Goal: Transaction & Acquisition: Purchase product/service

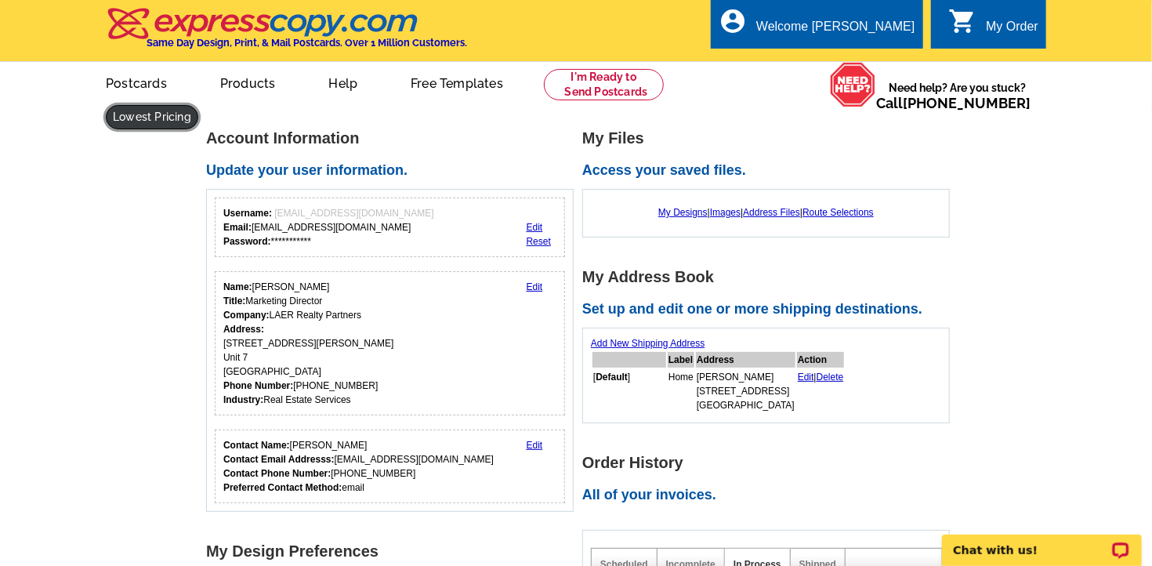
click at [198, 105] on link at bounding box center [152, 117] width 92 height 24
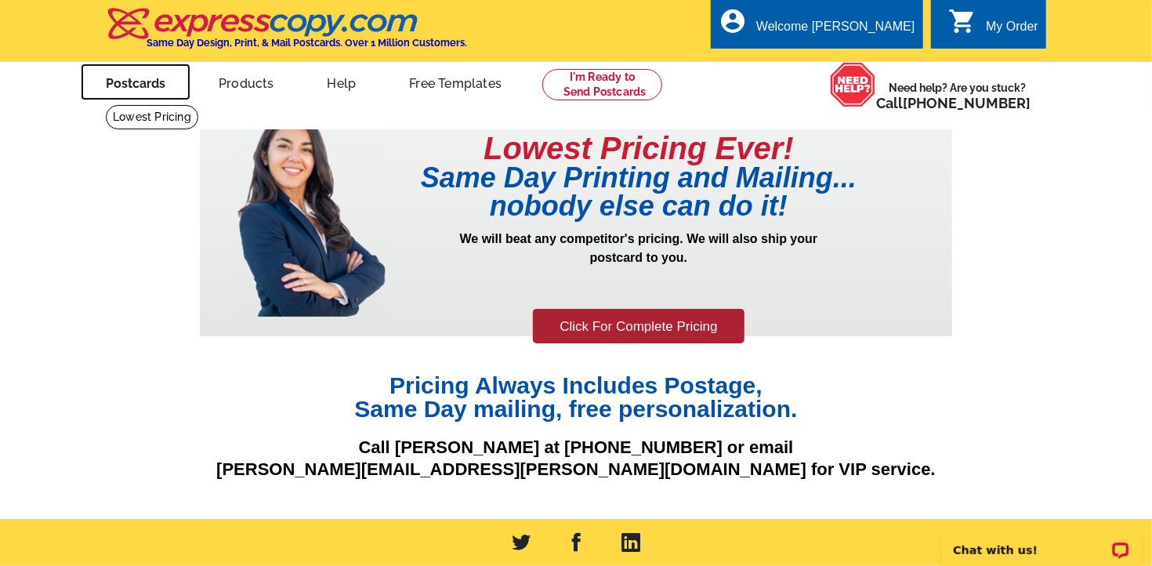
click at [128, 89] on link "Postcards" at bounding box center [136, 81] width 110 height 37
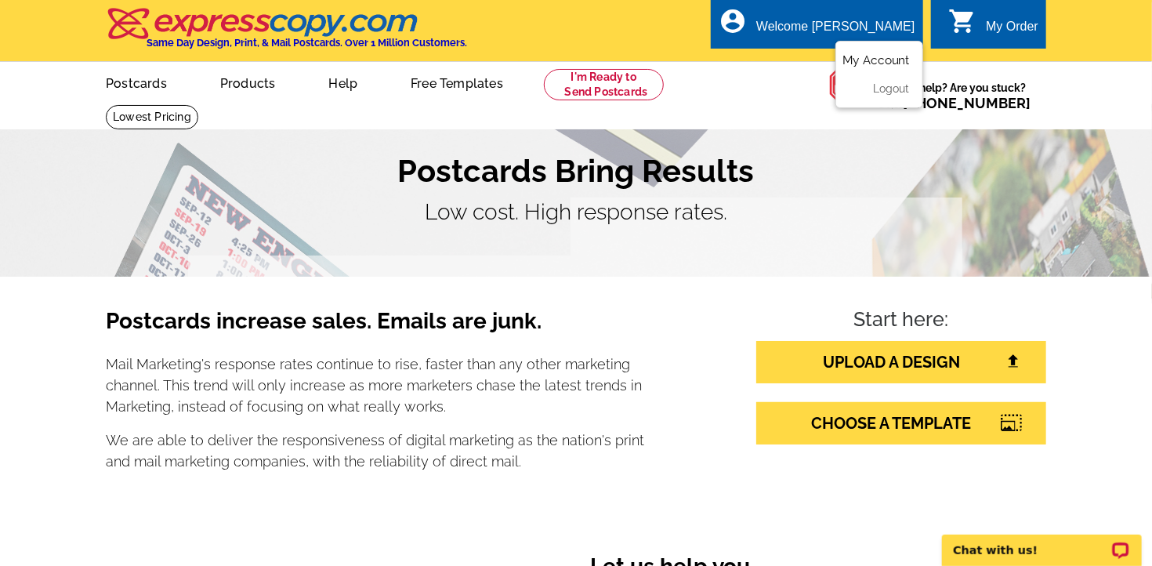
click at [860, 66] on link "My Account" at bounding box center [876, 60] width 67 height 14
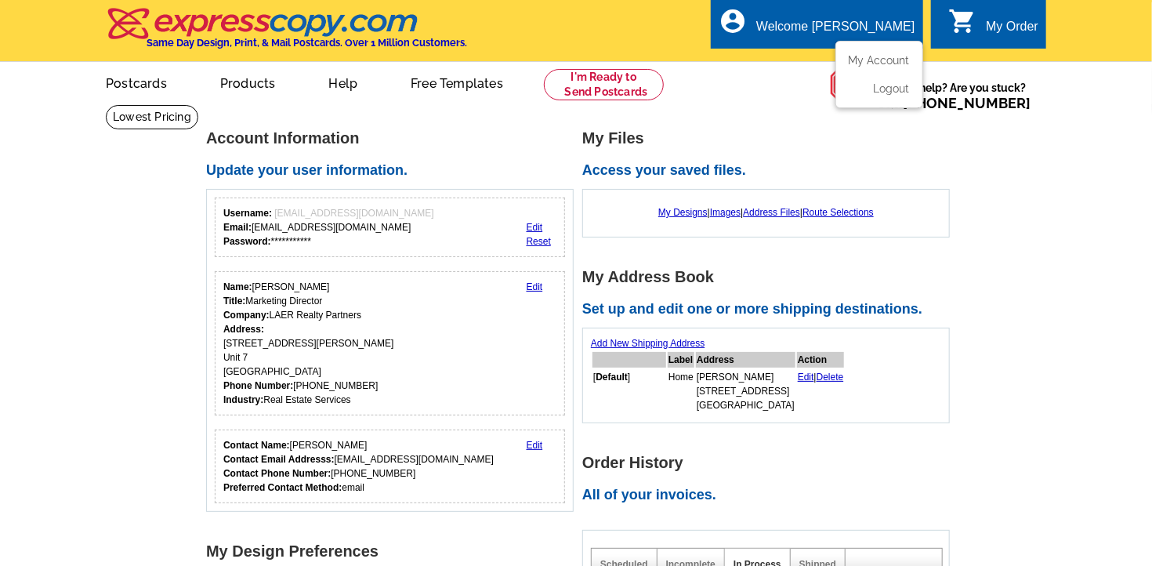
click at [842, 30] on div "Welcome [PERSON_NAME]" at bounding box center [835, 31] width 158 height 22
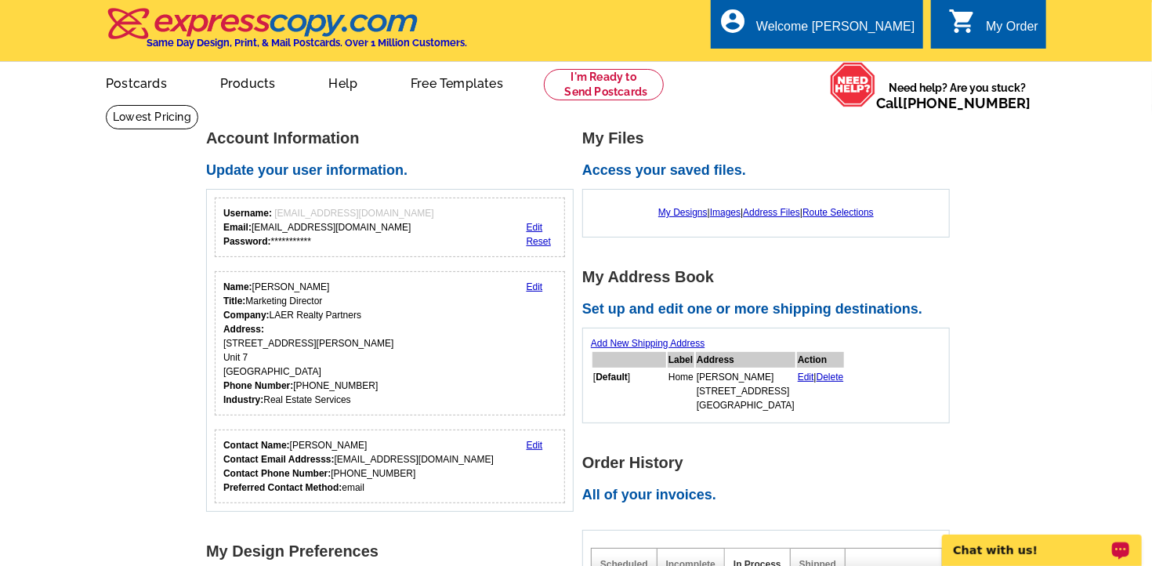
click at [998, 547] on p "Chat with us!" at bounding box center [1030, 549] width 155 height 13
click at [531, 287] on link "Edit" at bounding box center [535, 286] width 16 height 11
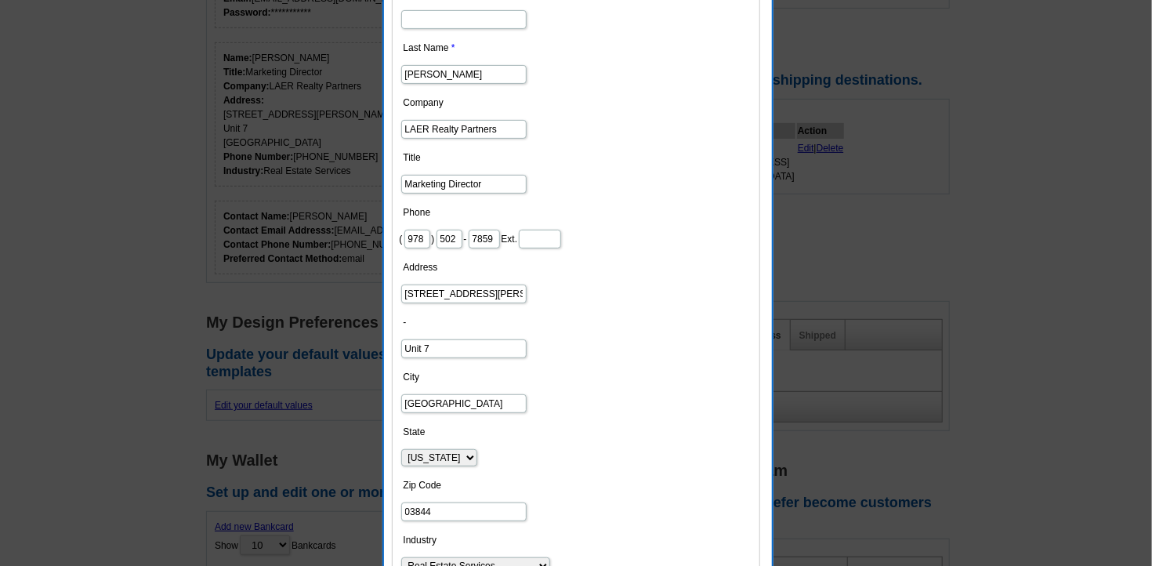
scroll to position [248, 0]
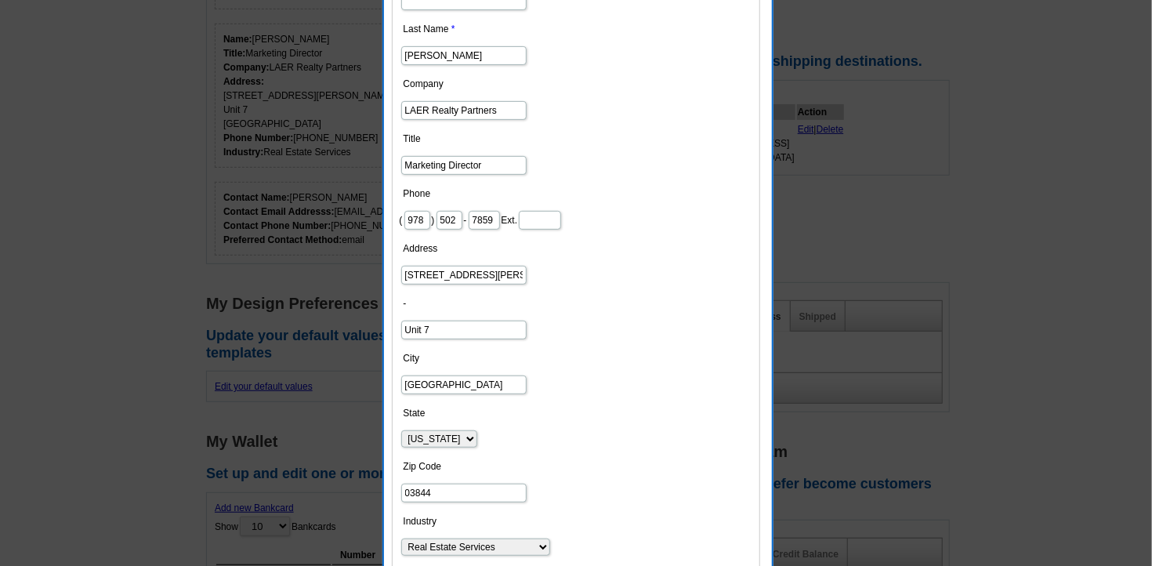
click at [469, 277] on input "87 Lafayett Rd" at bounding box center [463, 275] width 125 height 19
type input "8"
type input "26"
click at [443, 324] on input "Unit 7" at bounding box center [463, 330] width 125 height 19
type input "U"
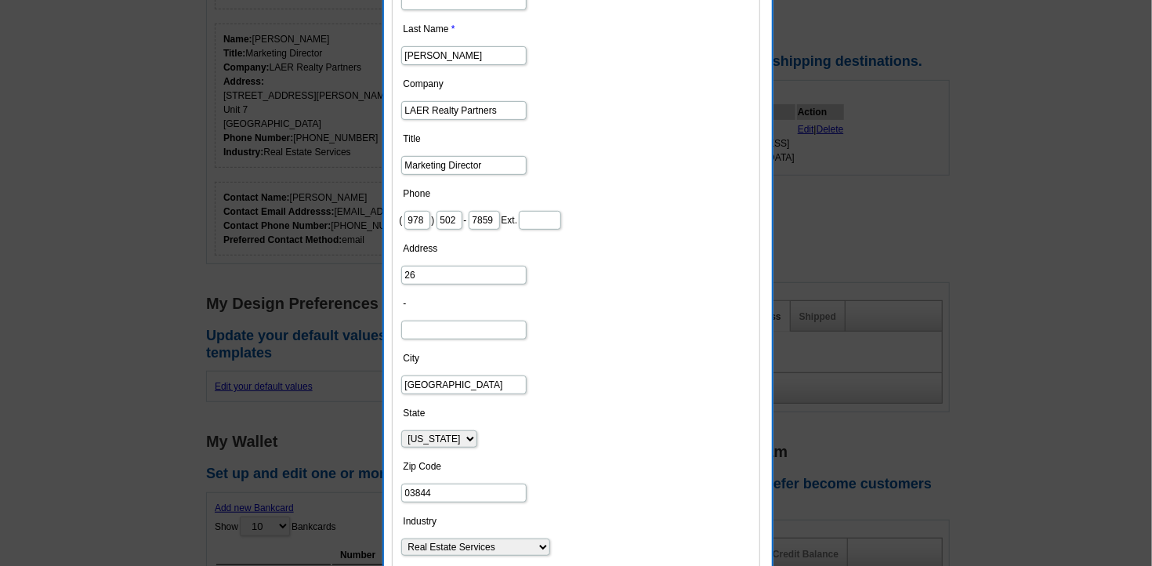
click at [472, 384] on input "Hampton Falls" at bounding box center [463, 384] width 125 height 19
type input "H"
type input "Seabrook"
click at [431, 491] on input "03844" at bounding box center [463, 493] width 125 height 19
type input "0"
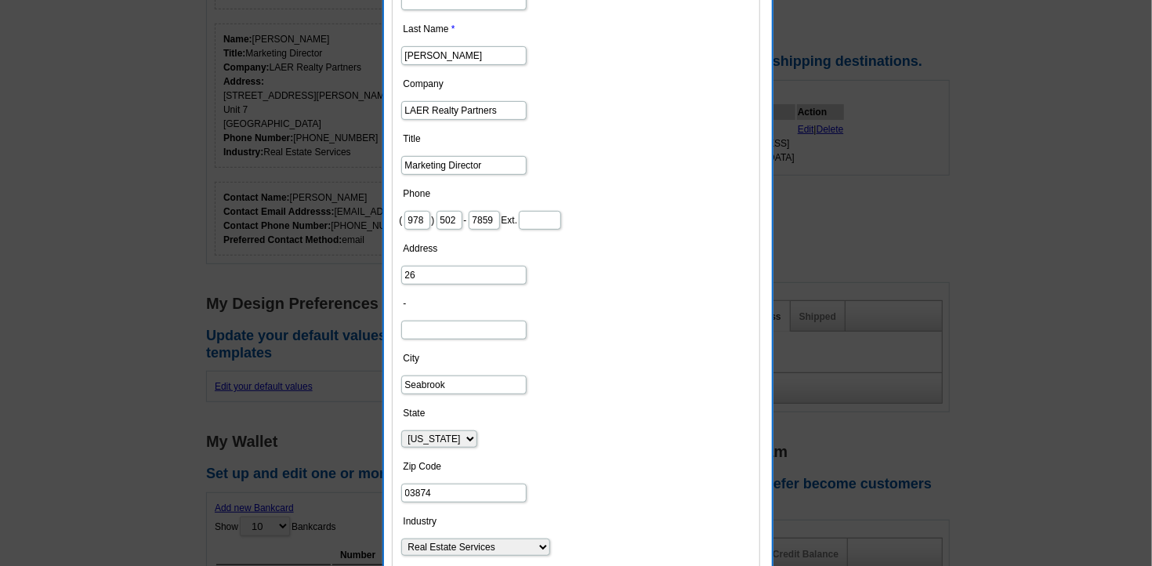
type input "03874"
click at [481, 321] on input "-" at bounding box center [463, 330] width 125 height 19
click at [484, 272] on input "26" at bounding box center [463, 275] width 125 height 19
type input "26 Halls Way"
click at [468, 328] on input "-" at bounding box center [463, 330] width 125 height 19
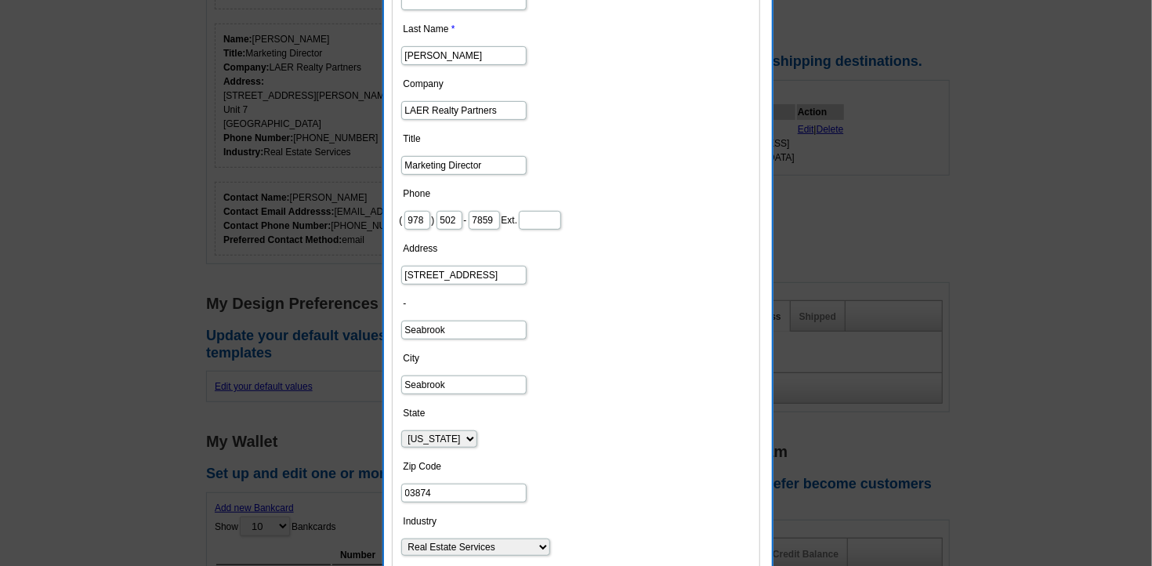
type input "Seabrook"
click at [474, 378] on input "Seabrook" at bounding box center [463, 384] width 125 height 19
type input "S"
type input "H"
type input "NH"
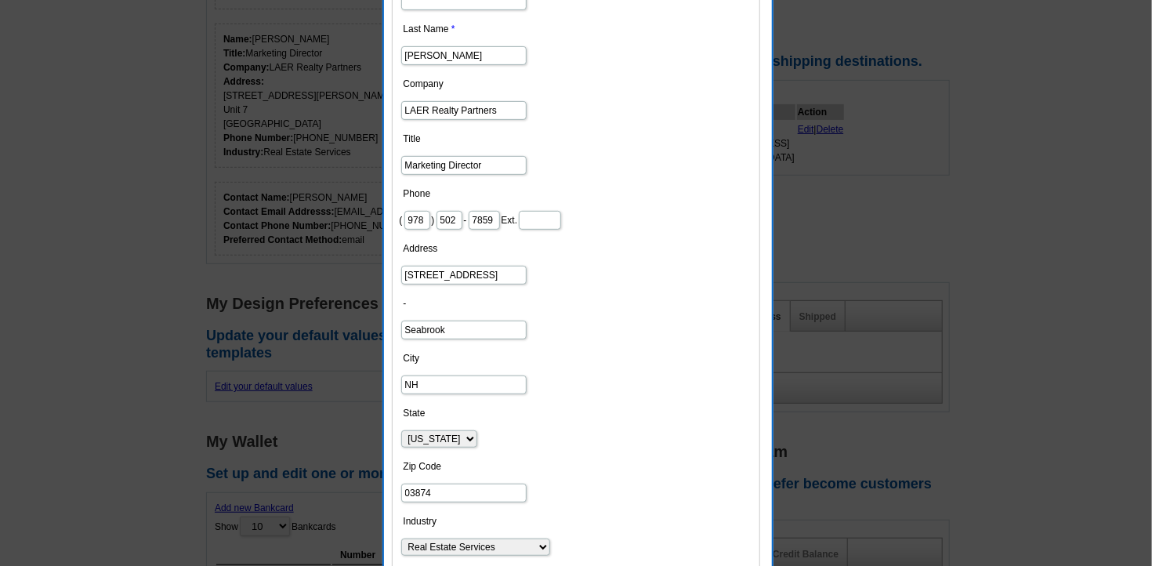
click at [593, 402] on dt "State" at bounding box center [576, 414] width 353 height 24
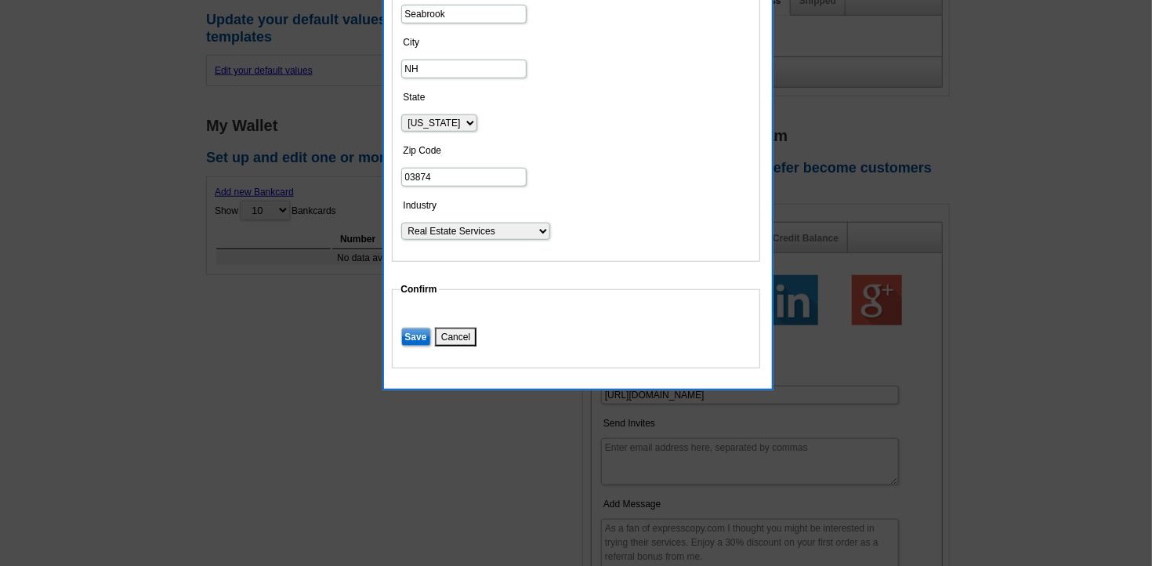
scroll to position [745, 0]
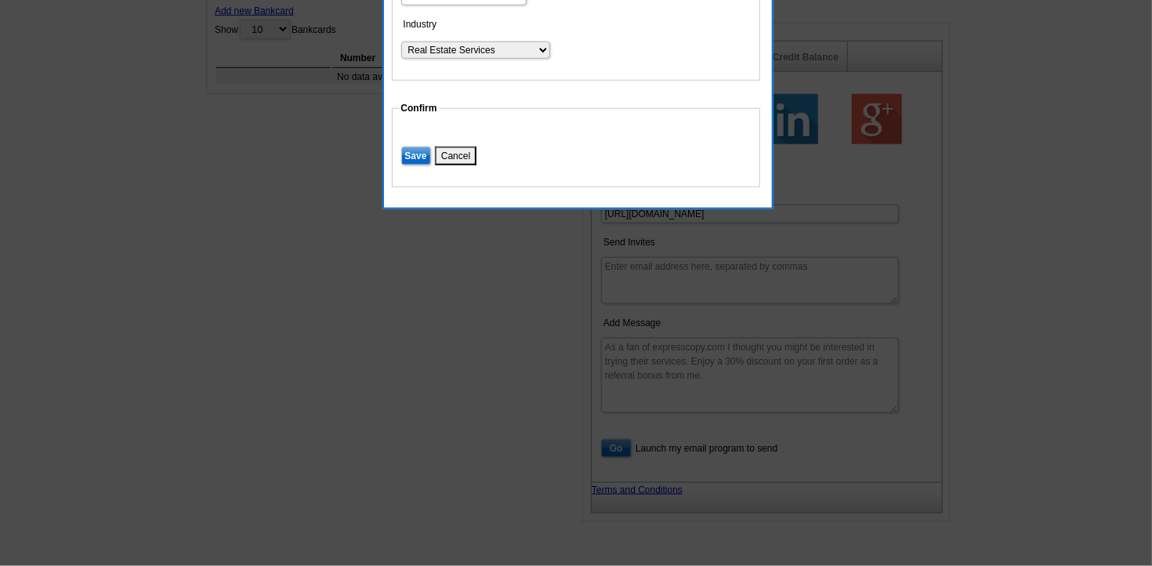
click at [423, 150] on input "Save" at bounding box center [416, 156] width 30 height 19
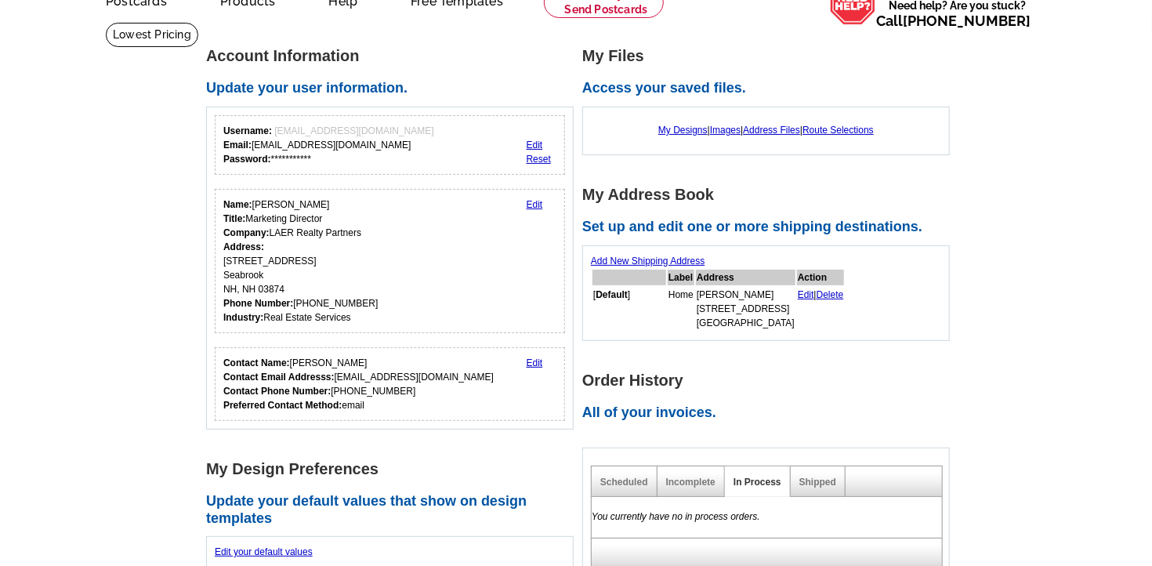
scroll to position [0, 0]
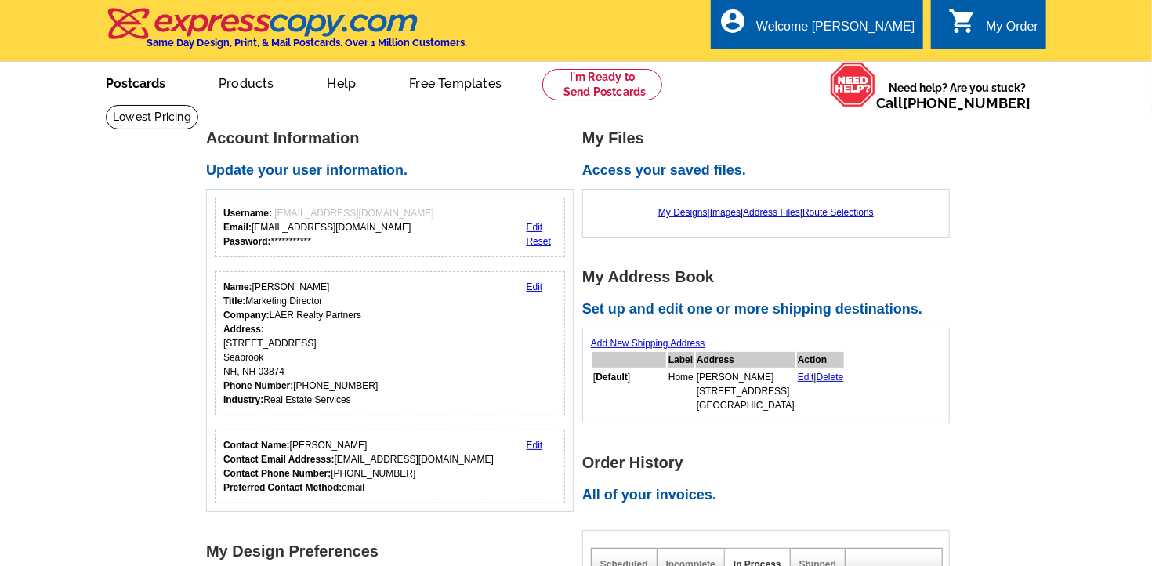
click at [145, 87] on link "Postcards" at bounding box center [136, 81] width 110 height 37
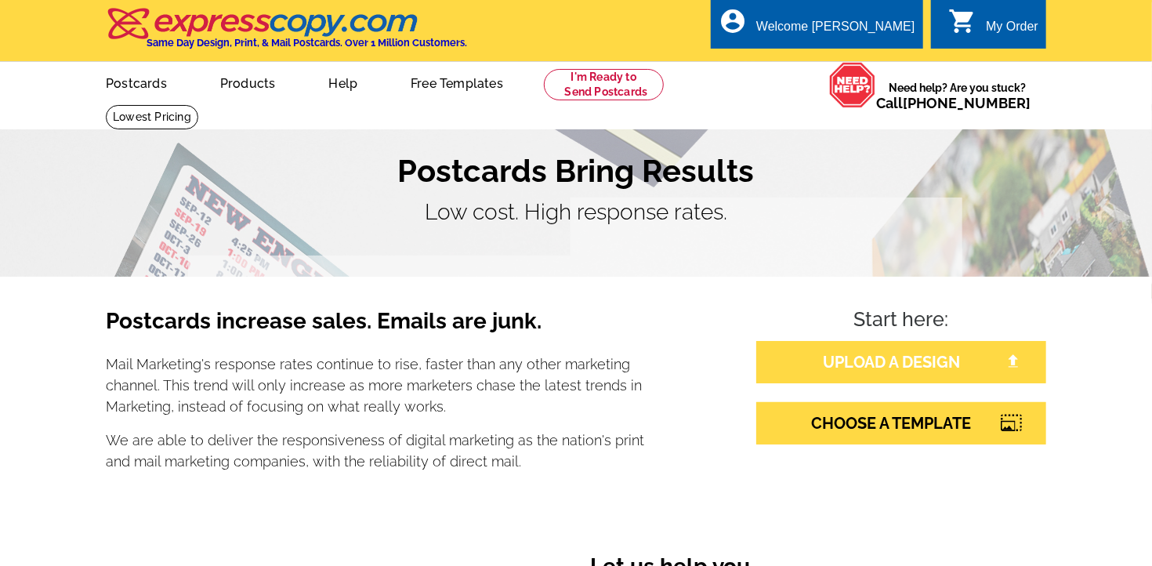
click at [817, 374] on link "UPLOAD A DESIGN" at bounding box center [901, 362] width 290 height 42
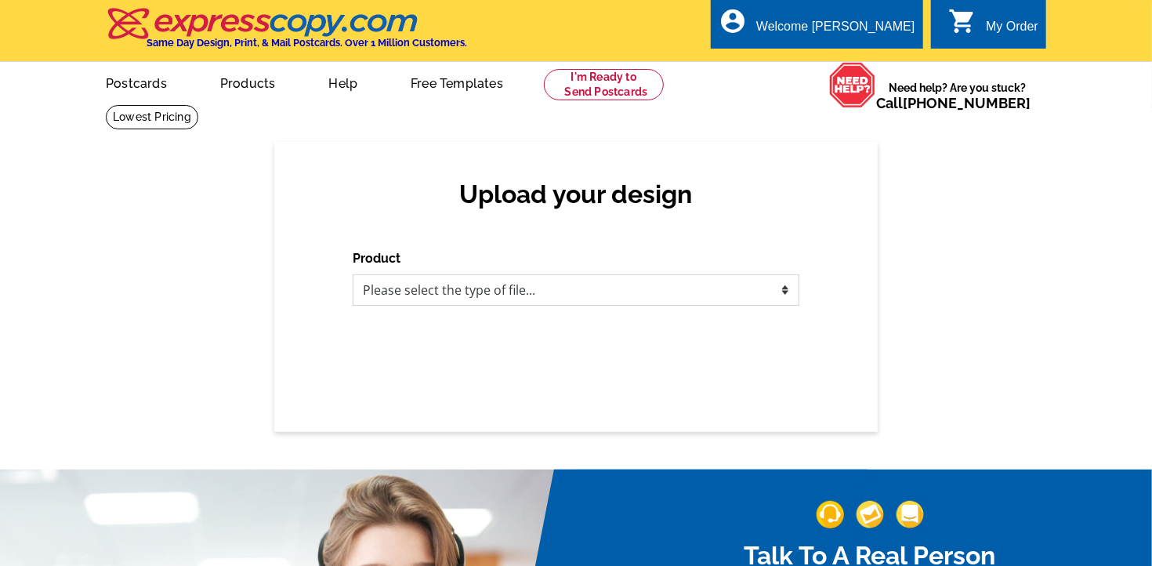
click at [353, 274] on select "Please select the type of file... Postcards Business Cards Letters and flyers G…" at bounding box center [576, 289] width 447 height 31
select select "1"
click option "Postcards" at bounding box center [0, 0] width 0 height 0
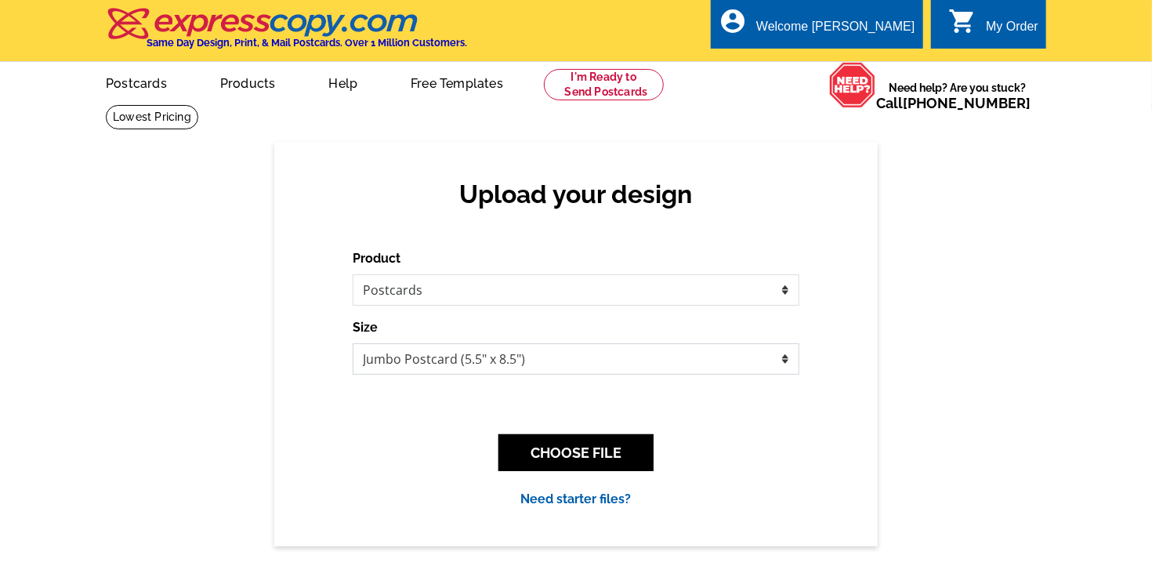
click at [353, 343] on select "Jumbo Postcard (5.5" x 8.5") Regular Postcard (4.25" x 5.6") Panoramic Postcard…" at bounding box center [576, 358] width 447 height 31
select select "1"
click option "Regular Postcard (4.25" x 5.6")" at bounding box center [0, 0] width 0 height 0
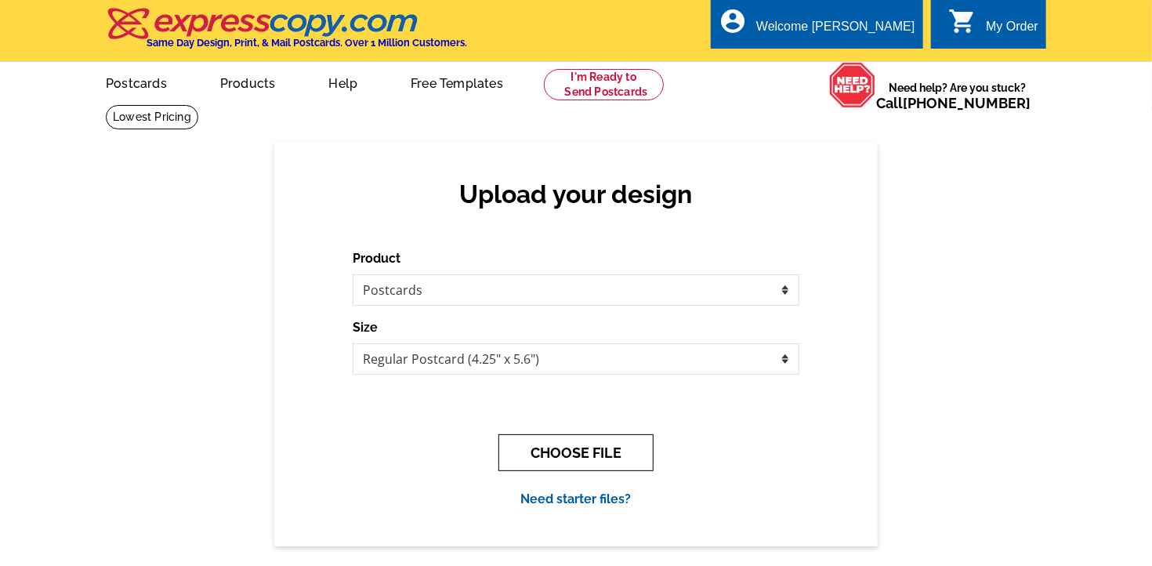
click at [585, 456] on button "CHOOSE FILE" at bounding box center [575, 452] width 155 height 37
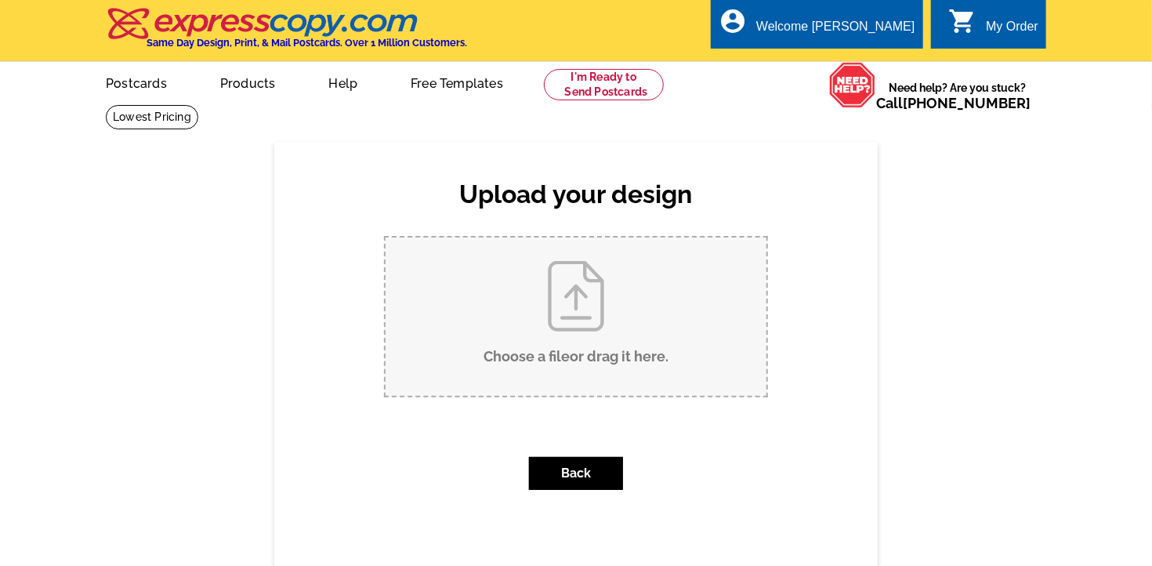
click at [578, 319] on input "Choose a file or drag it here ." at bounding box center [576, 316] width 381 height 158
type input "C:\fakepath\THANKSGIVING 2025 FRONT PAGE.pdf"
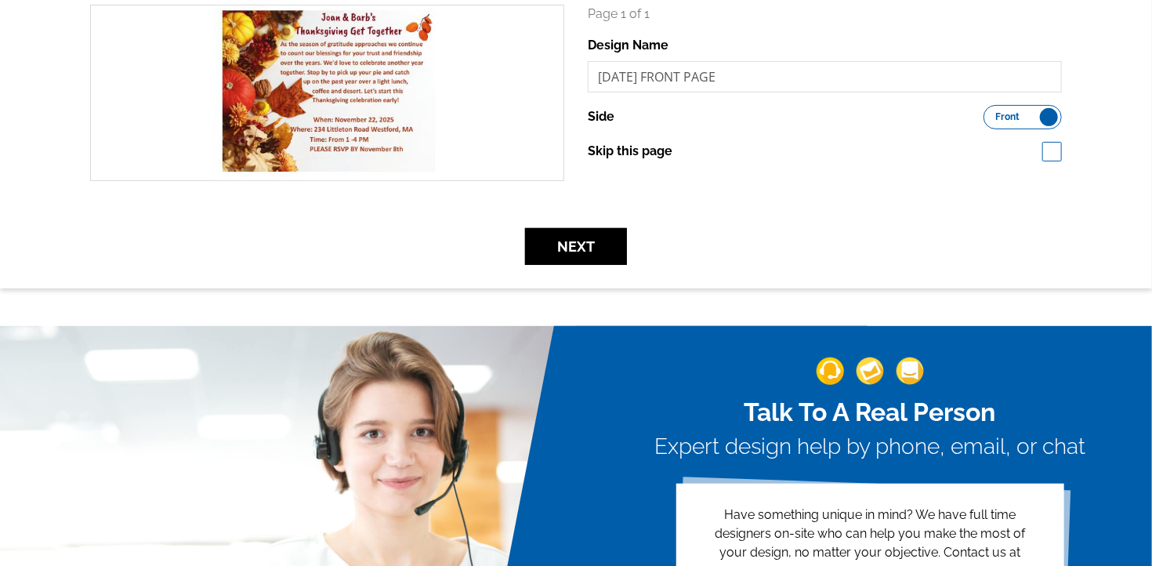
scroll to position [331, 0]
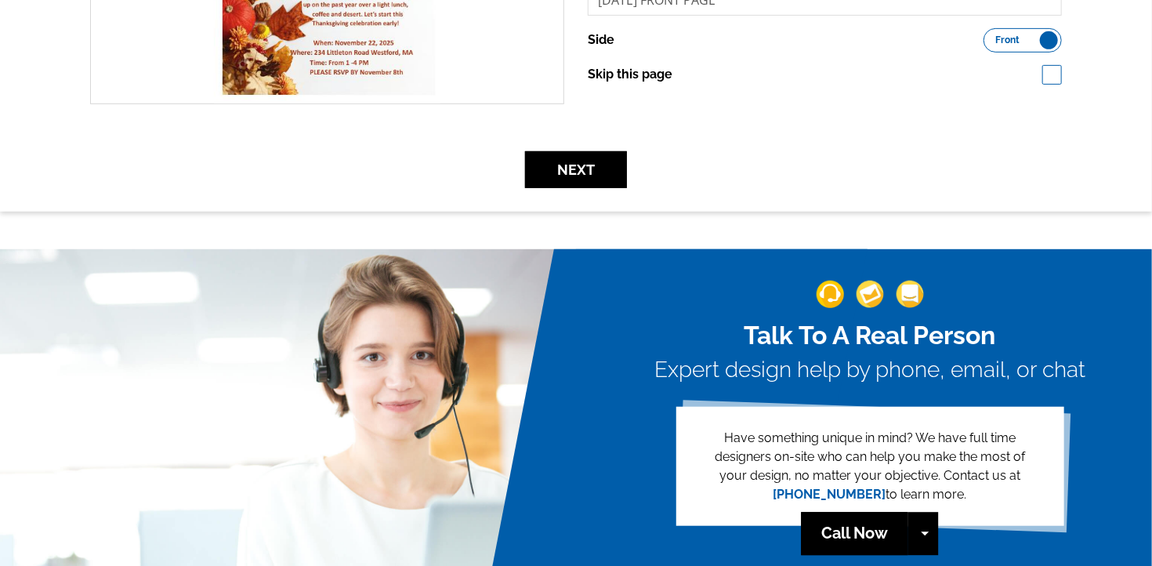
click at [652, 78] on label "Skip this page" at bounding box center [630, 74] width 85 height 19
click at [676, 78] on input "Skip this page" at bounding box center [681, 73] width 10 height 10
click at [1049, 79] on span at bounding box center [1052, 75] width 20 height 20
click at [638, 80] on label "Skip this page" at bounding box center [630, 74] width 85 height 19
click at [676, 78] on input "Skip this page" at bounding box center [681, 73] width 10 height 10
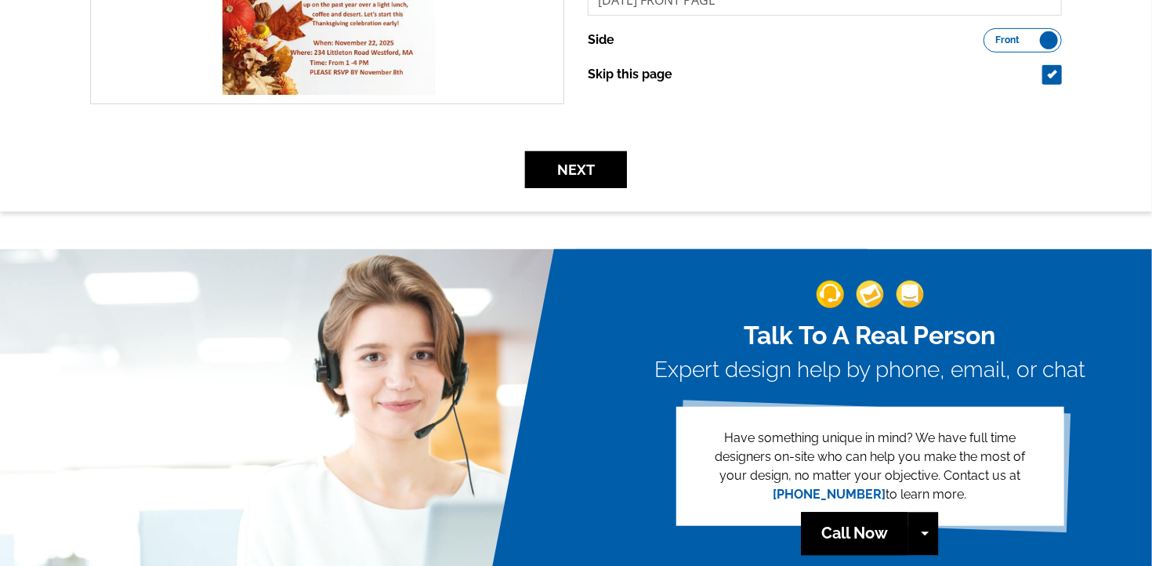
checkbox input "false"
click at [572, 169] on button "Next" at bounding box center [576, 169] width 102 height 37
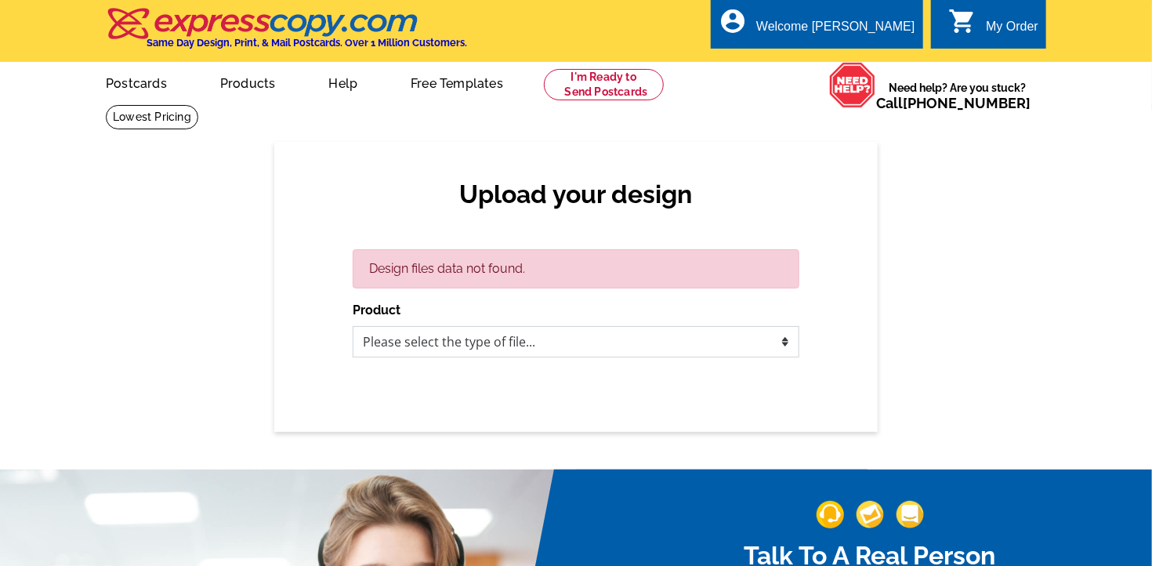
click at [353, 326] on select "Please select the type of file... Postcards Business Cards Letters and flyers G…" at bounding box center [576, 341] width 447 height 31
select select "1"
click option "Postcards" at bounding box center [0, 0] width 0 height 0
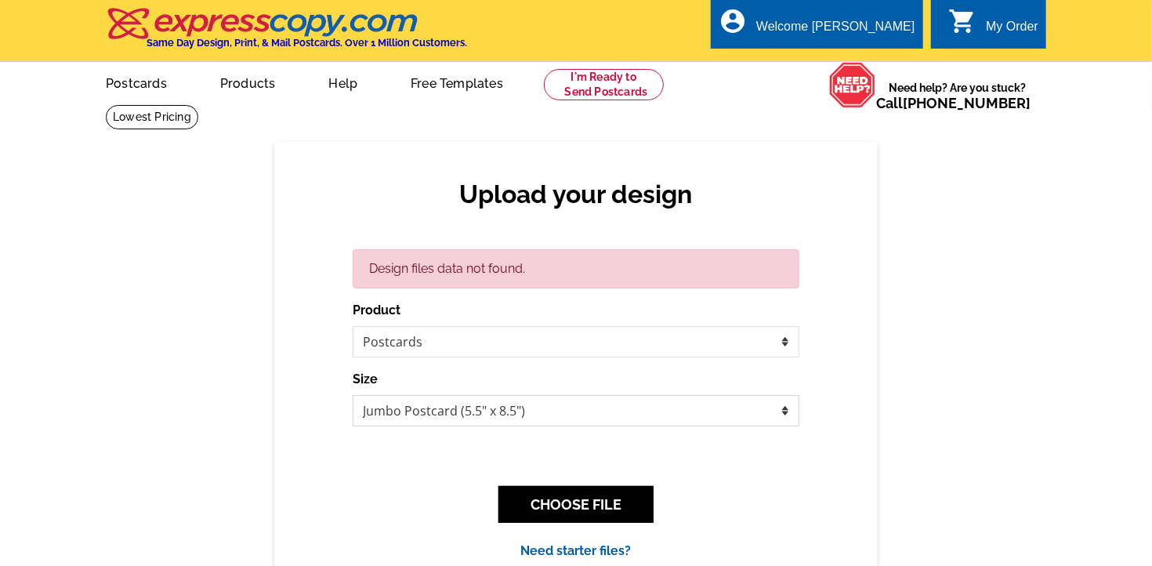
click at [353, 395] on select "Jumbo Postcard (5.5" x 8.5") Regular Postcard (4.25" x 5.6") Panoramic Postcard…" at bounding box center [576, 410] width 447 height 31
select select "1"
click option "Regular Postcard (4.25" x 5.6")" at bounding box center [0, 0] width 0 height 0
click at [548, 502] on button "CHOOSE FILE" at bounding box center [575, 504] width 155 height 37
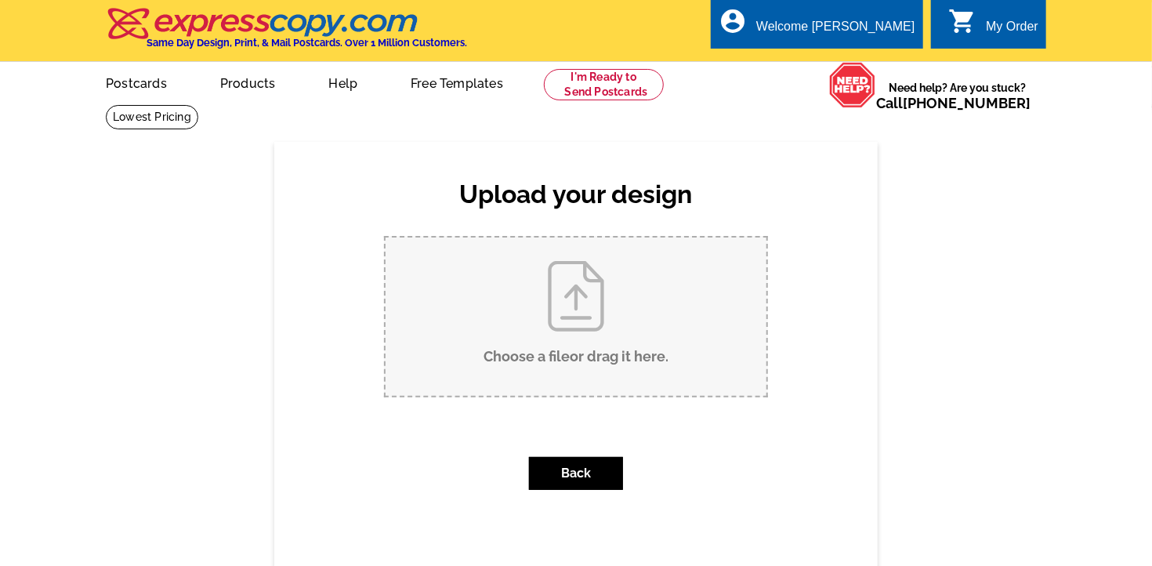
click at [574, 342] on input "Choose a file or drag it here ." at bounding box center [576, 316] width 381 height 158
type input "C:\fakepath\THANKSGIVING 2025 BAck Page.pdf"
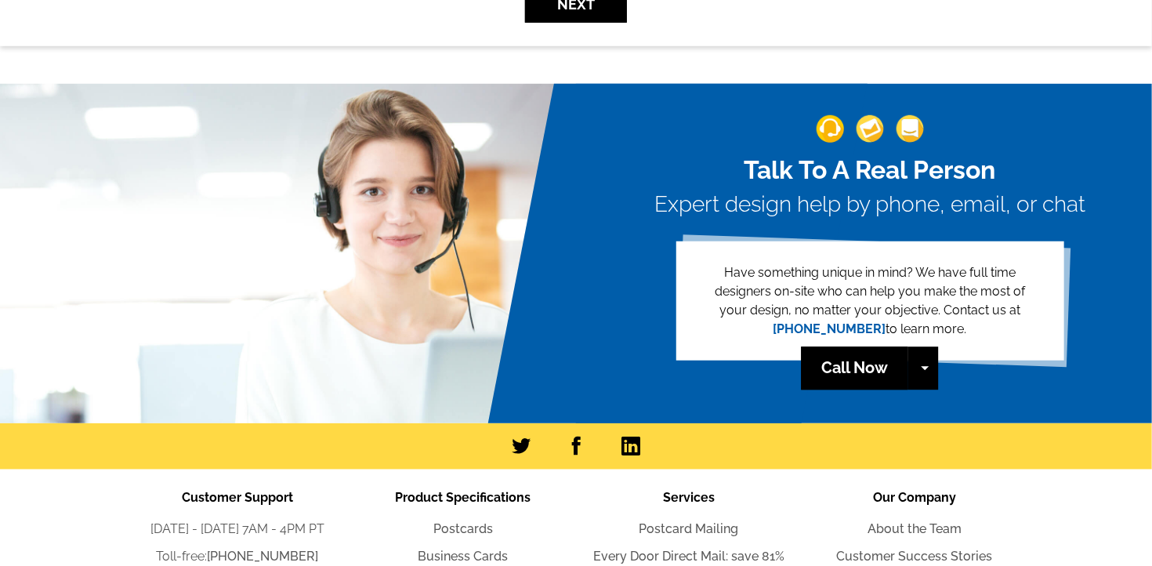
scroll to position [82, 0]
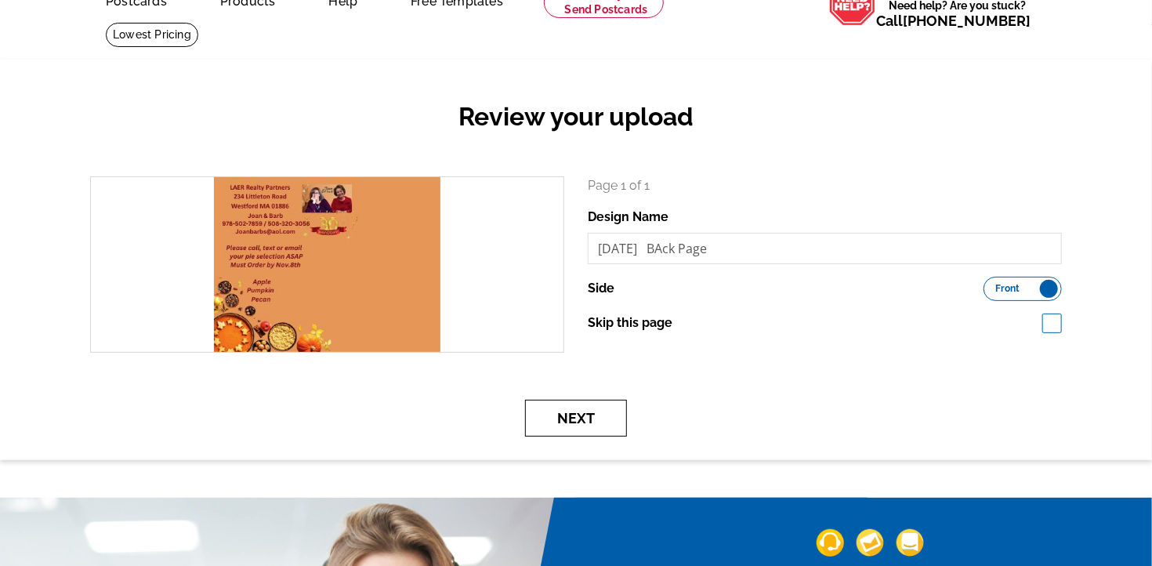
click at [555, 418] on button "Next" at bounding box center [576, 418] width 102 height 37
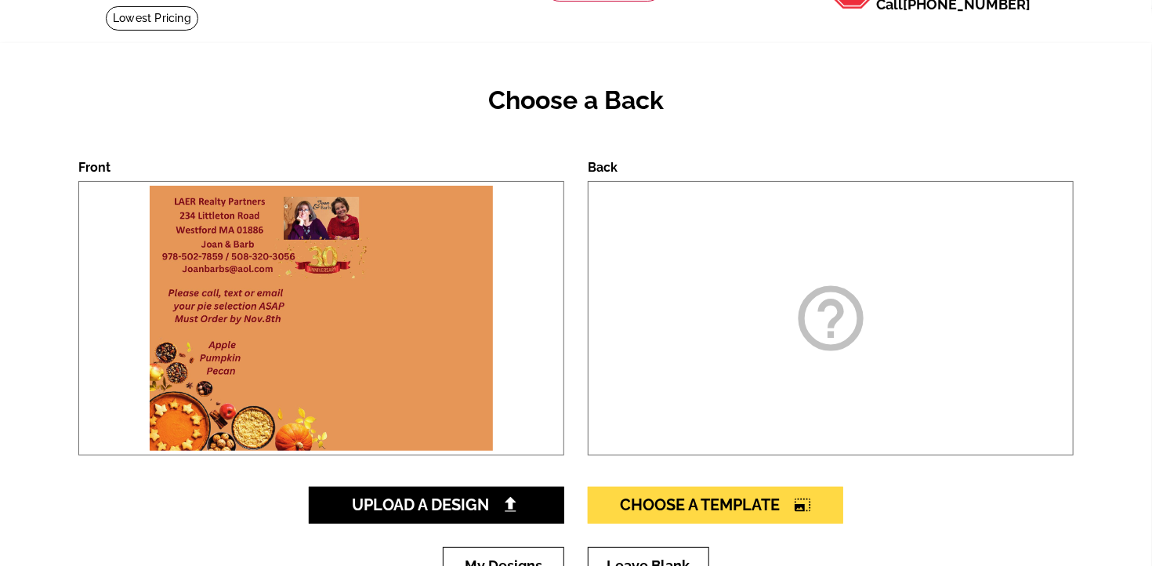
scroll to position [165, 0]
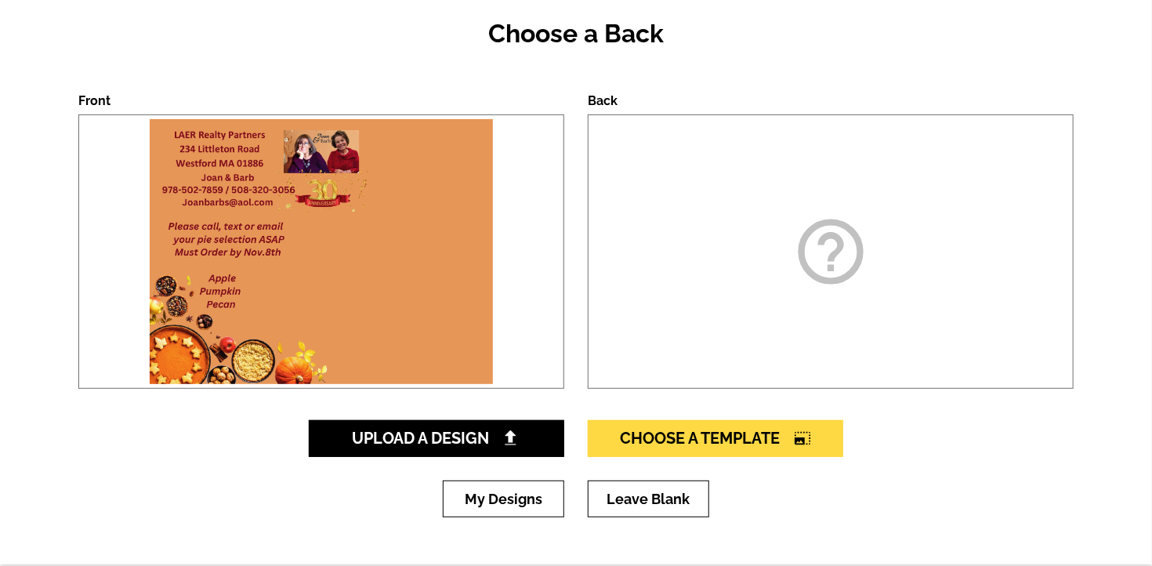
click at [374, 281] on img at bounding box center [321, 251] width 350 height 273
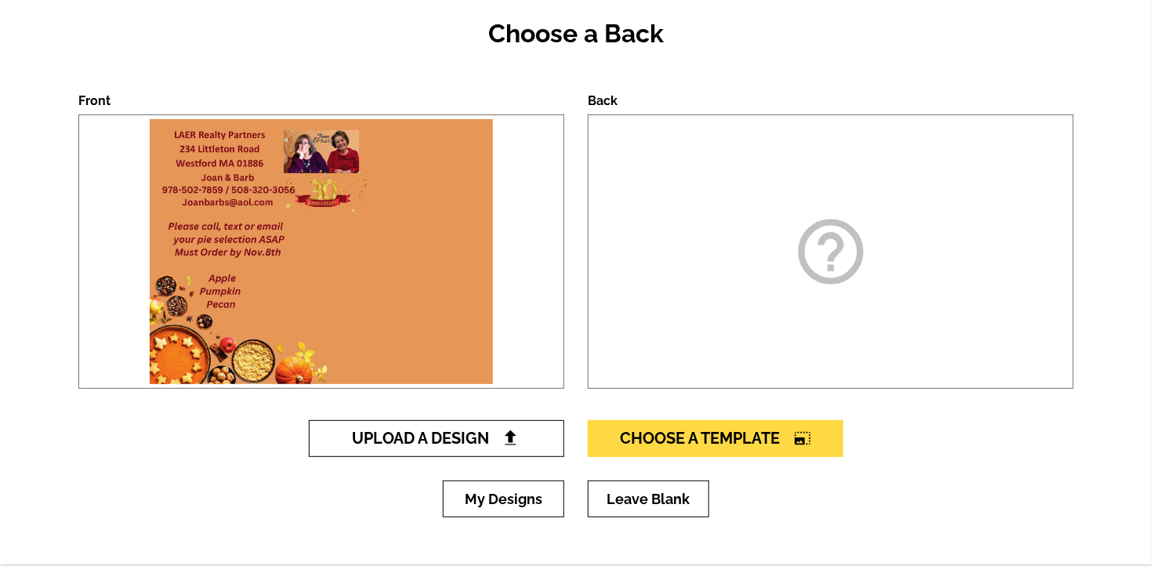
click at [514, 440] on img at bounding box center [510, 438] width 16 height 16
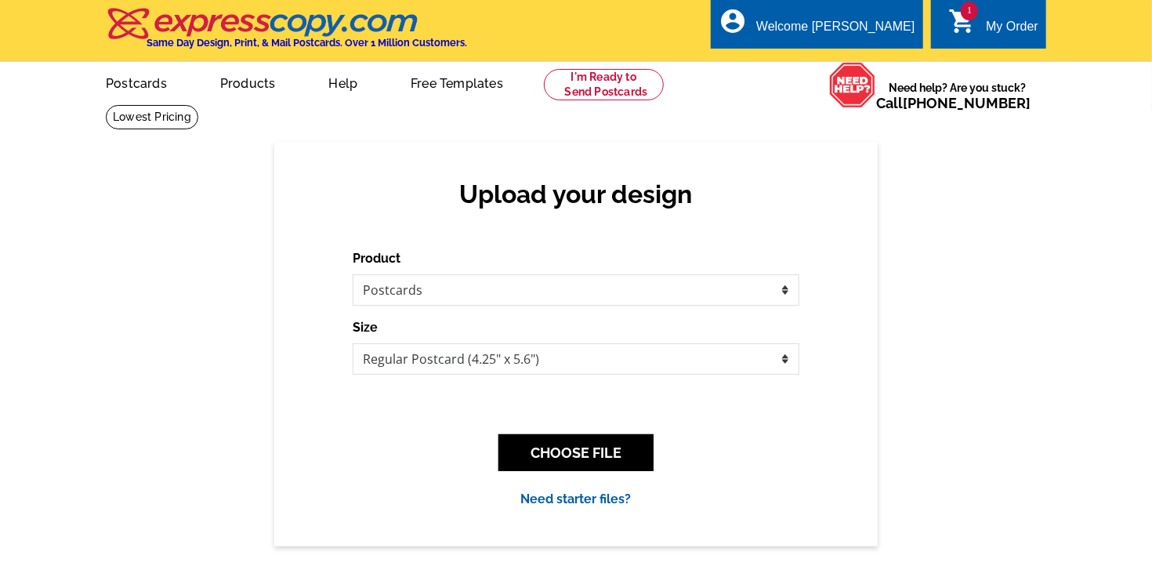
click at [566, 332] on div "Size Jumbo Postcard (5.5" x 8.5") Regular Postcard (4.25" x 5.6") Panoramic Pos…" at bounding box center [576, 346] width 447 height 56
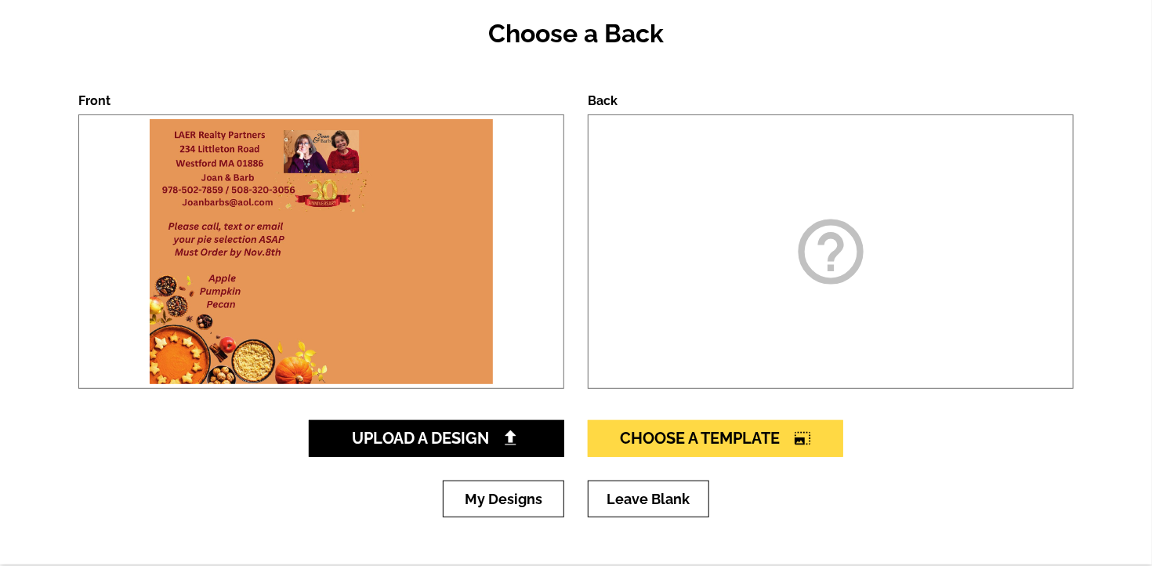
scroll to position [165, 0]
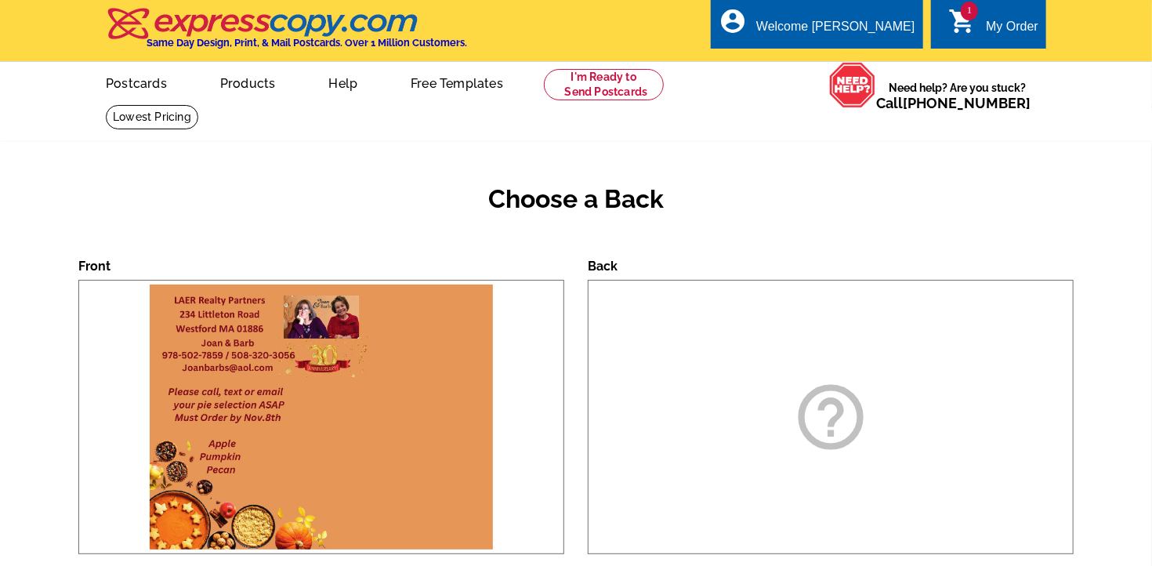
click at [286, 379] on img at bounding box center [321, 417] width 350 height 273
click at [339, 434] on img at bounding box center [321, 417] width 350 height 273
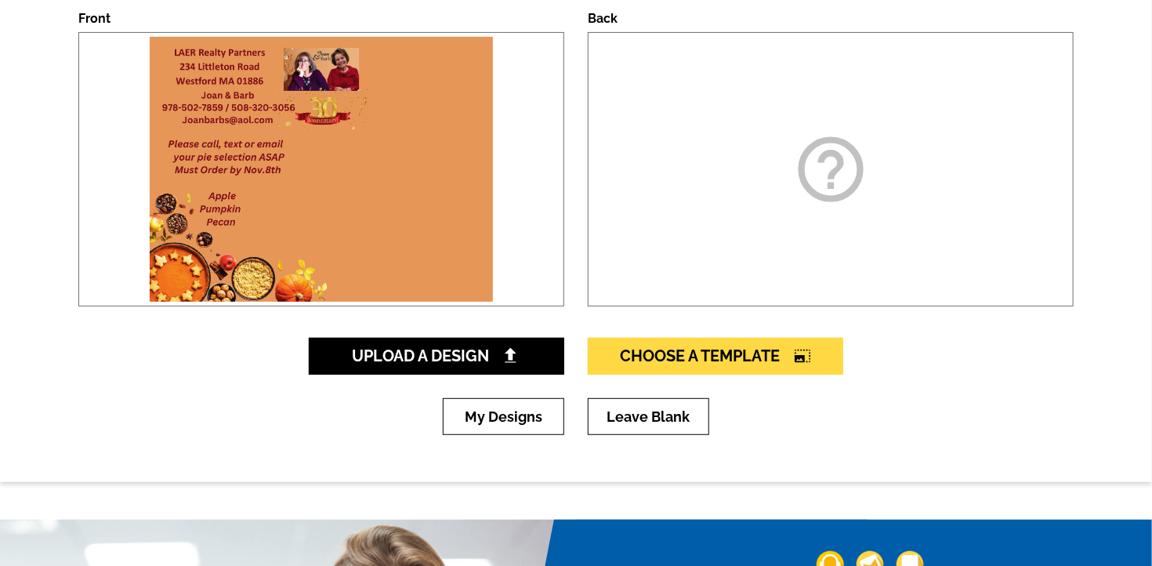
scroll to position [248, 0]
click at [361, 279] on img at bounding box center [321, 169] width 350 height 273
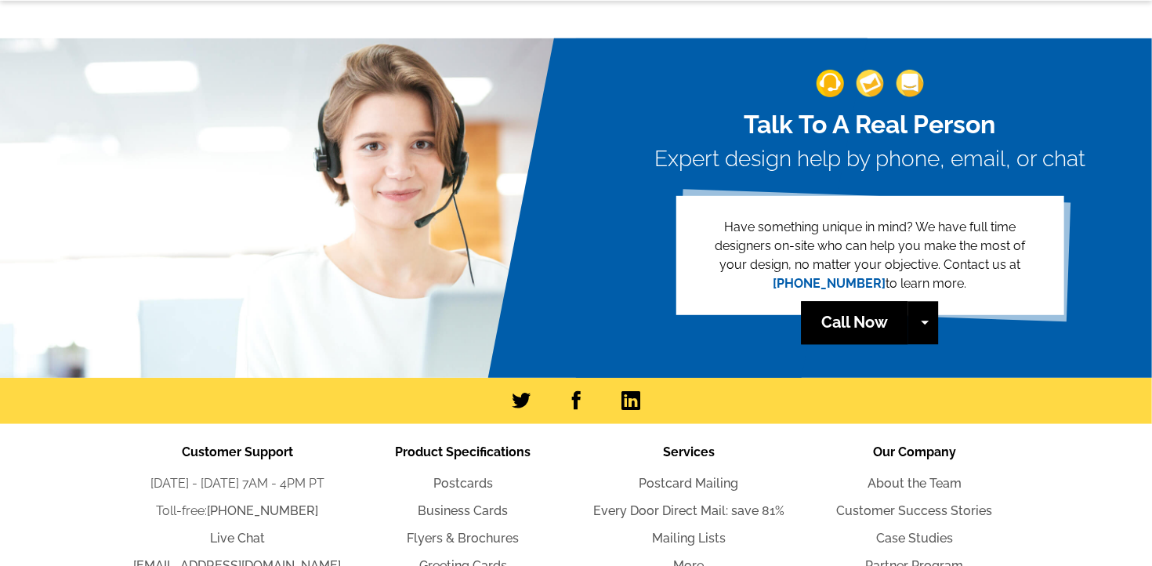
scroll to position [331, 0]
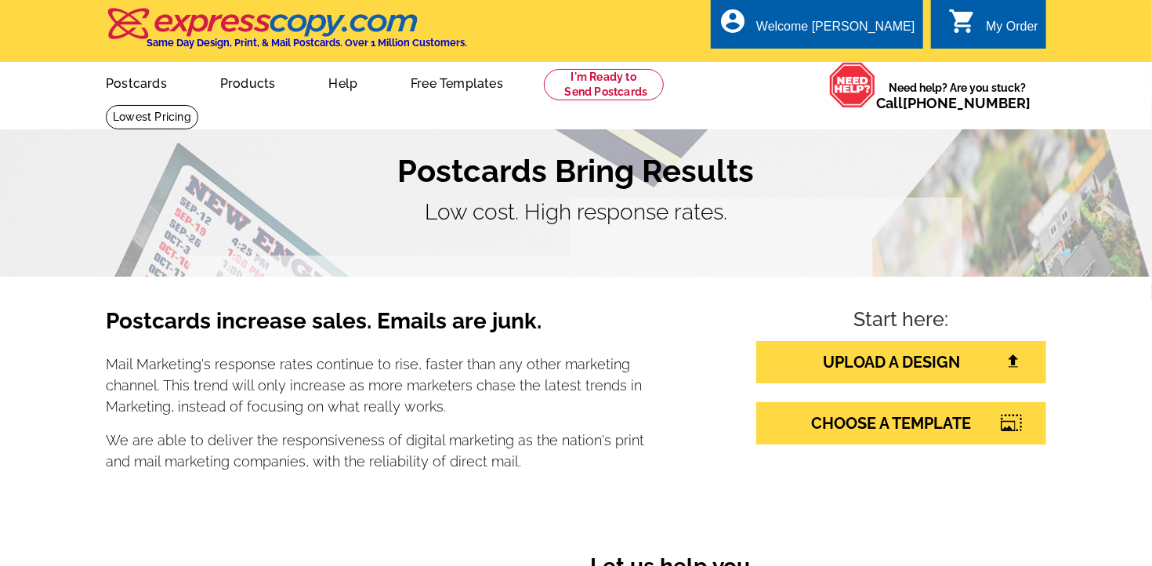
click at [770, 482] on div "Start here: UPLOAD A DESIGN CHOOSE A TEMPLATE" at bounding box center [901, 396] width 290 height 176
click at [693, 336] on div "Start here: UPLOAD A DESIGN CHOOSE A TEMPLATE" at bounding box center [858, 396] width 402 height 176
drag, startPoint x: 762, startPoint y: 259, endPoint x: 741, endPoint y: 281, distance: 30.5
click at [761, 259] on section "Postcards Bring Results Low cost. High response rates." at bounding box center [576, 190] width 1152 height 172
click at [785, 371] on link "UPLOAD A DESIGN" at bounding box center [901, 362] width 290 height 42
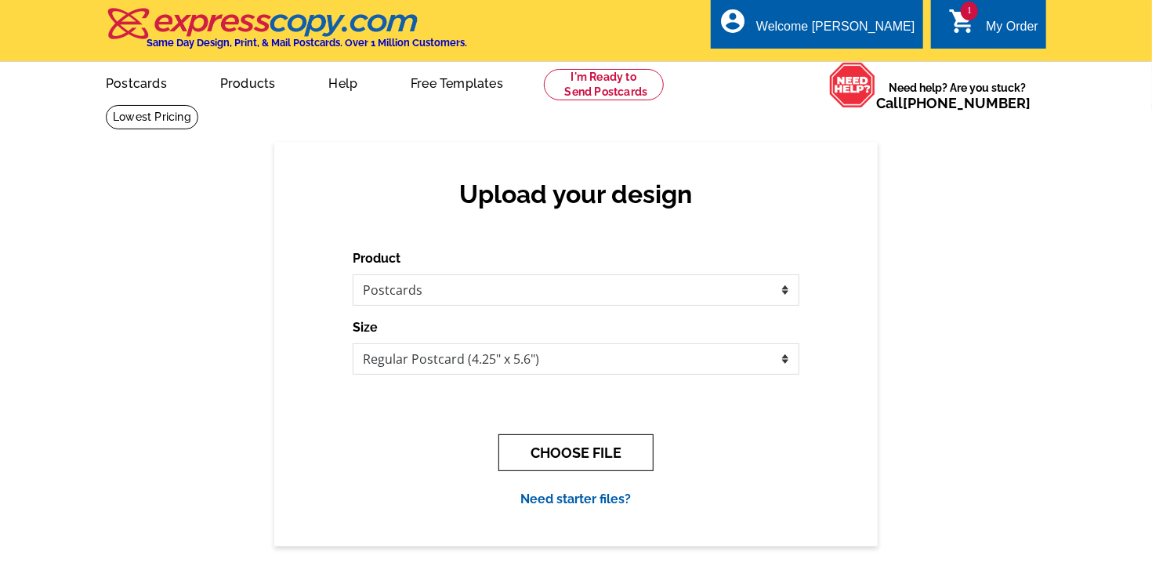
click at [591, 466] on button "CHOOSE FILE" at bounding box center [575, 452] width 155 height 37
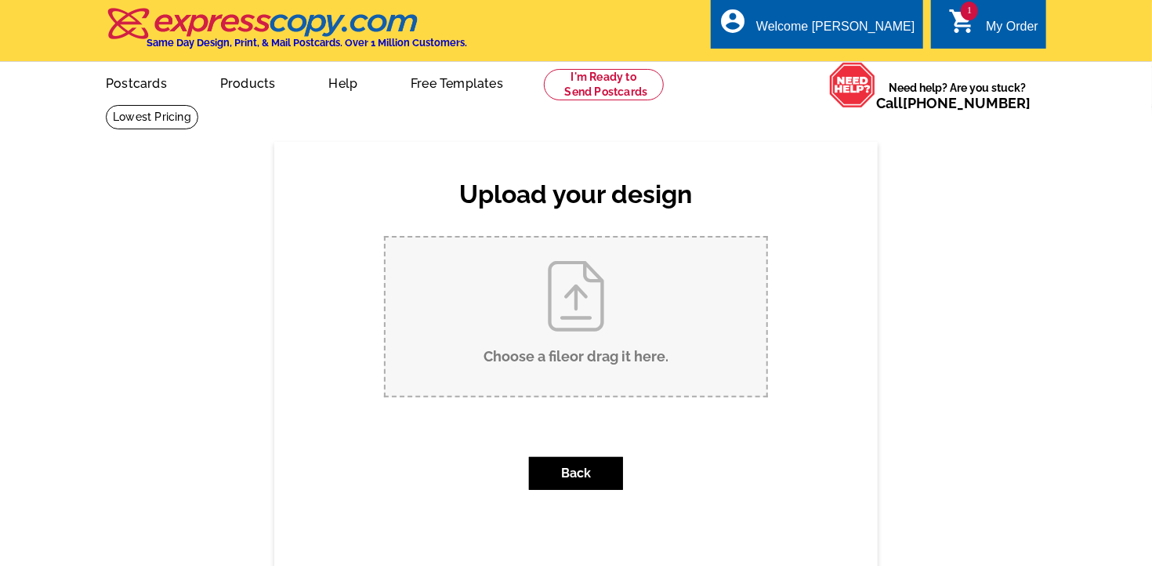
click at [573, 324] on input "Choose a file or drag it here ." at bounding box center [576, 316] width 381 height 158
type input "C:\fakepath\THANKSGIVING 2025 FRONT PAGE.pdf"
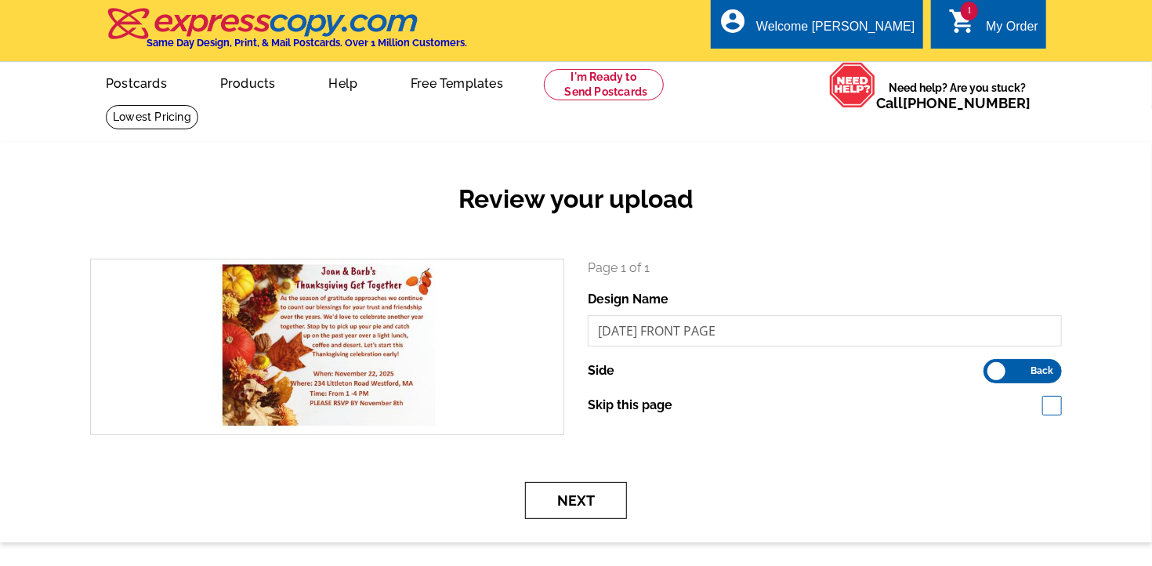
click at [548, 506] on button "Next" at bounding box center [576, 500] width 102 height 37
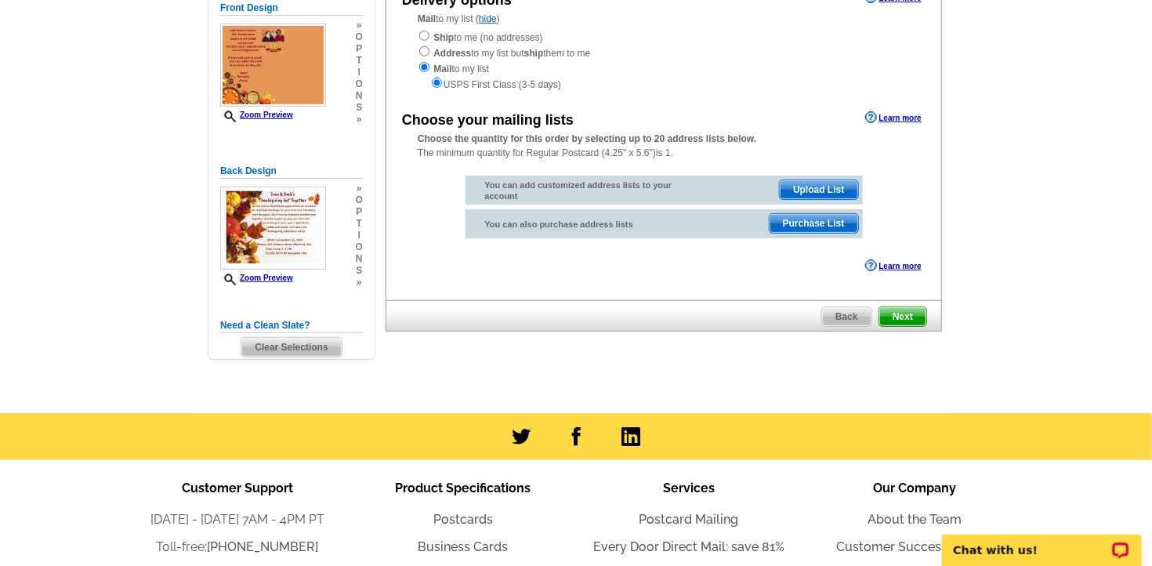
scroll to position [82, 0]
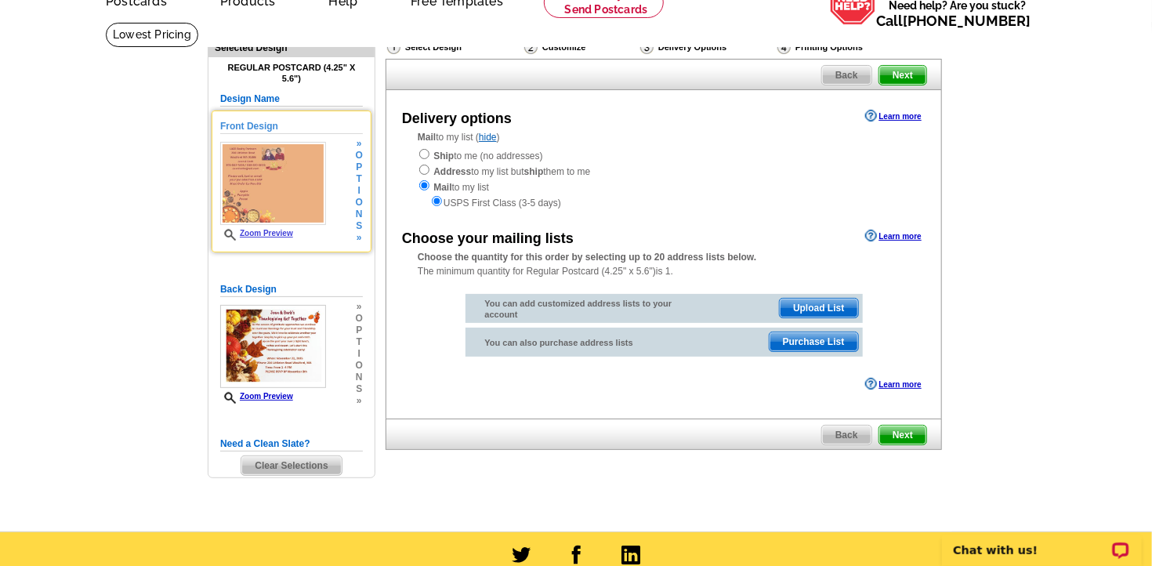
click at [291, 201] on img at bounding box center [273, 183] width 106 height 83
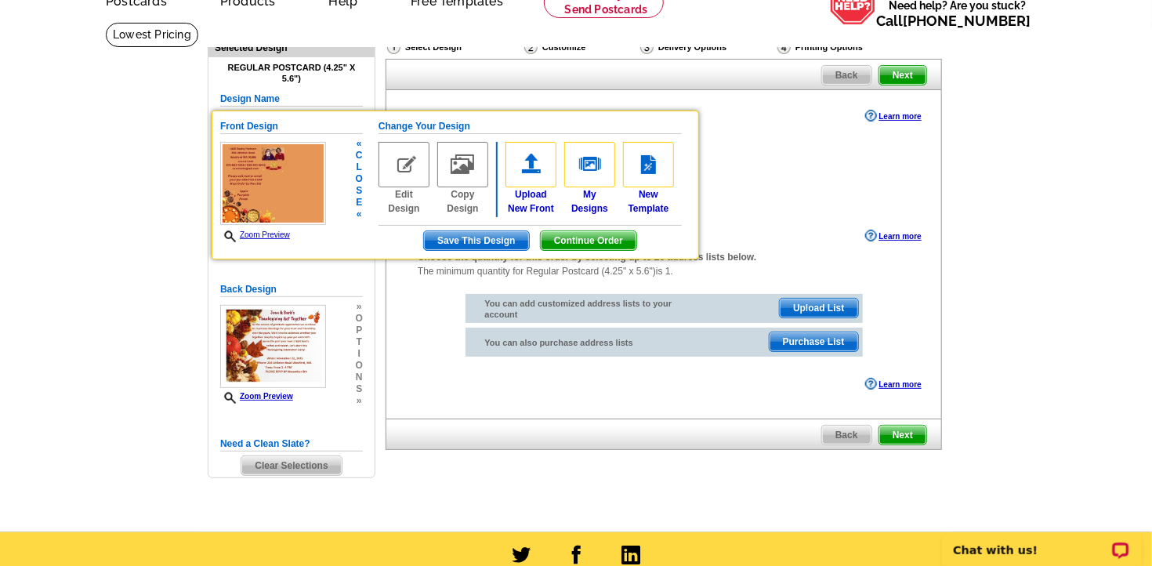
click at [397, 172] on img at bounding box center [404, 164] width 51 height 45
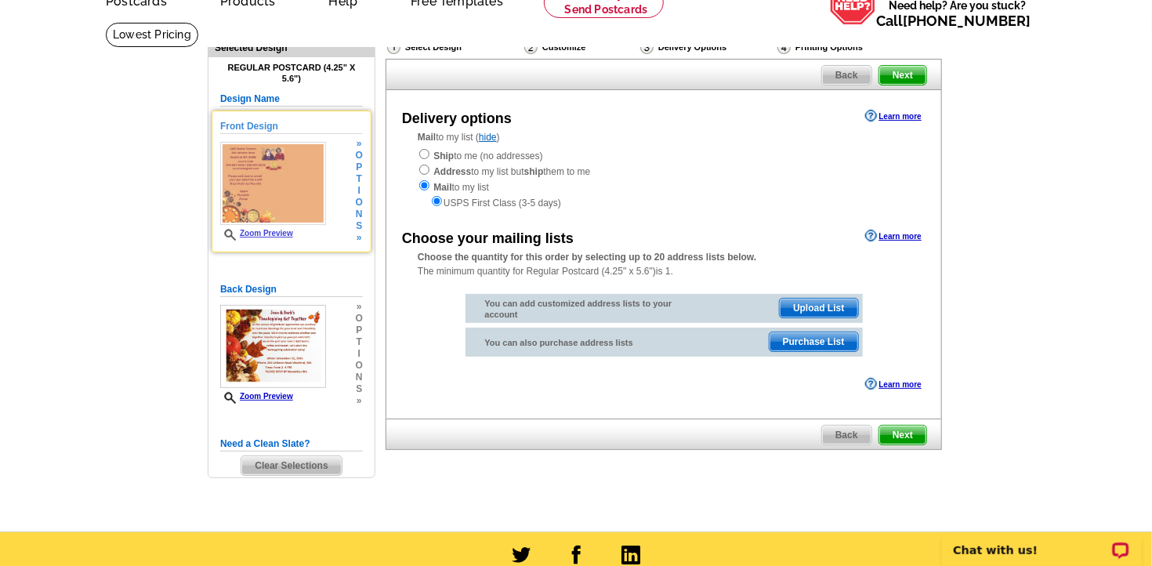
click at [321, 193] on img at bounding box center [273, 183] width 106 height 83
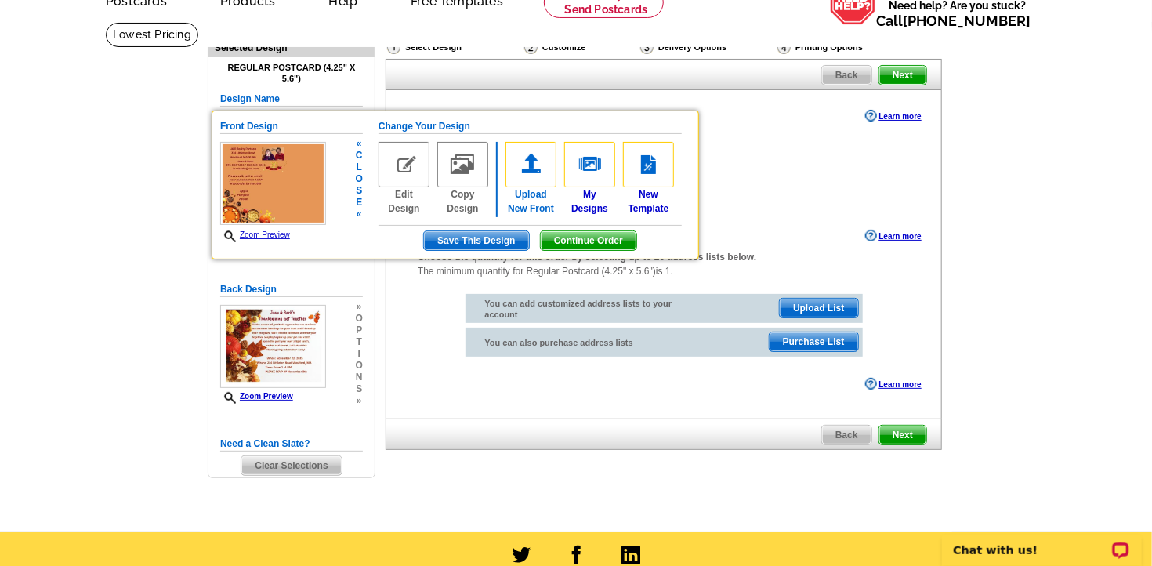
click at [531, 179] on img at bounding box center [531, 164] width 51 height 45
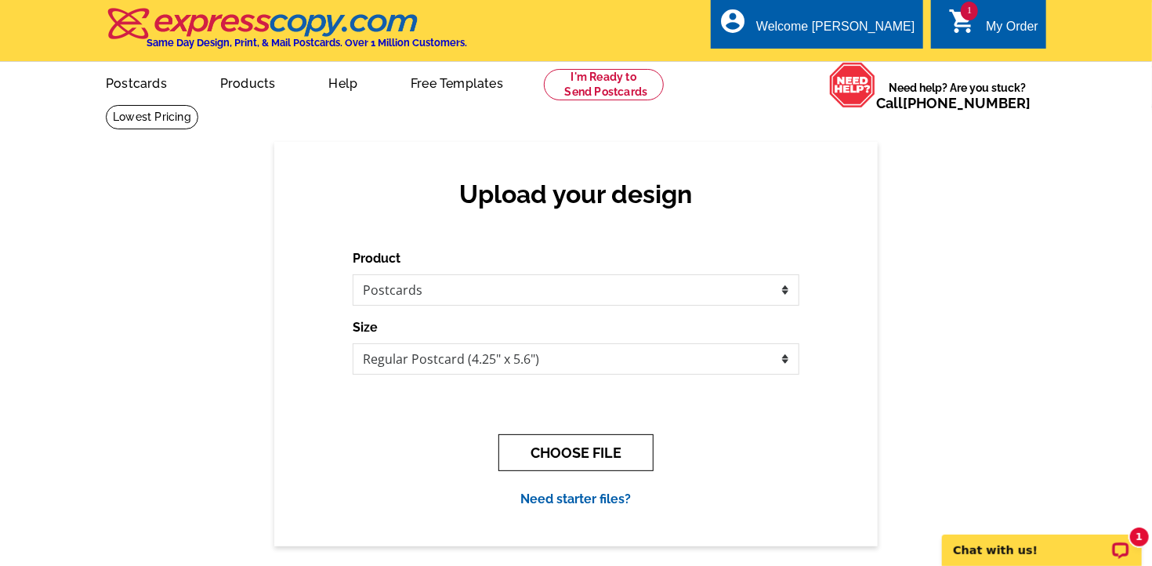
click at [575, 456] on button "CHOOSE FILE" at bounding box center [575, 452] width 155 height 37
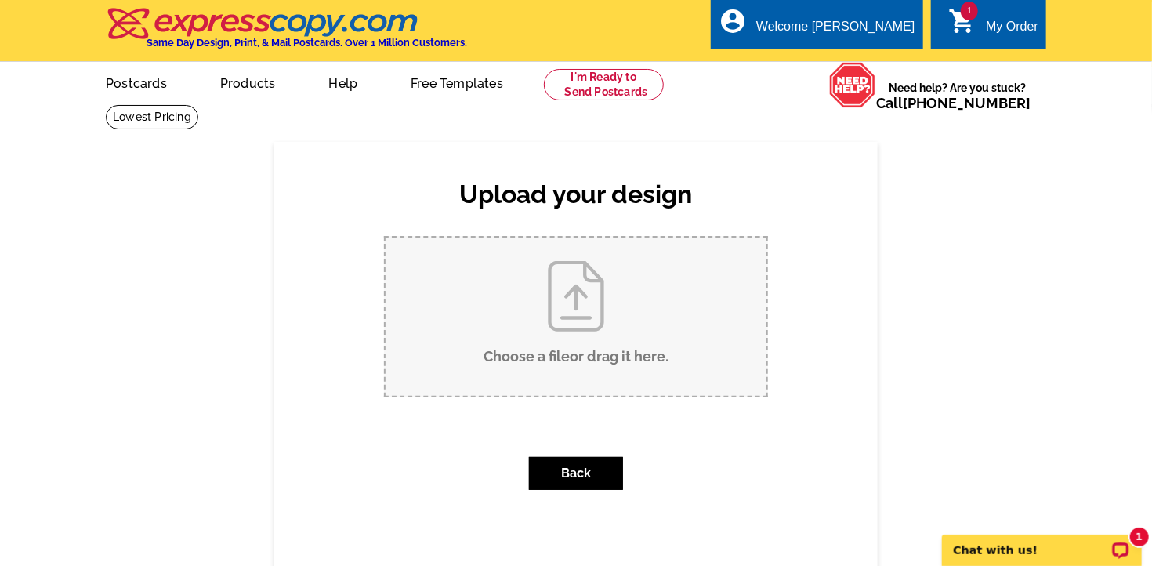
click at [584, 300] on input "Choose a file or drag it here ." at bounding box center [576, 316] width 381 height 158
type input "C:\fakepath\THANKSGIVING 2025 FRONT PAGE.pdf"
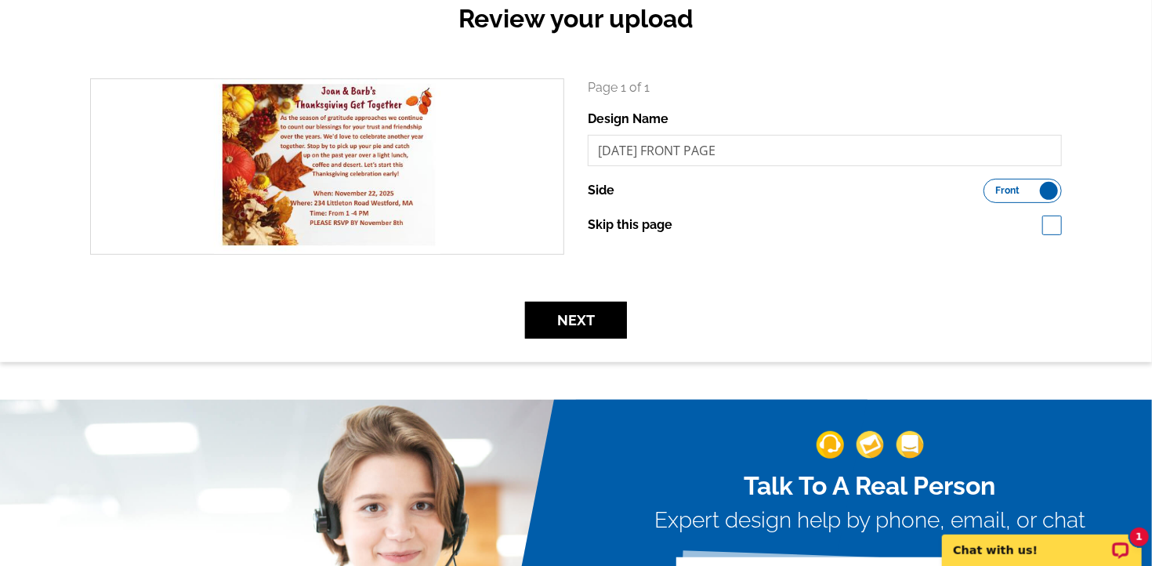
scroll to position [248, 0]
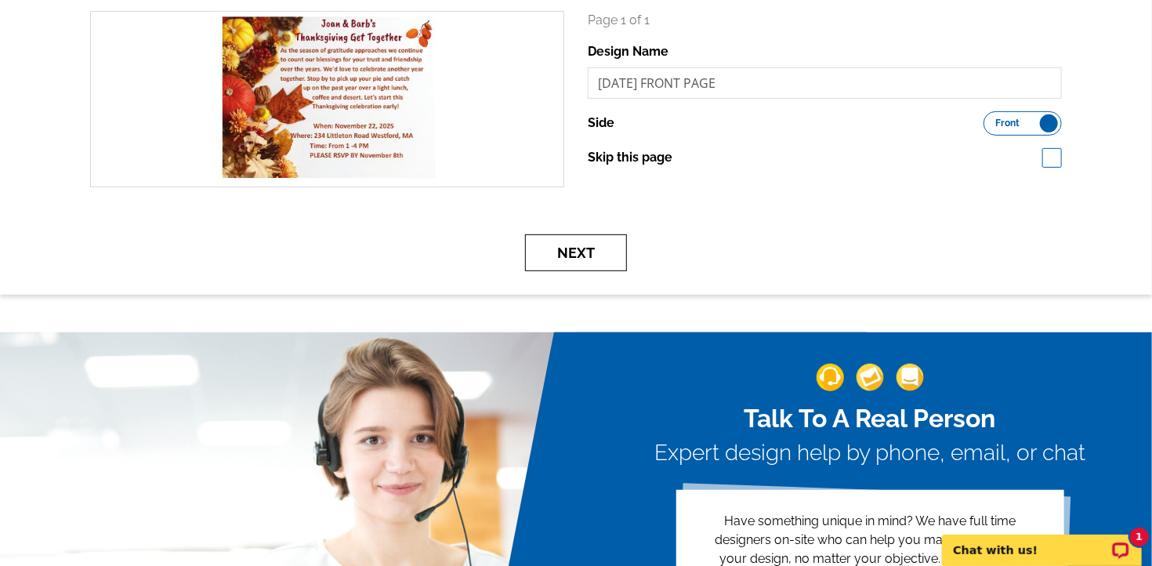
click at [575, 259] on button "Next" at bounding box center [576, 252] width 102 height 37
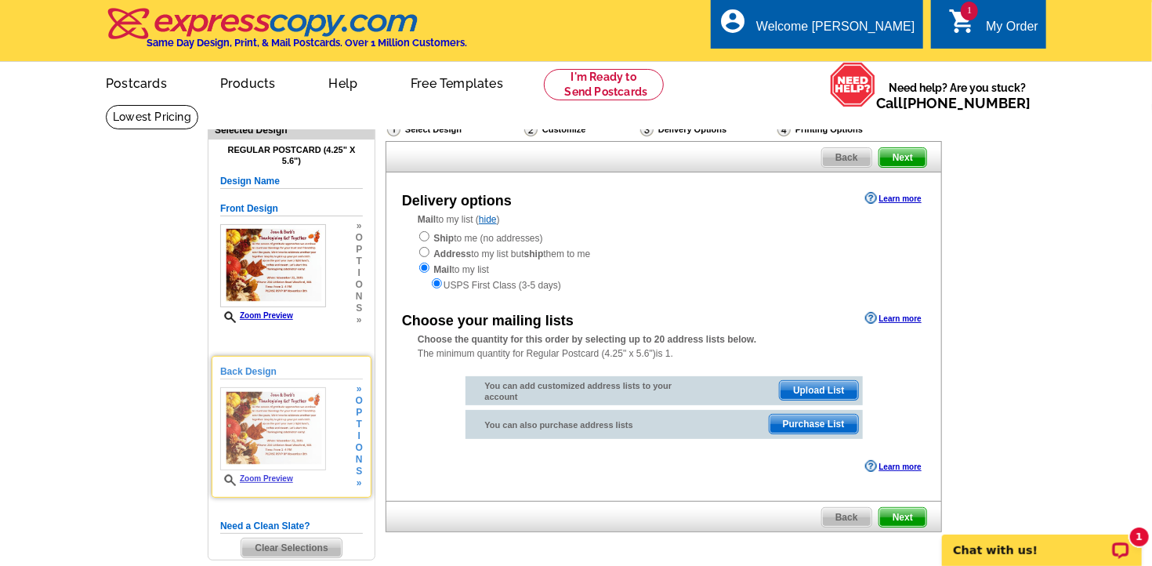
click at [299, 420] on img at bounding box center [273, 428] width 106 height 83
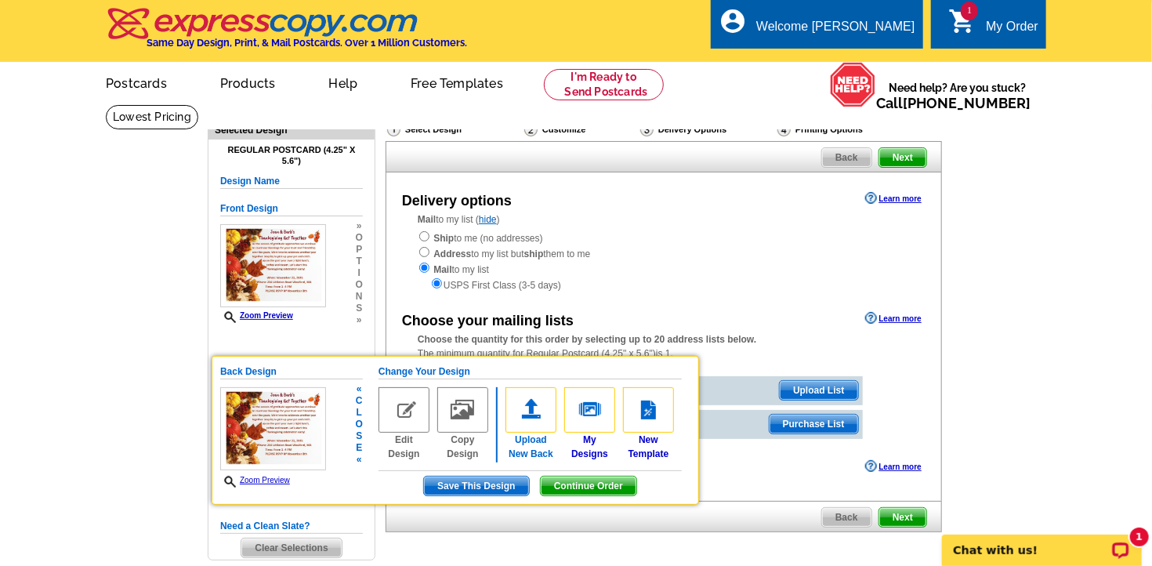
click at [532, 423] on img at bounding box center [531, 409] width 51 height 45
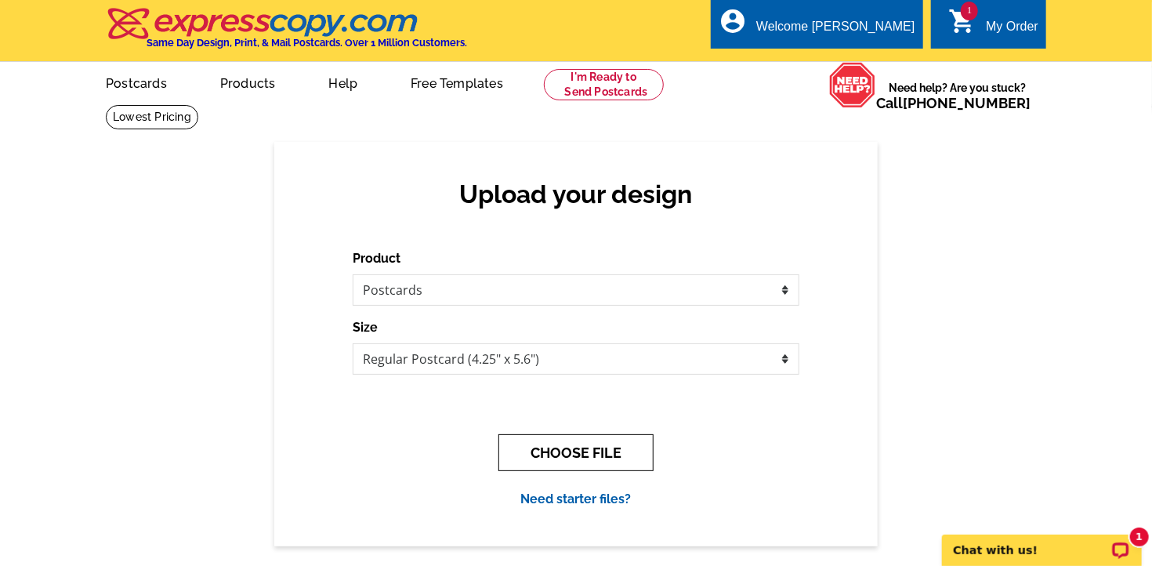
click at [546, 459] on button "CHOOSE FILE" at bounding box center [575, 452] width 155 height 37
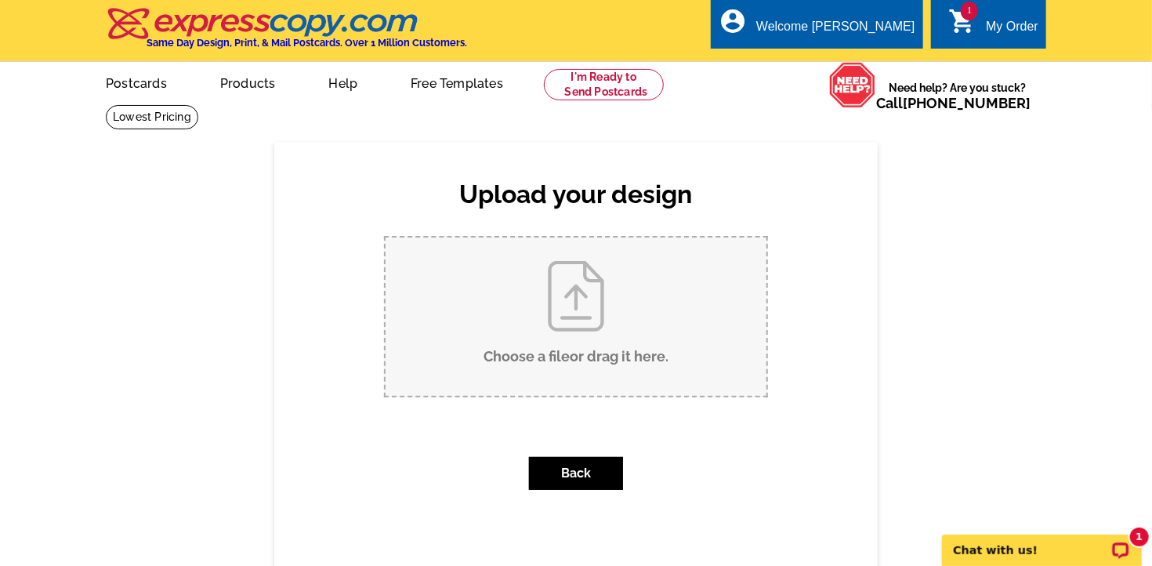
click at [597, 332] on input "Choose a file or drag it here ." at bounding box center [576, 316] width 381 height 158
type input "C:\fakepath\THANKSGIVING 2025 BAck Page.pdf"
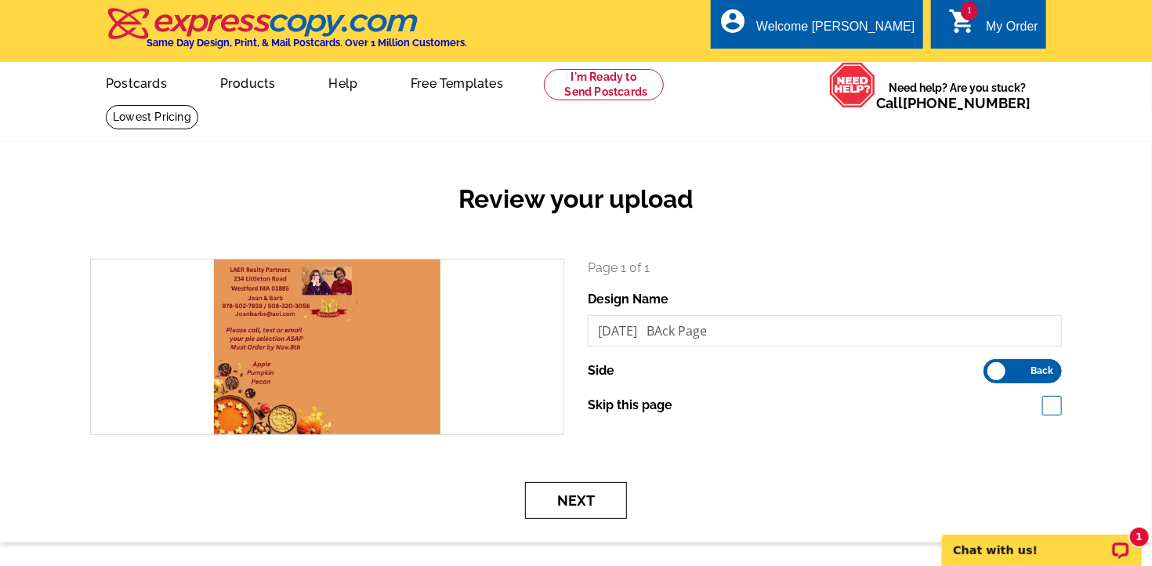
click at [589, 510] on button "Next" at bounding box center [576, 500] width 102 height 37
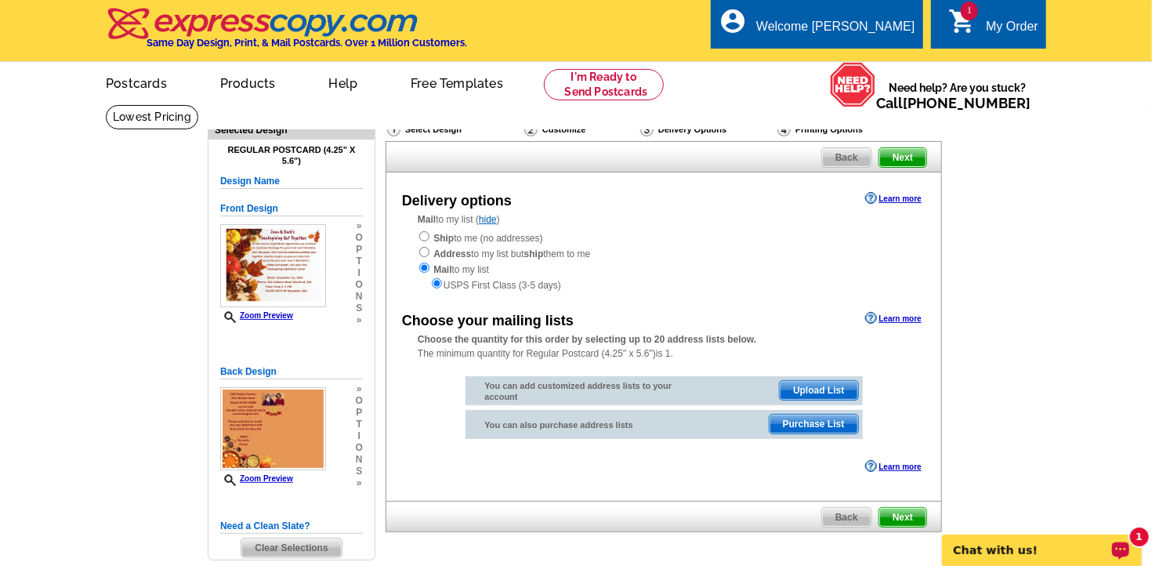
click at [970, 549] on p "Chat with us!" at bounding box center [1030, 549] width 155 height 13
click at [985, 33] on link "1 shopping_cart My Order" at bounding box center [993, 27] width 90 height 20
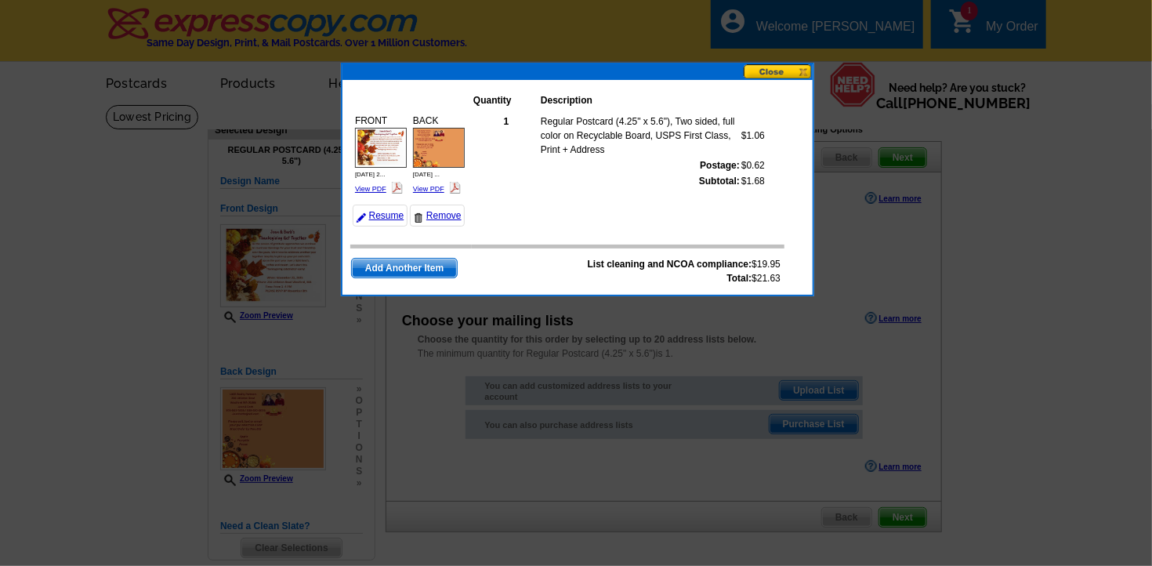
click at [985, 33] on div at bounding box center [576, 283] width 1152 height 566
click at [883, 34] on div at bounding box center [576, 283] width 1152 height 566
click at [776, 70] on button at bounding box center [778, 71] width 69 height 15
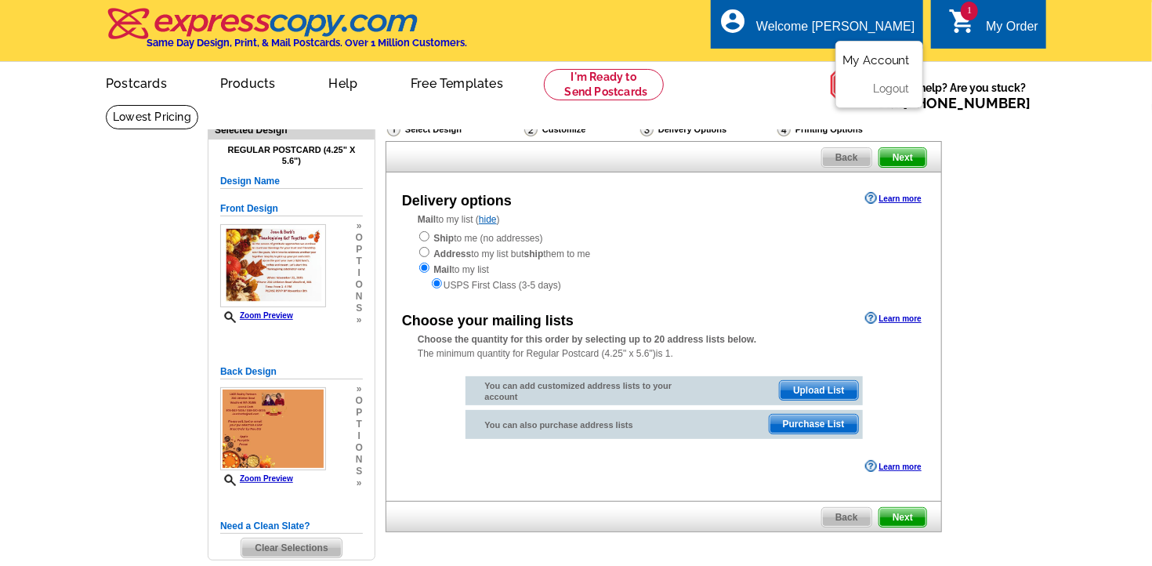
click at [864, 59] on link "My Account" at bounding box center [876, 60] width 67 height 14
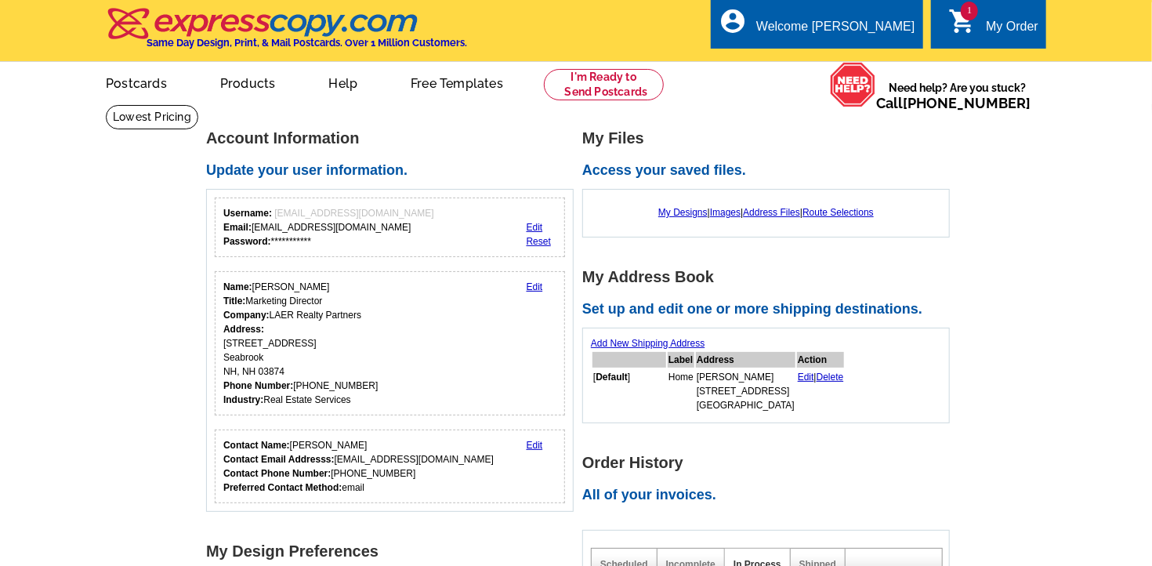
click at [1004, 25] on div "My Order" at bounding box center [1012, 31] width 53 height 22
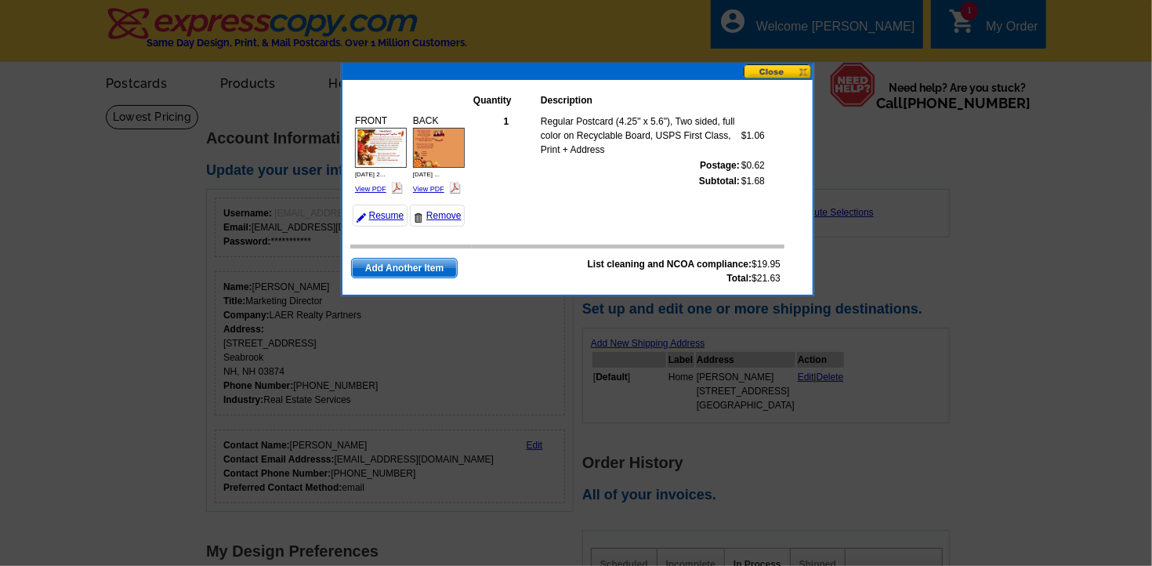
click at [1004, 25] on div at bounding box center [576, 283] width 1152 height 566
click at [781, 73] on button at bounding box center [778, 71] width 69 height 15
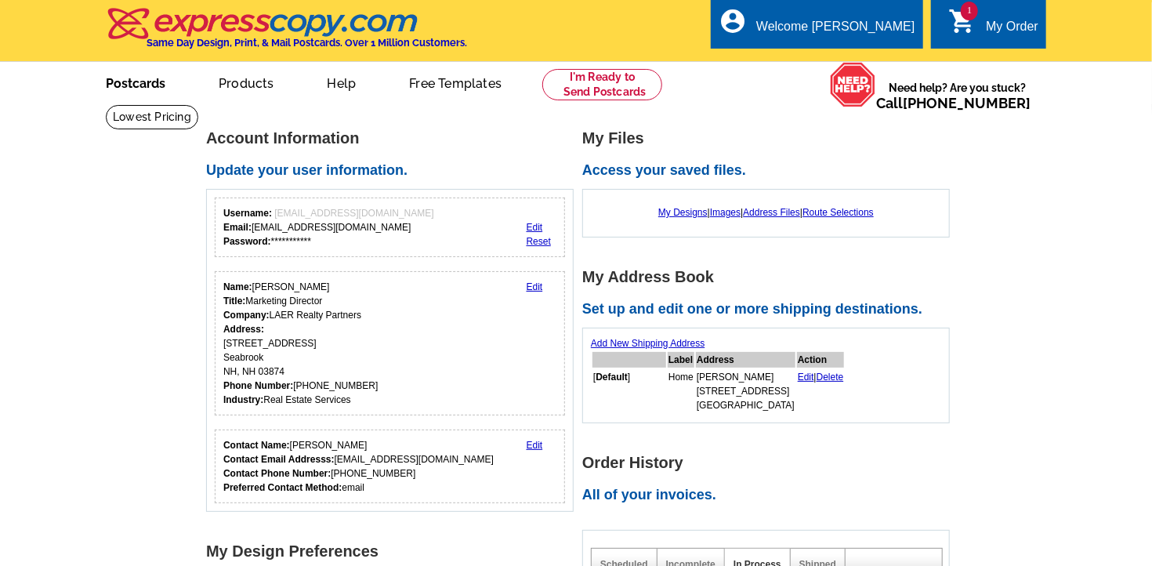
click at [139, 86] on link "Postcards" at bounding box center [136, 81] width 110 height 37
click at [970, 21] on icon "shopping_cart" at bounding box center [962, 21] width 28 height 28
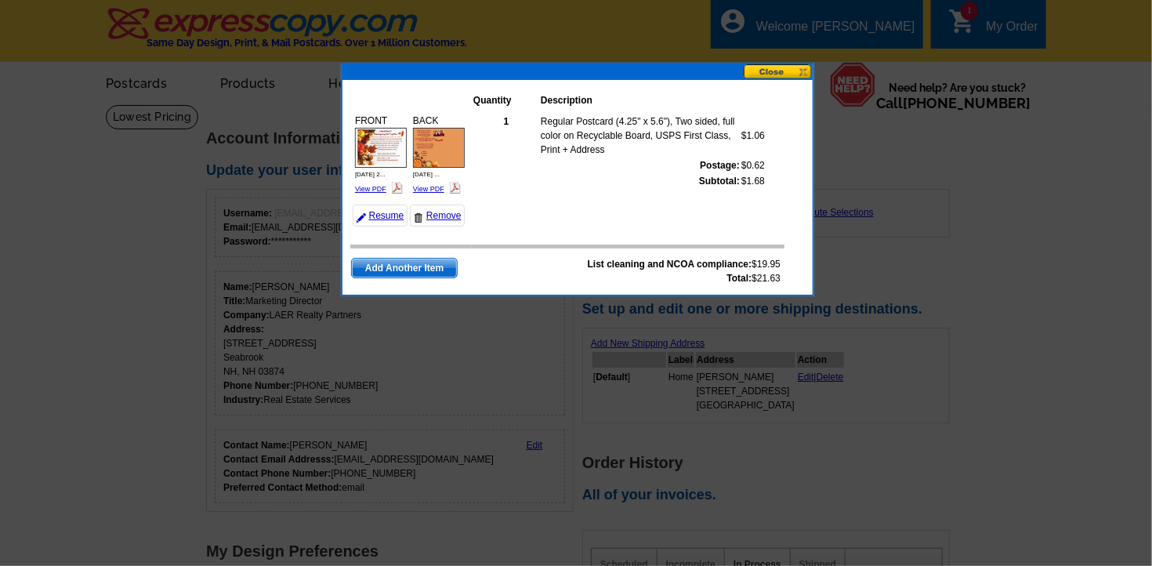
click at [487, 96] on th "Quantity" at bounding box center [506, 100] width 67 height 16
click at [538, 185] on td at bounding box center [506, 181] width 67 height 16
click at [883, 105] on div at bounding box center [576, 283] width 1152 height 566
click at [769, 74] on button at bounding box center [778, 71] width 69 height 15
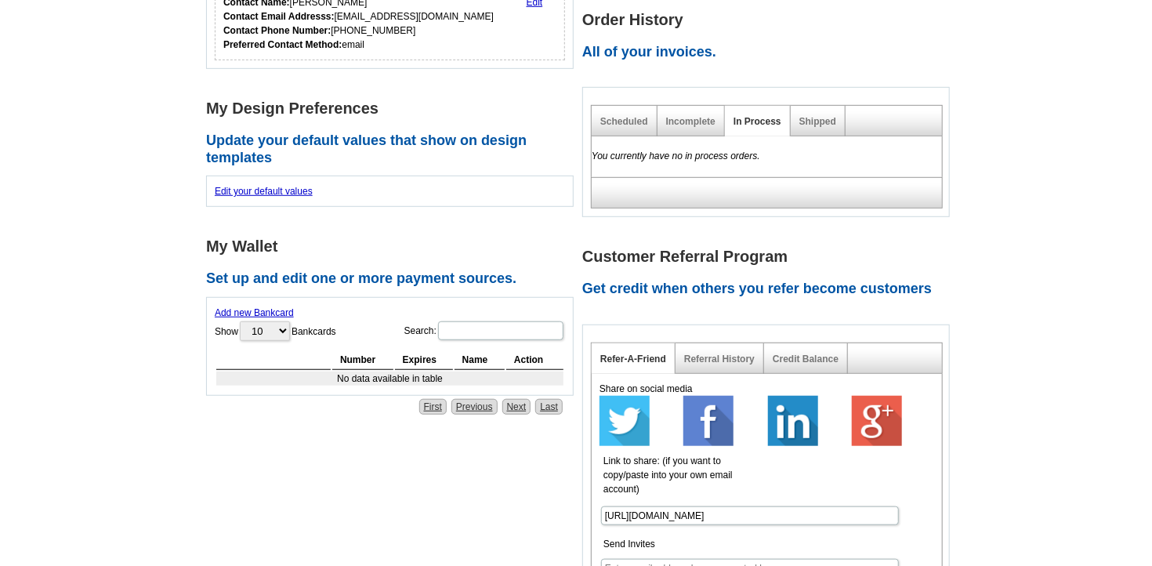
scroll to position [29, 0]
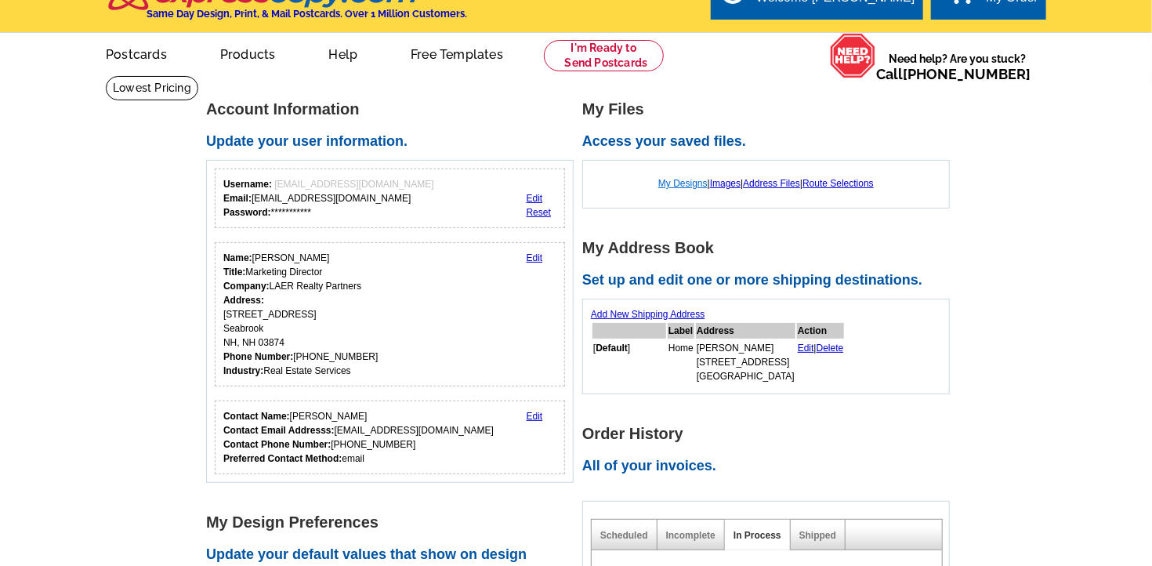
click at [662, 183] on link "My Designs" at bounding box center [682, 183] width 49 height 11
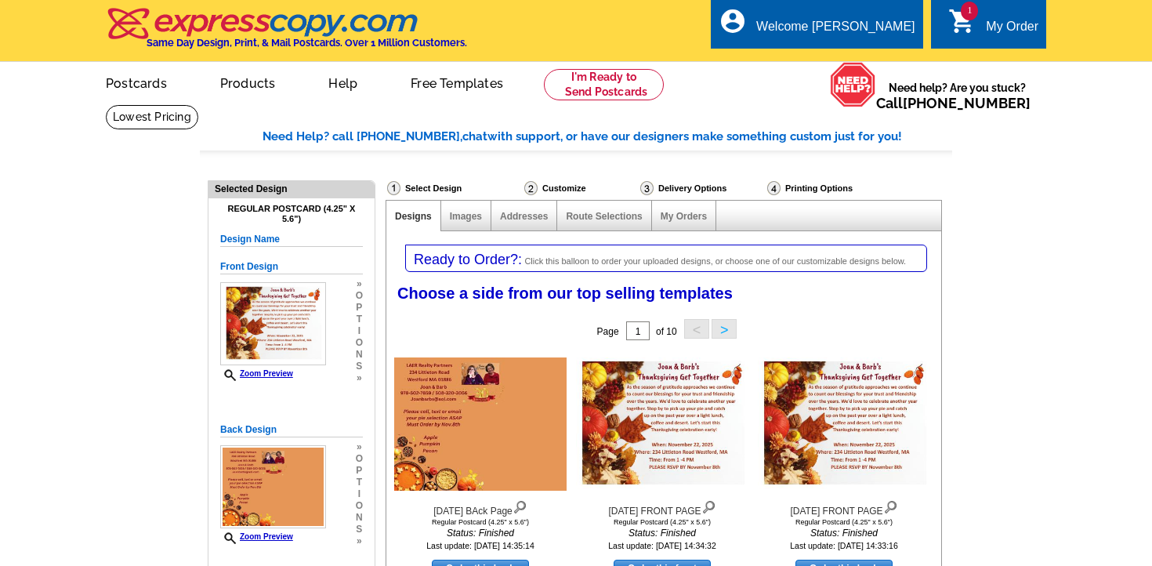
select select "1"
click at [803, 190] on div "Printing Options" at bounding box center [836, 188] width 140 height 16
click at [800, 194] on div "Printing Options" at bounding box center [836, 188] width 140 height 16
click at [691, 191] on div "Delivery Options" at bounding box center [702, 190] width 127 height 20
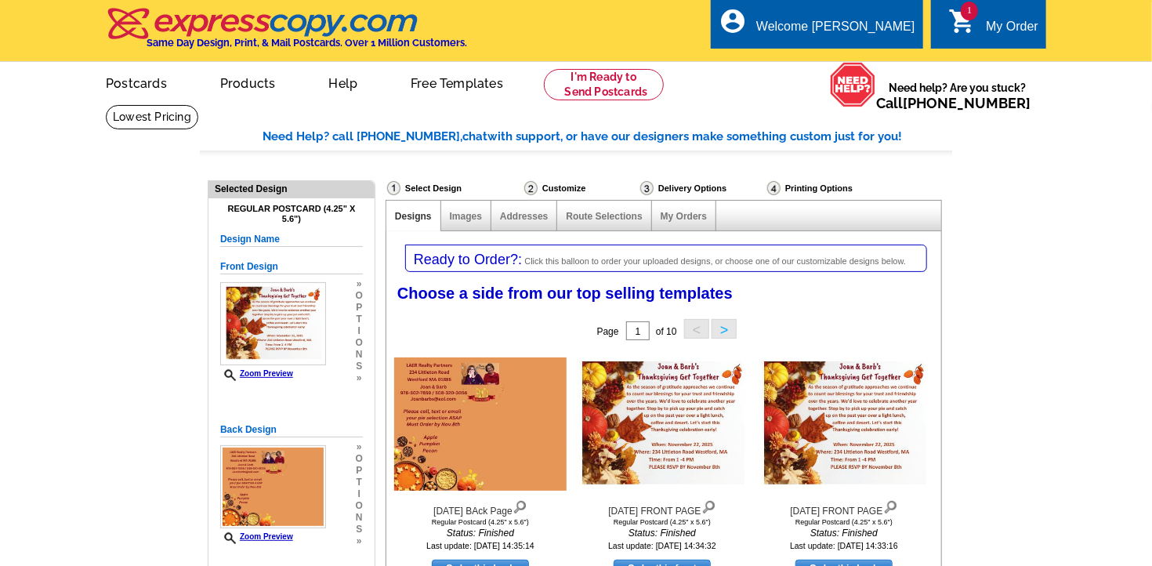
click at [779, 190] on img at bounding box center [773, 188] width 13 height 14
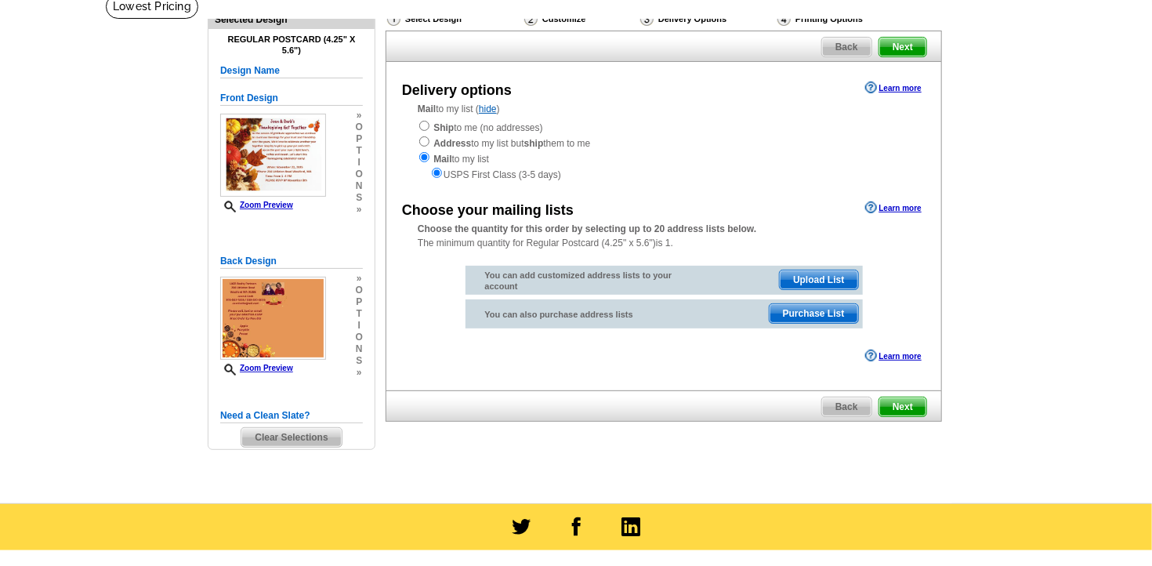
scroll to position [53, 0]
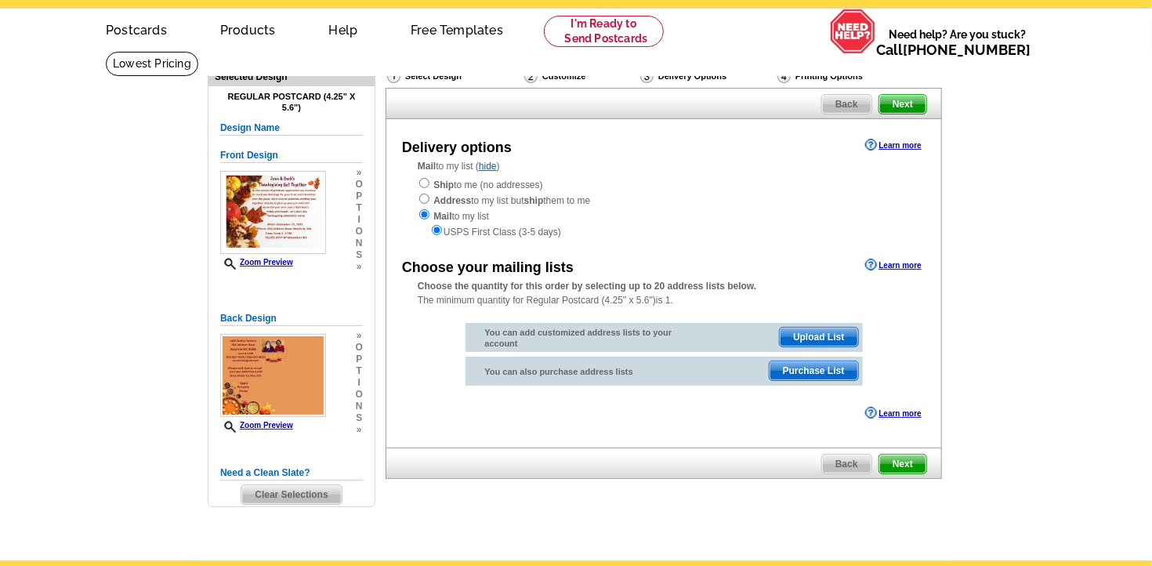
click at [578, 80] on div "Customize" at bounding box center [581, 76] width 116 height 16
click at [1055, 140] on main "Need Help? call [PHONE_NUMBER], chat with support, or have our designers make s…" at bounding box center [576, 305] width 1152 height 509
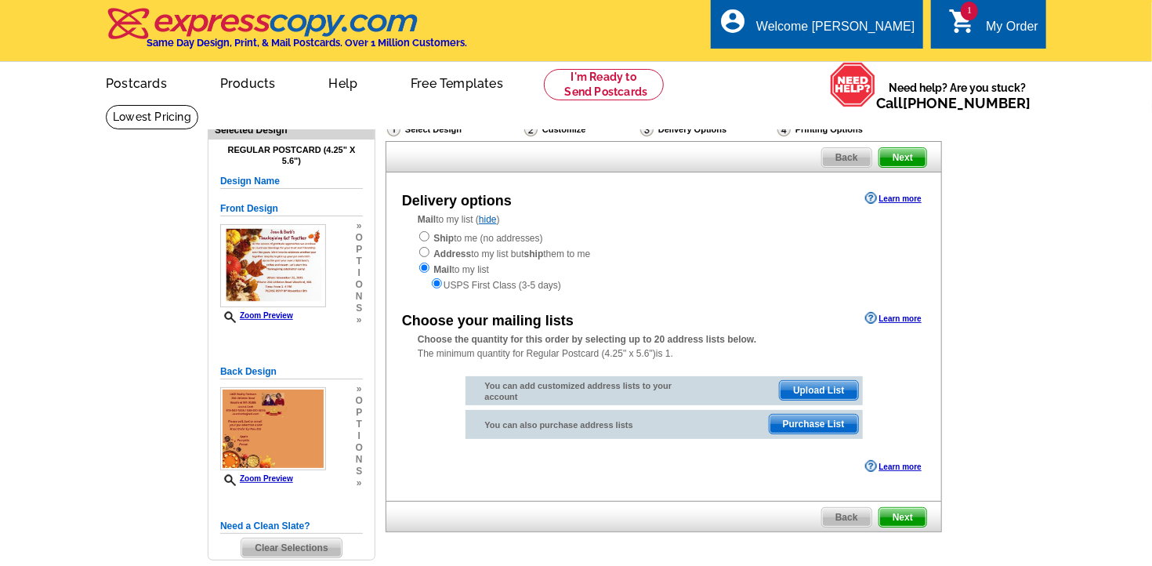
click at [977, 14] on span "1" at bounding box center [969, 11] width 17 height 19
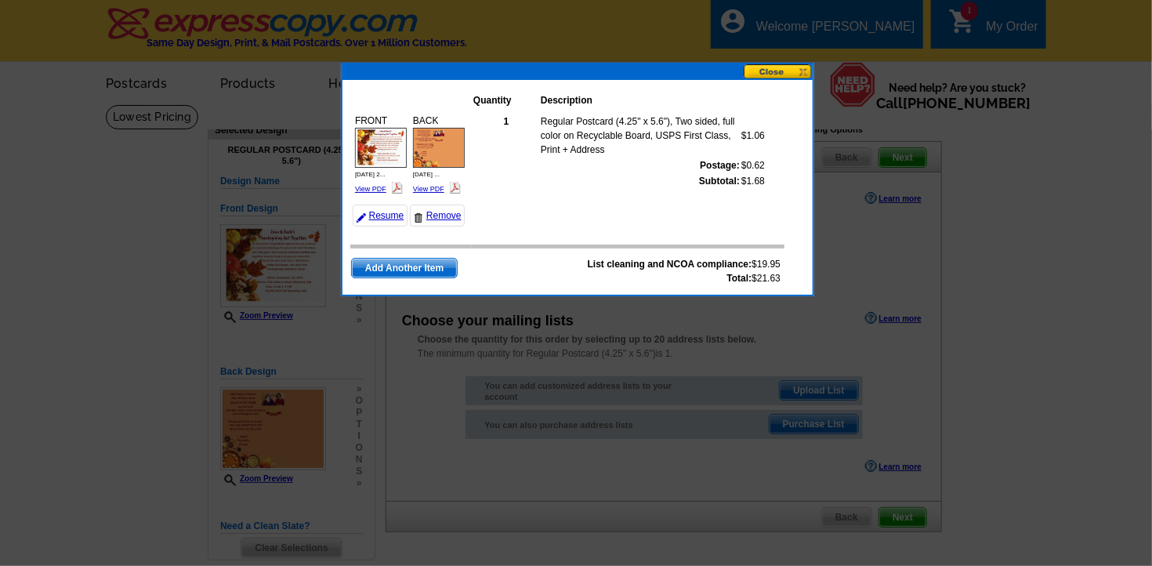
click at [502, 103] on th "Quantity" at bounding box center [506, 100] width 67 height 16
click at [504, 124] on strong "1" at bounding box center [506, 121] width 5 height 11
click at [777, 77] on button at bounding box center [778, 71] width 69 height 15
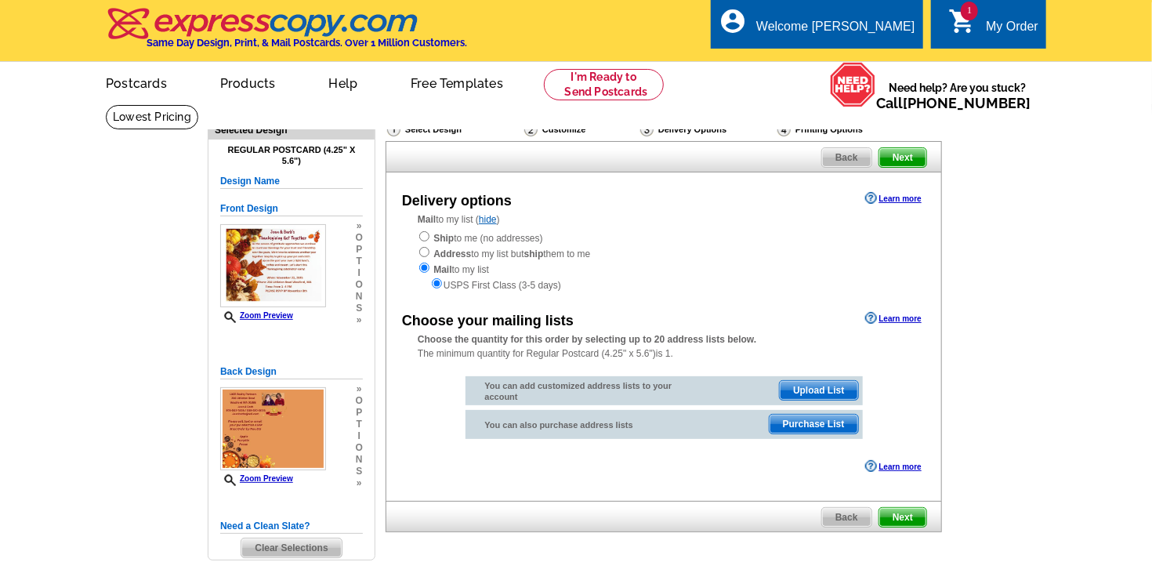
click at [646, 138] on div "Delivery Options" at bounding box center [707, 131] width 137 height 20
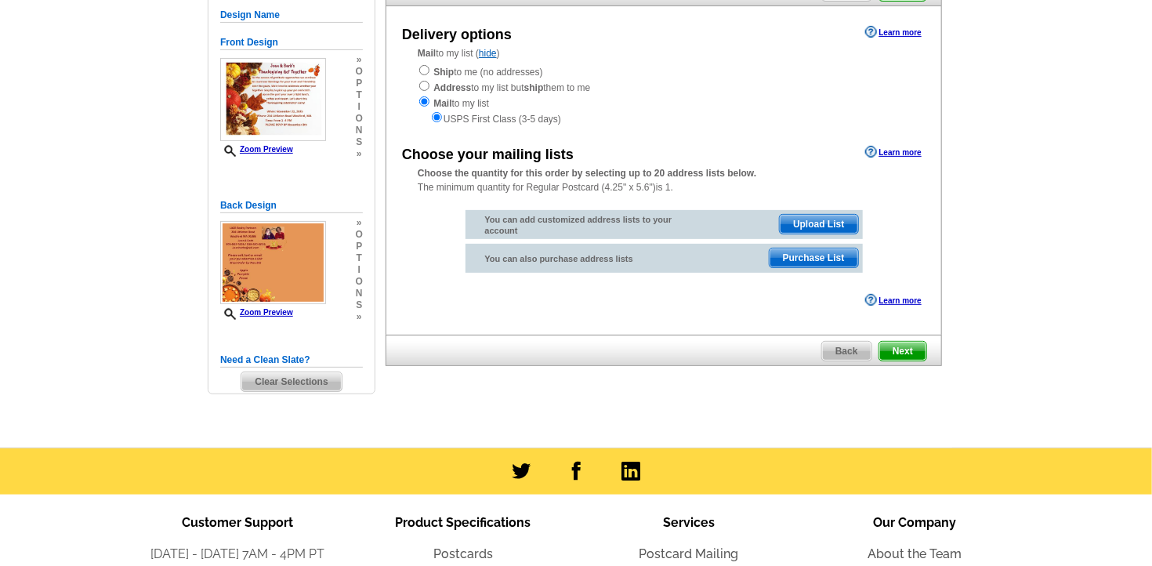
scroll to position [165, 0]
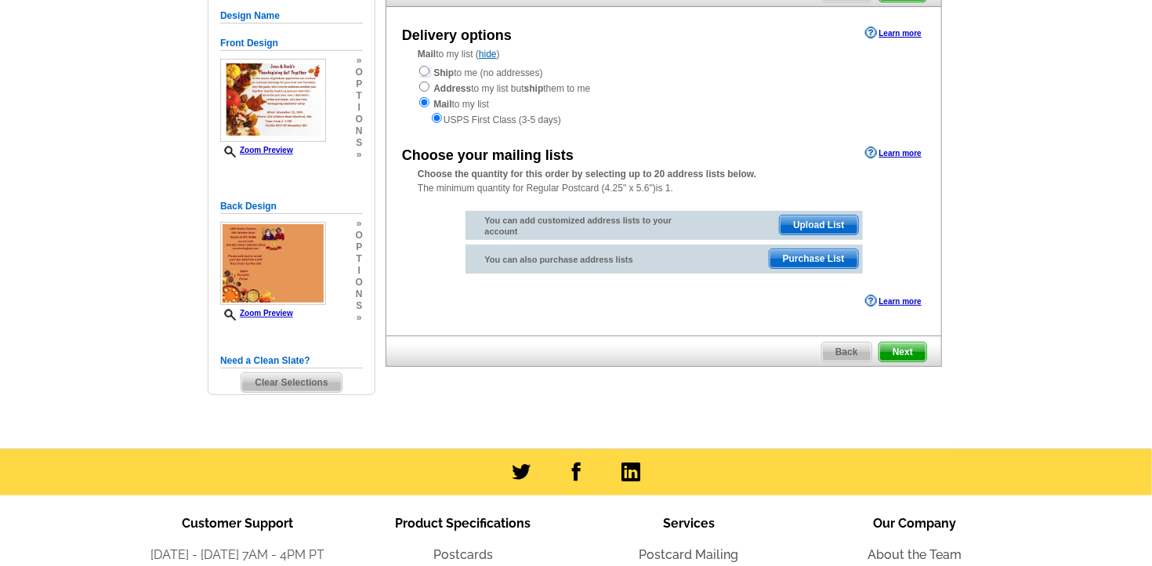
click at [422, 74] on input "radio" at bounding box center [424, 71] width 10 height 10
radio input "true"
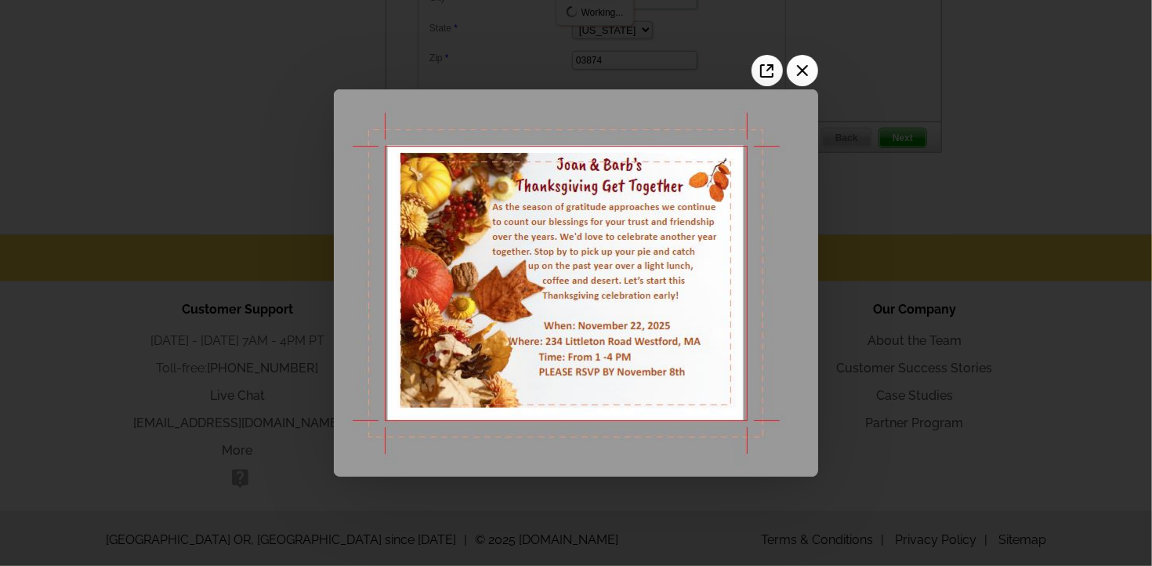
scroll to position [0, 0]
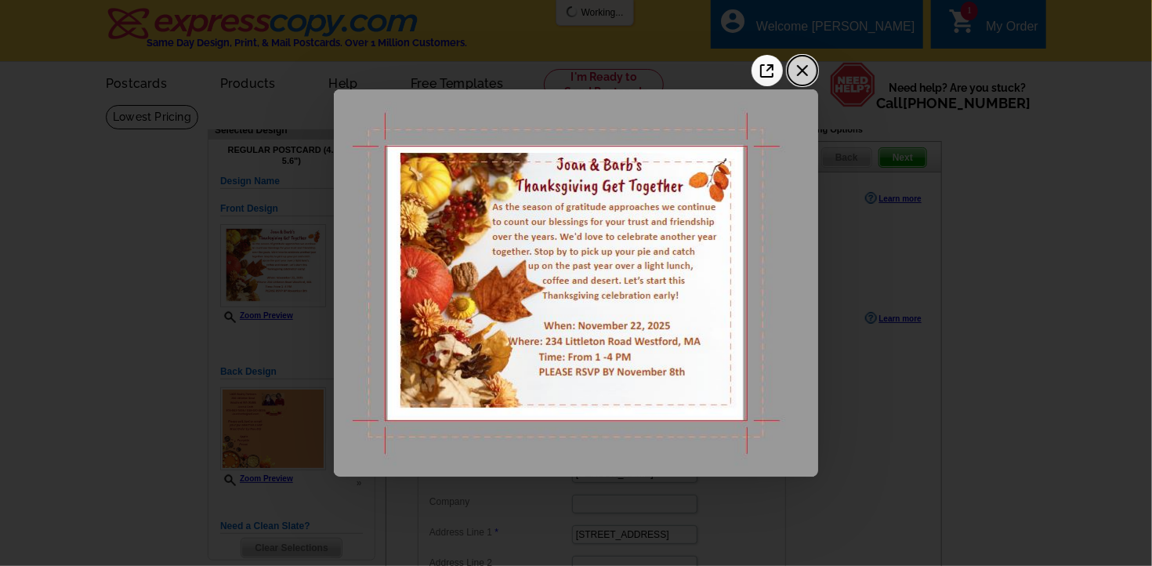
click at [799, 69] on icon "Close the image preview" at bounding box center [802, 70] width 25 height 25
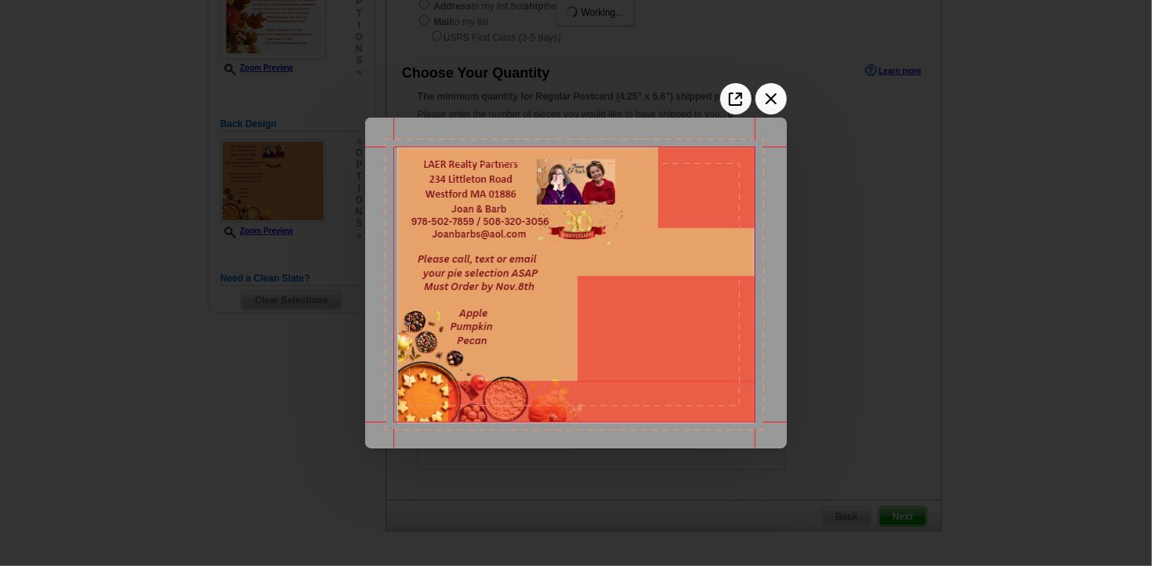
scroll to position [82, 0]
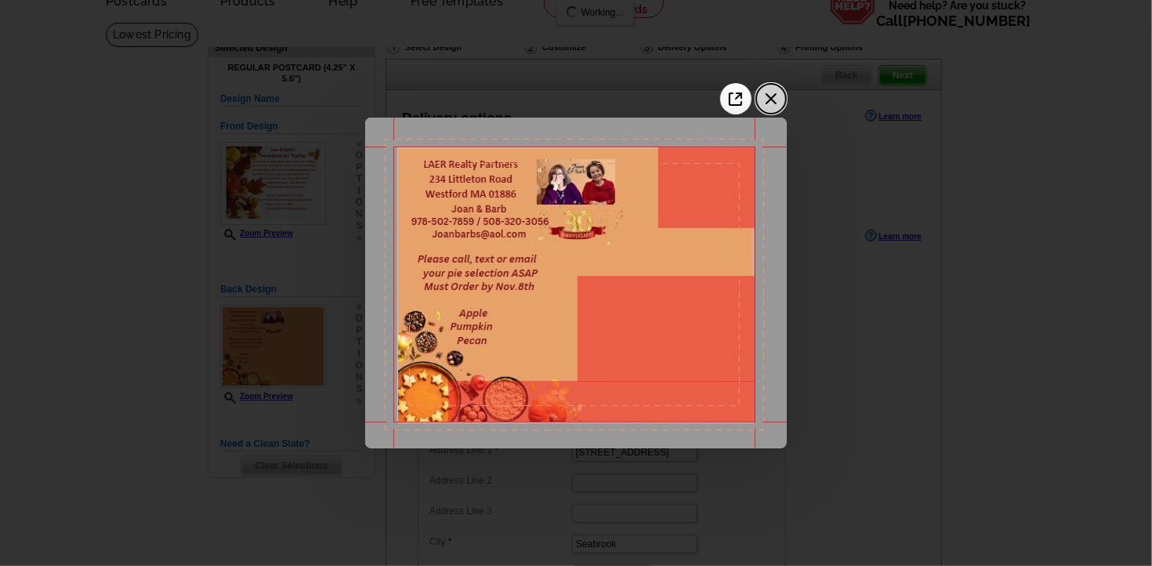
click at [777, 108] on icon "Close the image preview" at bounding box center [771, 98] width 25 height 25
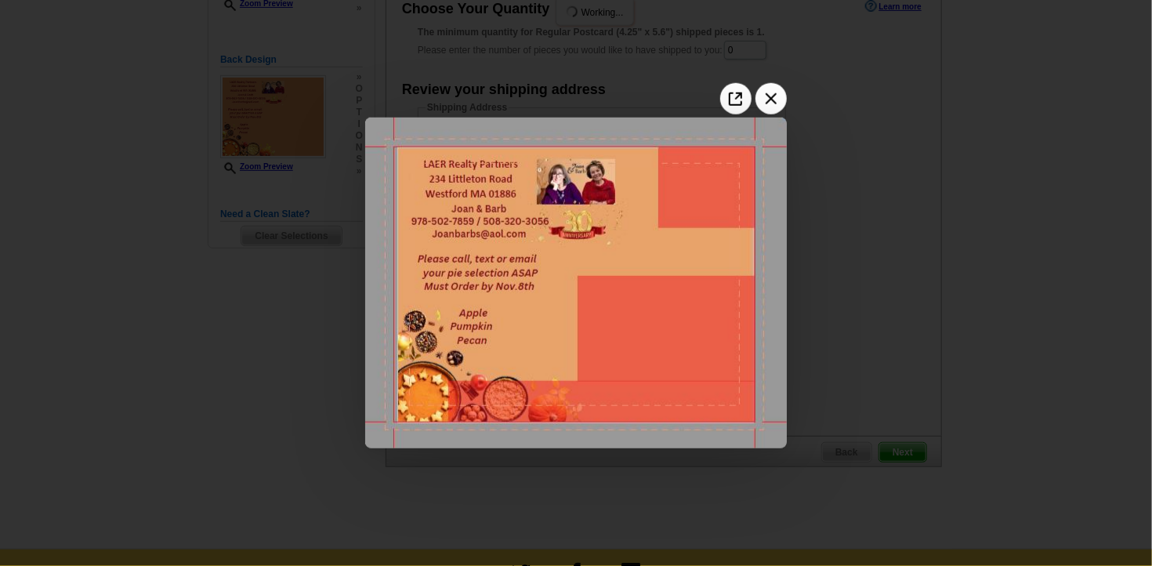
scroll to position [331, 0]
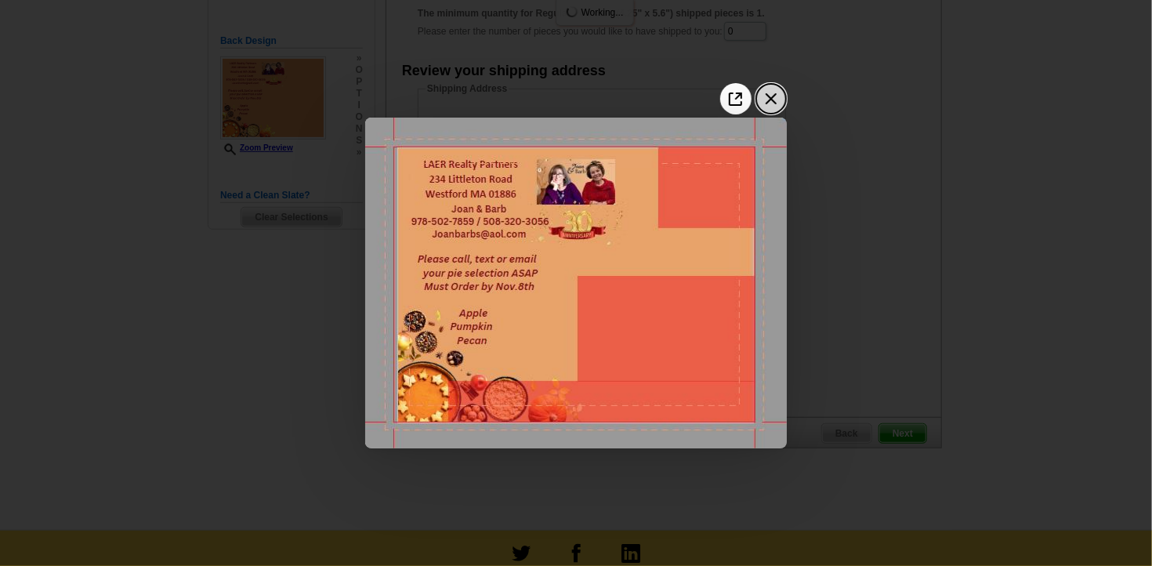
click at [771, 97] on icon "Close the image preview" at bounding box center [771, 98] width 25 height 25
click at [775, 102] on icon "Close the image preview" at bounding box center [771, 98] width 25 height 25
click at [775, 99] on icon "Close the image preview" at bounding box center [771, 98] width 25 height 25
click at [890, 120] on div at bounding box center [576, 283] width 1152 height 566
click at [778, 99] on icon "Close the image preview" at bounding box center [771, 98] width 25 height 25
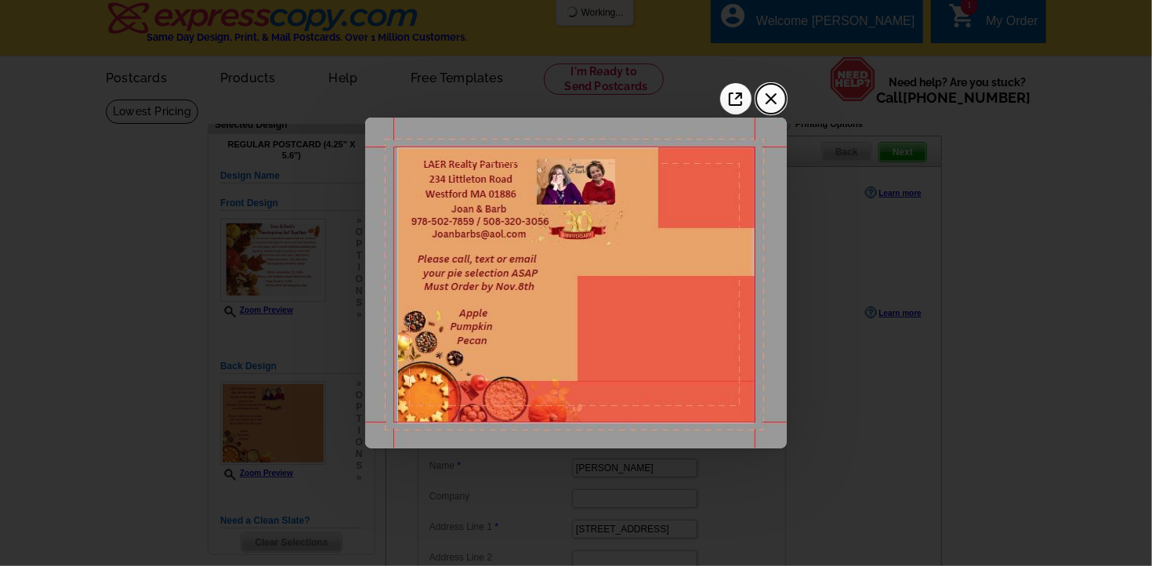
scroll to position [0, 0]
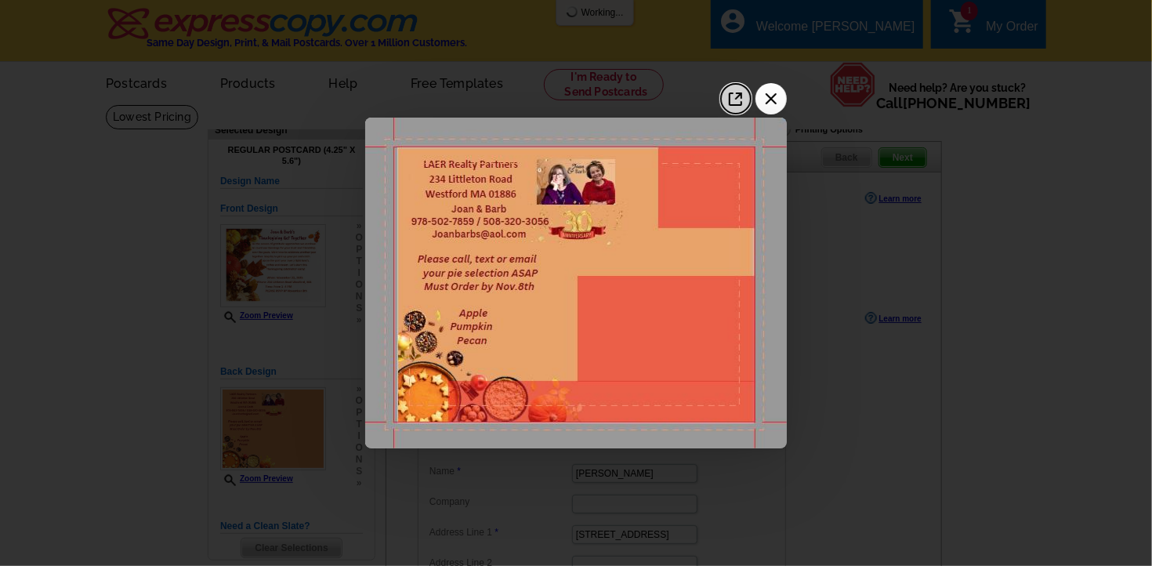
click at [737, 93] on icon "Open image in a new tab" at bounding box center [735, 98] width 13 height 13
click at [770, 99] on icon "Close the image preview" at bounding box center [771, 98] width 25 height 25
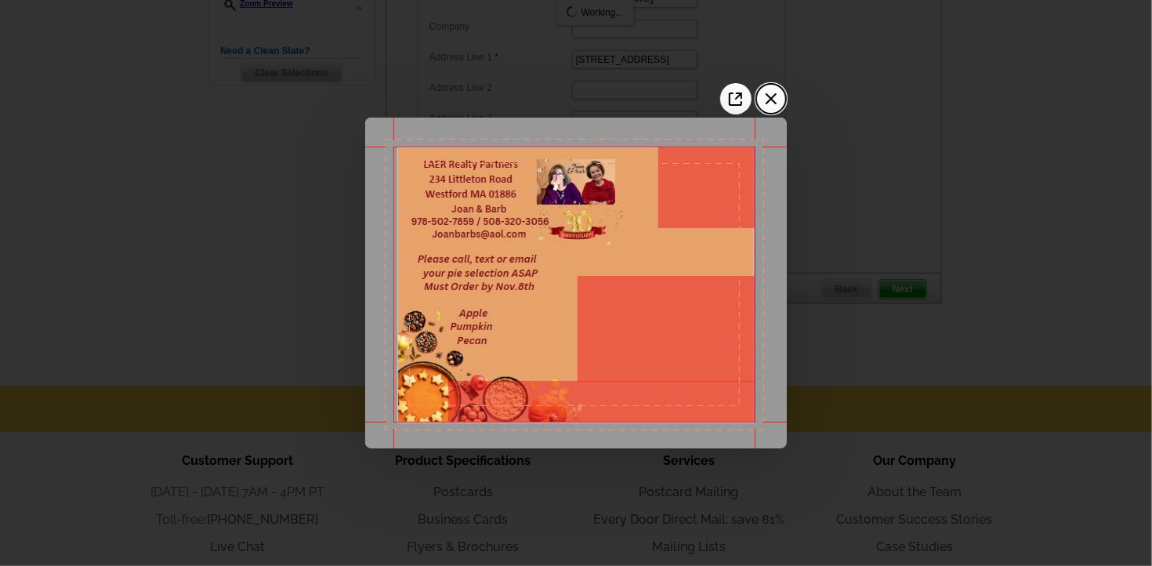
scroll to position [496, 0]
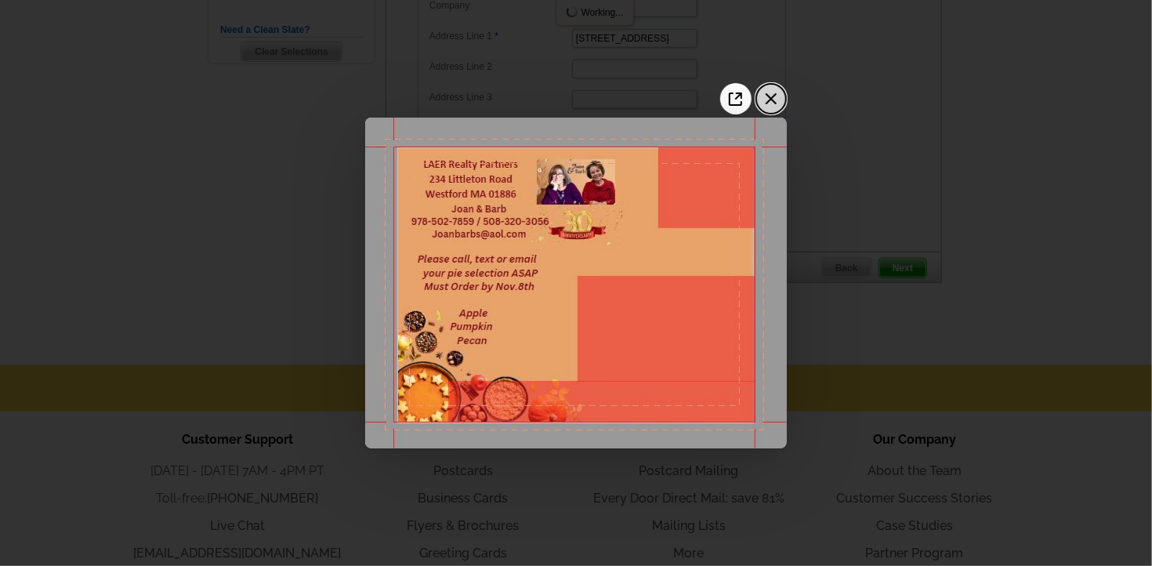
click at [774, 105] on icon "Close the image preview" at bounding box center [771, 98] width 25 height 25
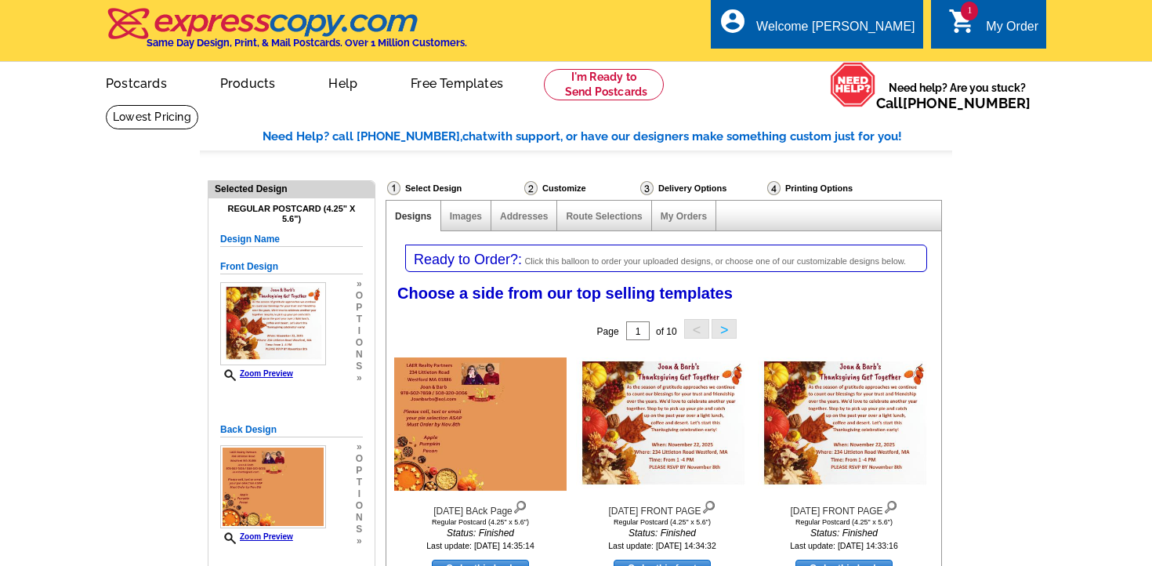
select select "1"
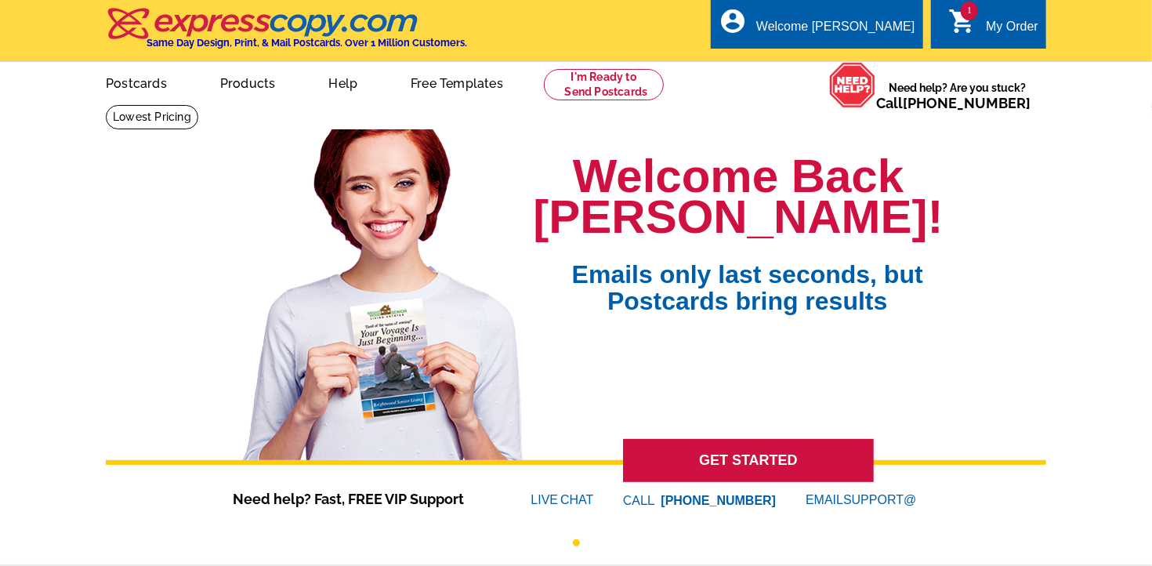
click at [981, 8] on div "1 shopping_cart My Order" at bounding box center [988, 23] width 115 height 49
click at [952, 17] on icon "shopping_cart" at bounding box center [962, 21] width 28 height 28
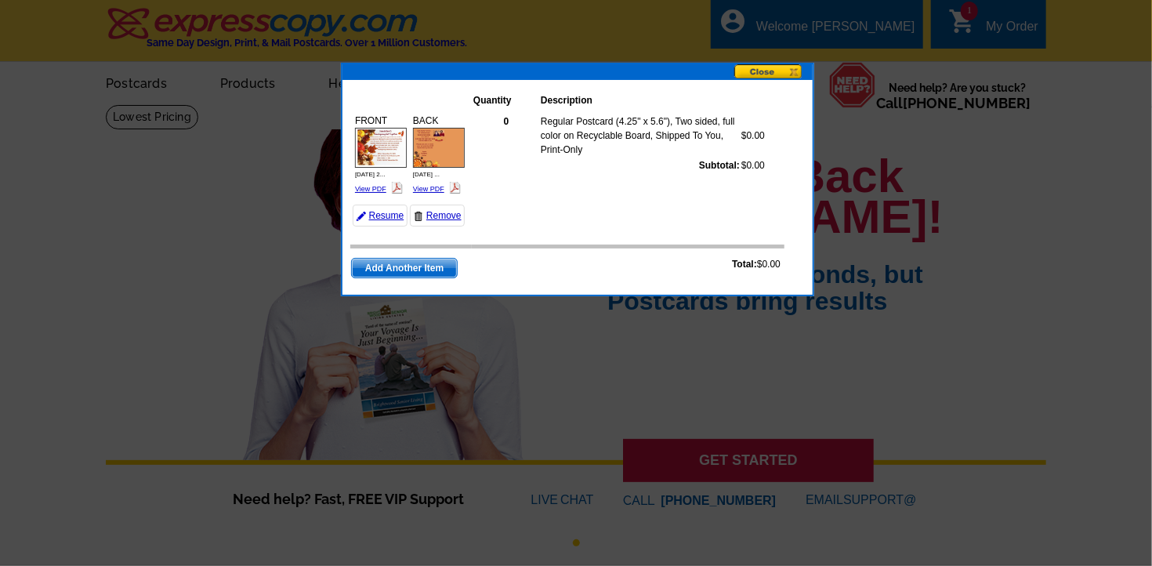
click at [589, 229] on td "0 Regular Postcard (4.25" x 5.6"), Two sided, full color on Recyclable Board, S…" at bounding box center [628, 169] width 313 height 120
click at [381, 143] on img at bounding box center [381, 148] width 52 height 40
click at [571, 112] on td "0 Regular Postcard (4.25" x 5.6"), Two sided, full color on Recyclable Board, S…" at bounding box center [628, 169] width 313 height 120
click at [385, 277] on span "Add Another Item" at bounding box center [404, 268] width 105 height 19
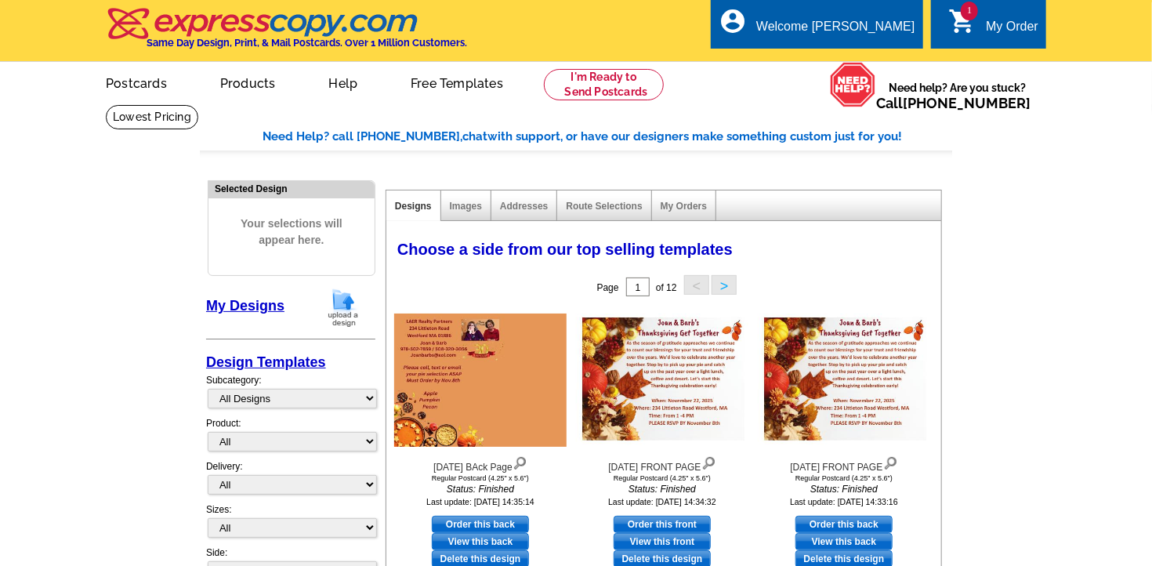
click at [960, 24] on icon "shopping_cart" at bounding box center [962, 21] width 28 height 28
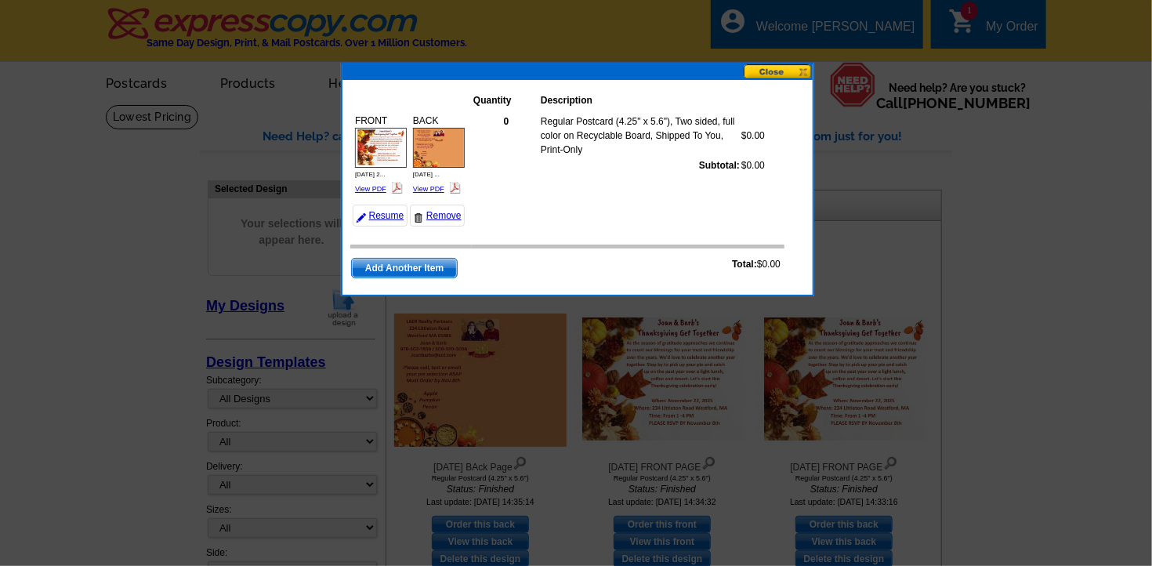
click at [750, 70] on button at bounding box center [778, 71] width 69 height 15
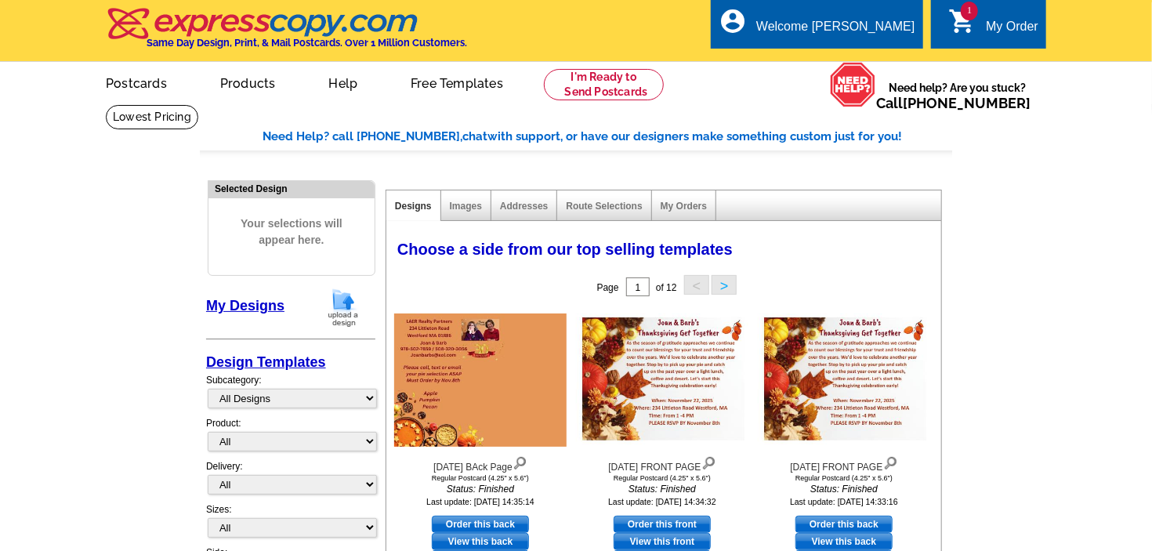
click at [977, 25] on link "1 shopping_cart My Order" at bounding box center [993, 27] width 90 height 20
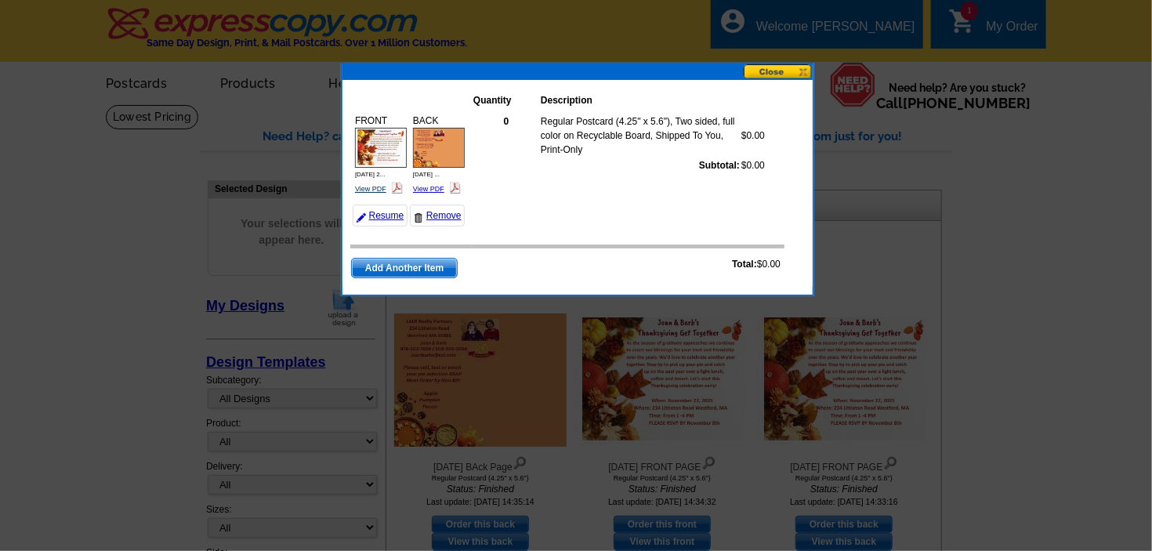
click at [372, 193] on link "View PDF" at bounding box center [370, 189] width 31 height 8
click at [382, 227] on link "Resume" at bounding box center [380, 216] width 55 height 22
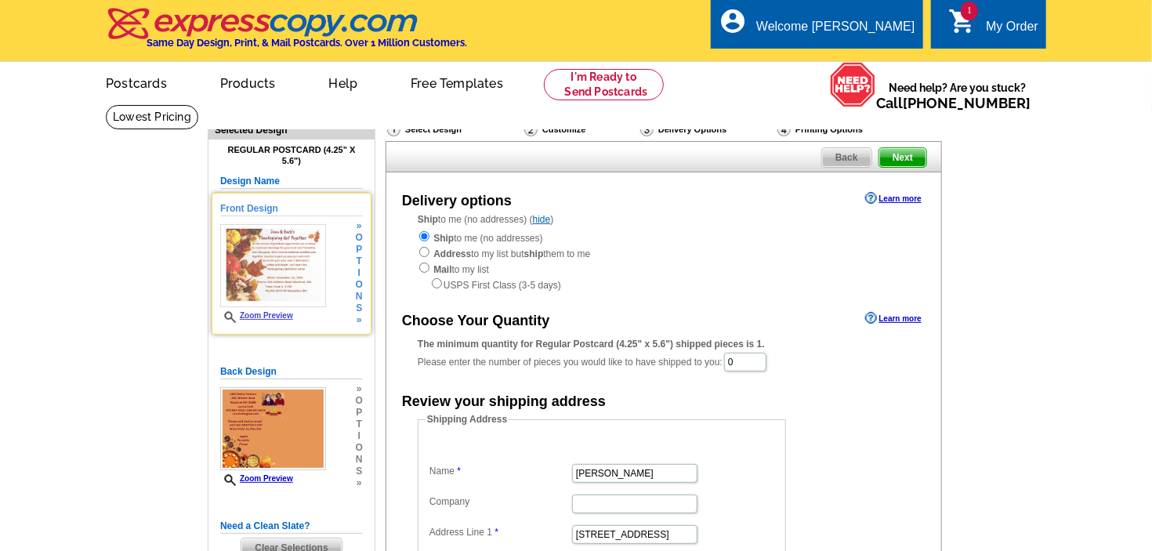
click at [299, 272] on img at bounding box center [273, 265] width 106 height 83
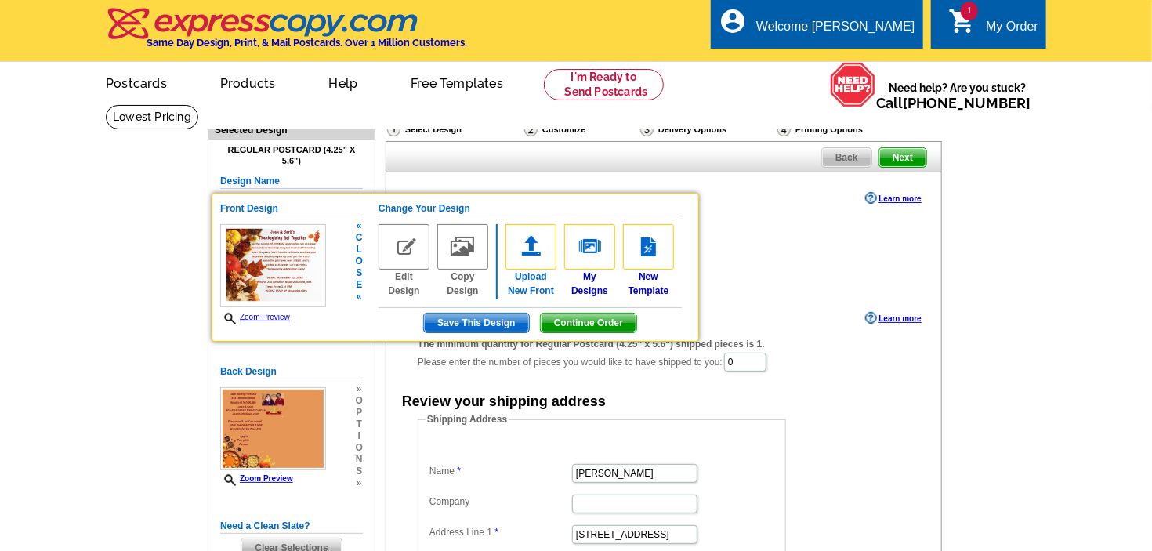
click at [532, 256] on img at bounding box center [531, 246] width 51 height 45
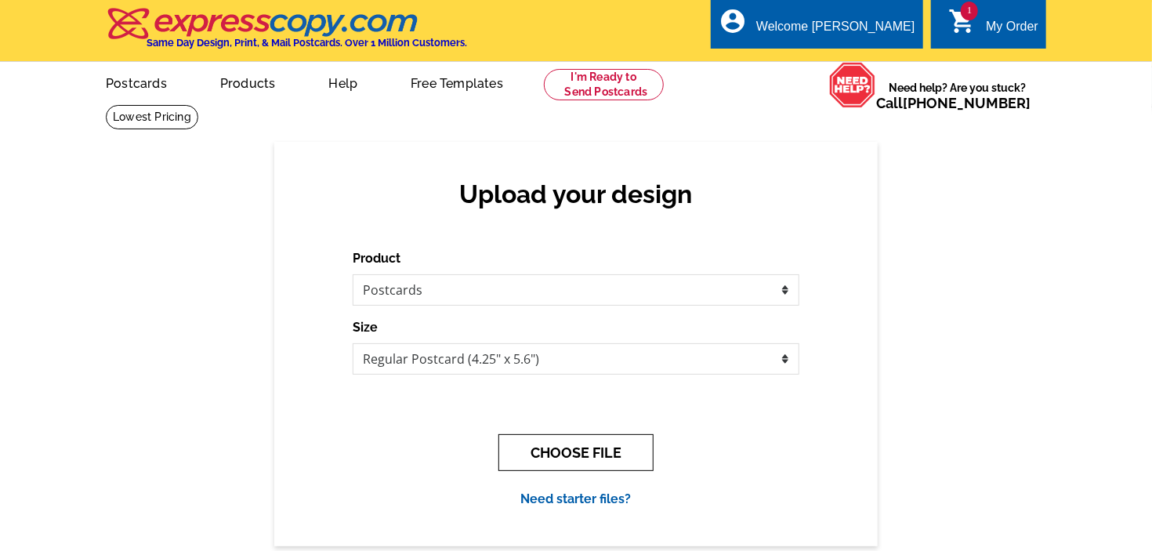
click at [567, 455] on button "CHOOSE FILE" at bounding box center [575, 452] width 155 height 37
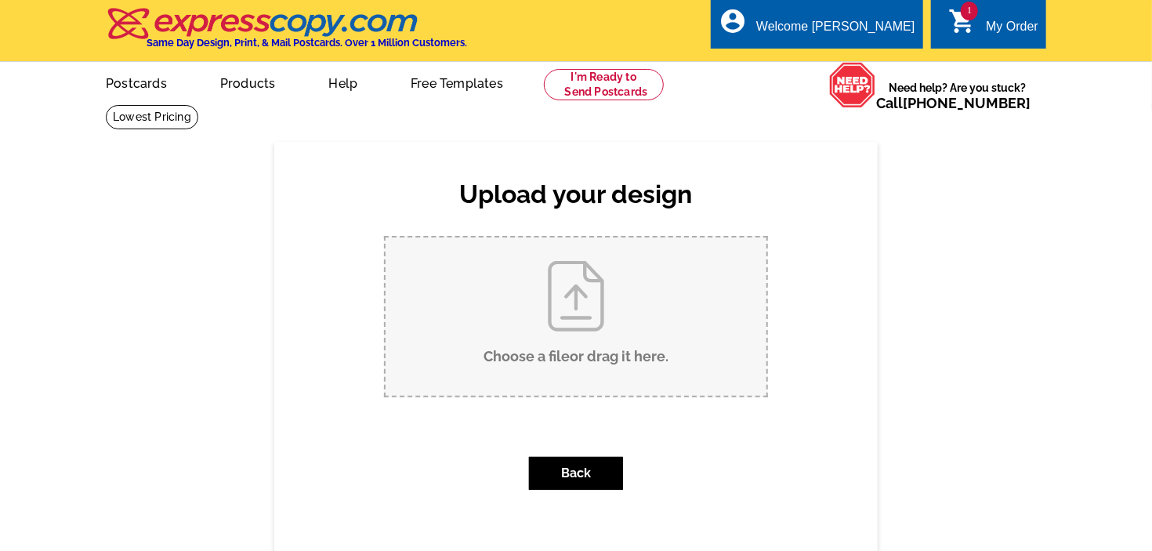
click at [565, 281] on input "Choose a file or drag it here ." at bounding box center [576, 316] width 381 height 158
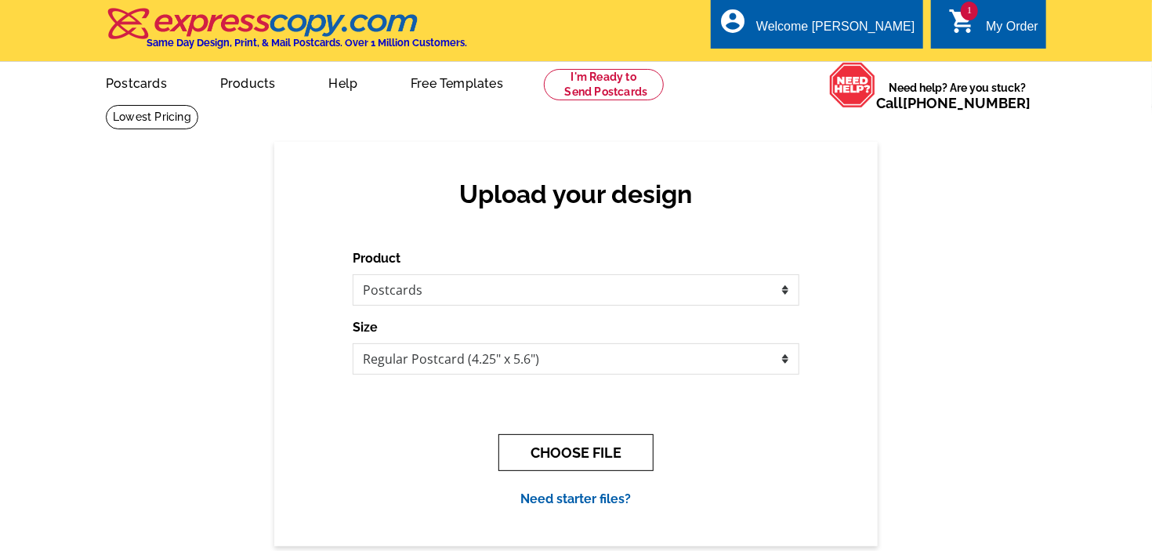
click at [544, 451] on button "CHOOSE FILE" at bounding box center [575, 452] width 155 height 37
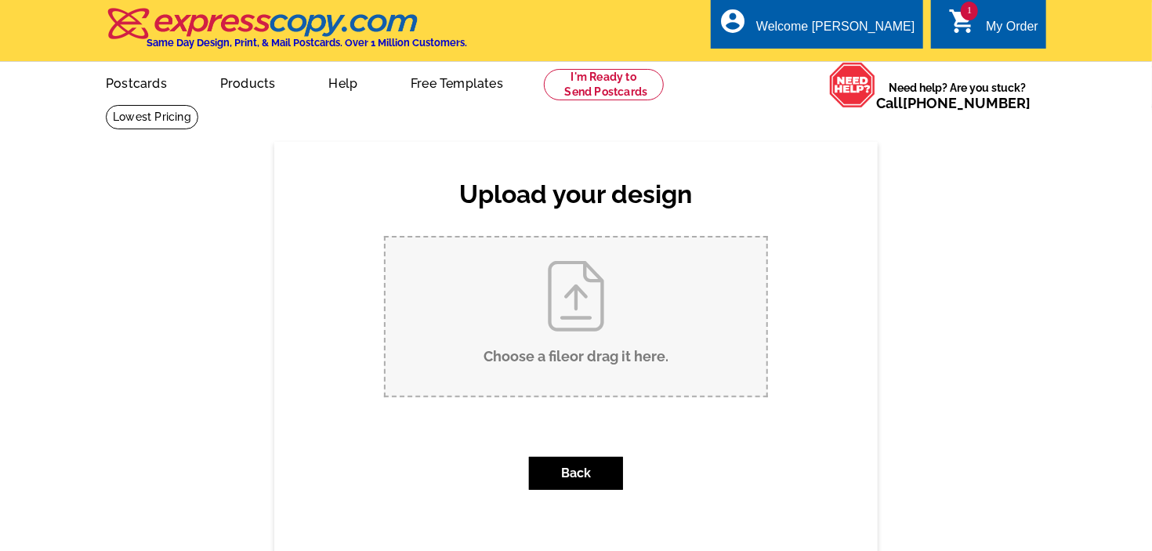
click at [572, 293] on input "Choose a file or drag it here ." at bounding box center [576, 316] width 381 height 158
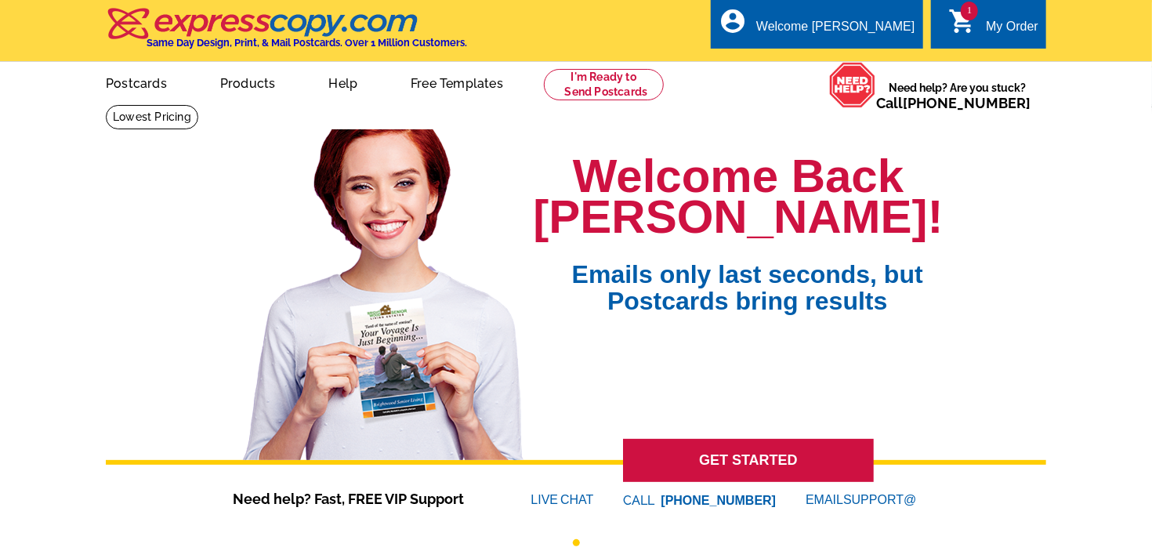
click at [959, 13] on icon "shopping_cart" at bounding box center [962, 21] width 28 height 28
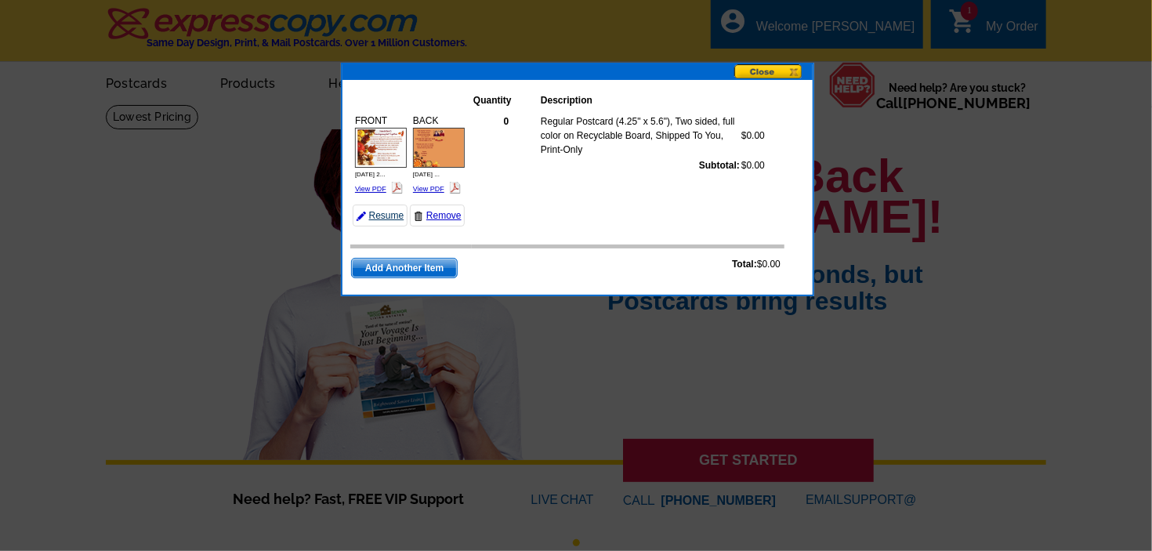
click at [376, 227] on link "Resume" at bounding box center [380, 216] width 55 height 22
click at [378, 227] on link "Resume" at bounding box center [380, 216] width 55 height 22
click at [429, 227] on link "Remove" at bounding box center [437, 216] width 55 height 22
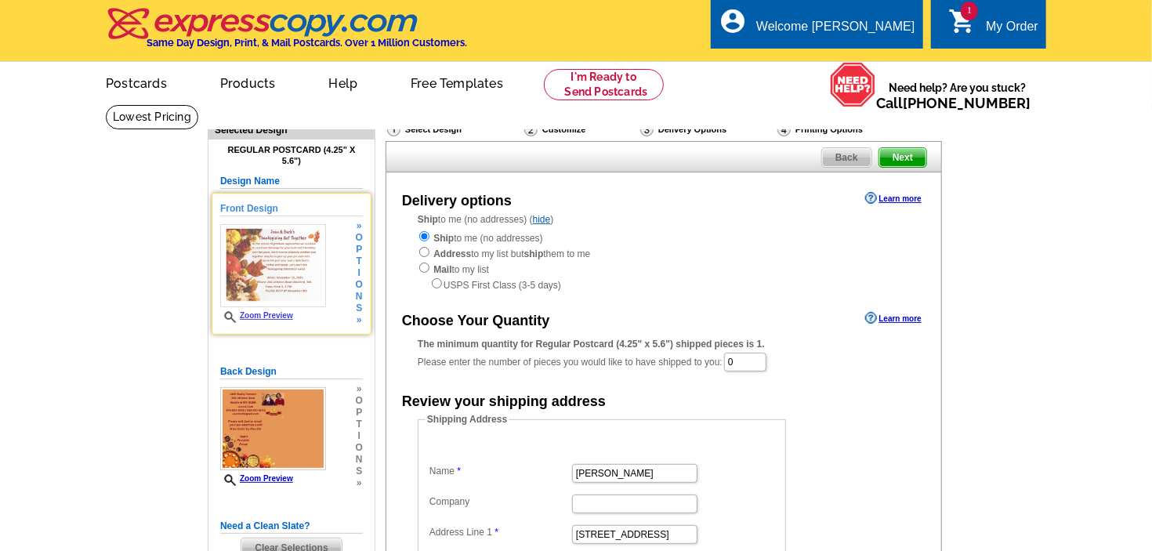
click at [318, 265] on img at bounding box center [273, 265] width 106 height 83
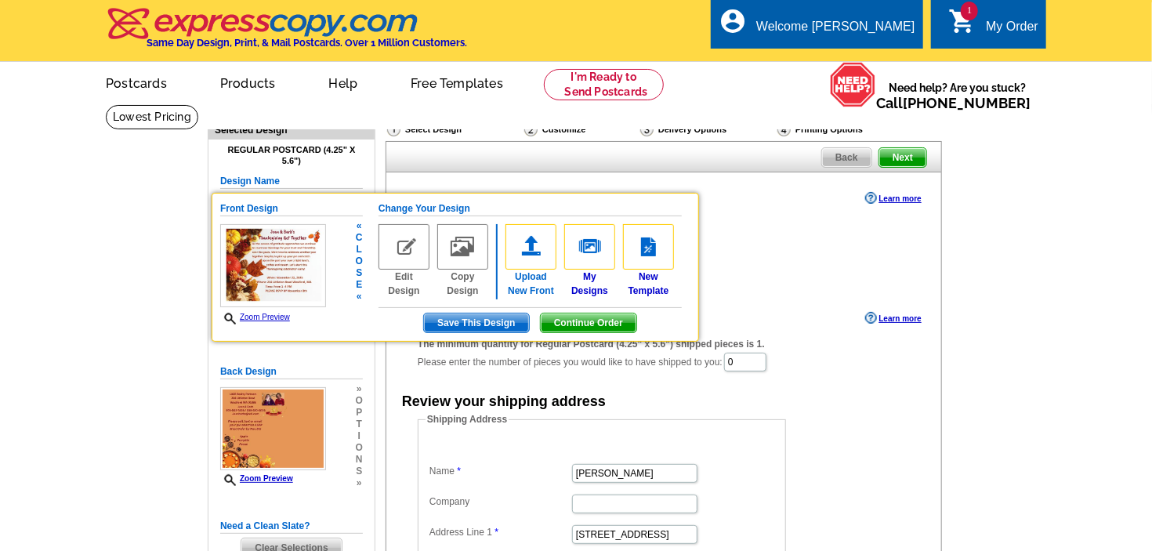
click at [531, 255] on img at bounding box center [531, 246] width 51 height 45
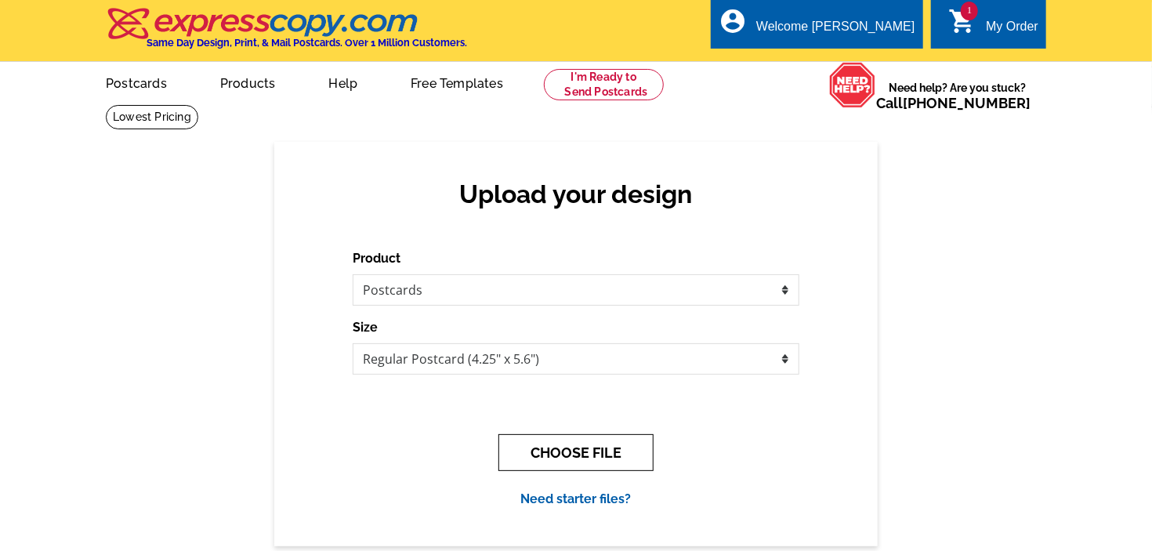
click at [552, 462] on button "CHOOSE FILE" at bounding box center [575, 452] width 155 height 37
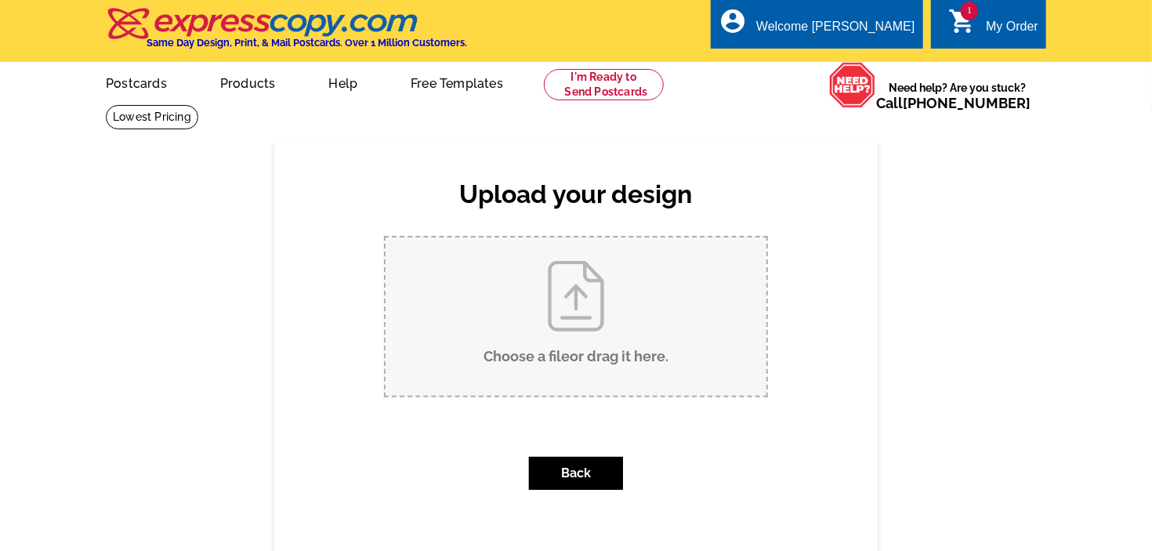
click at [572, 303] on input "Choose a file or drag it here ." at bounding box center [576, 316] width 381 height 158
type input "C:\fakepath\THANKSGIVING 2025 New Adjustment FRONT 2.pdf"
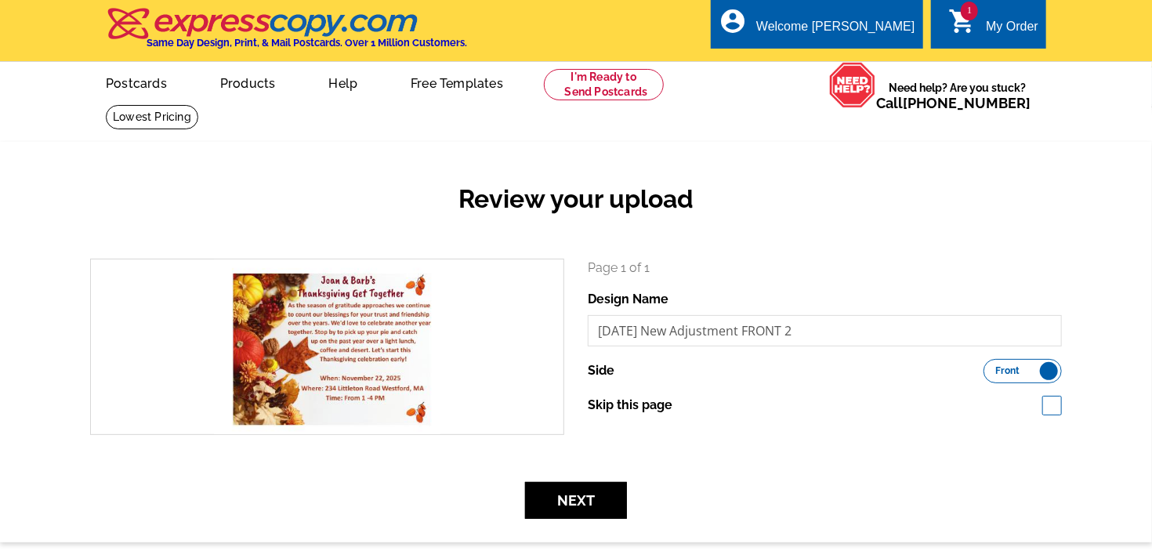
click at [825, 456] on div "search Page 1 of 1 Design Name [DATE] New Adjustment FRONT 2 Side Front Back" at bounding box center [575, 359] width 995 height 200
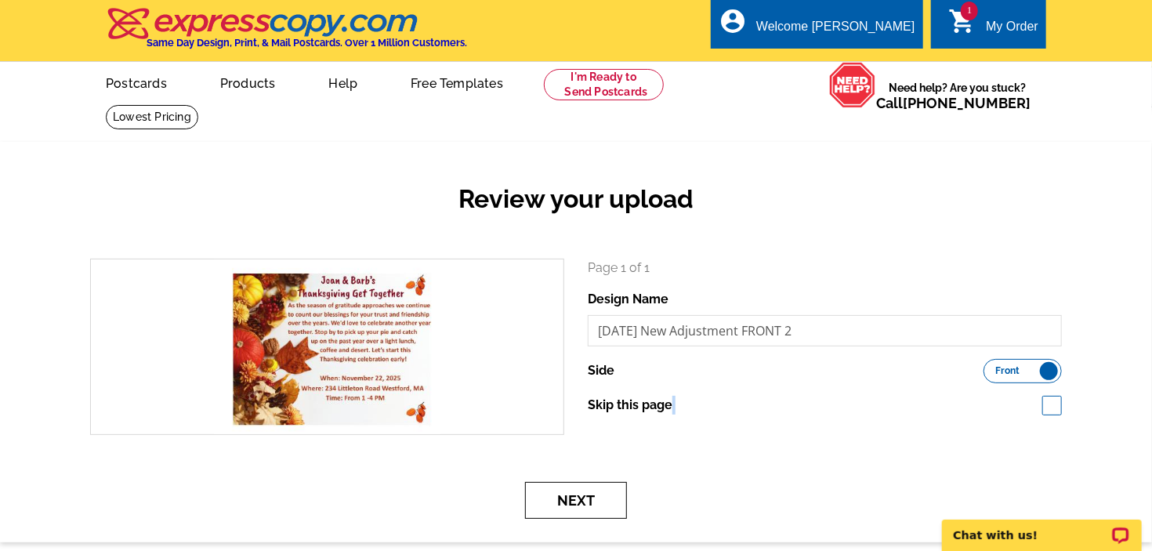
click at [567, 502] on button "Next" at bounding box center [576, 500] width 102 height 37
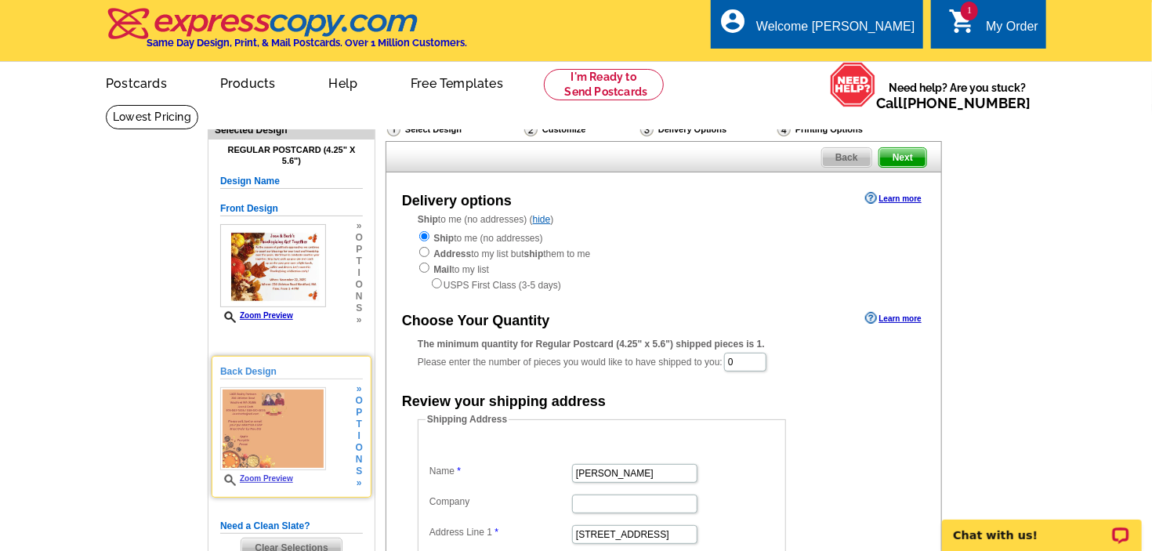
click at [312, 402] on img at bounding box center [273, 428] width 106 height 83
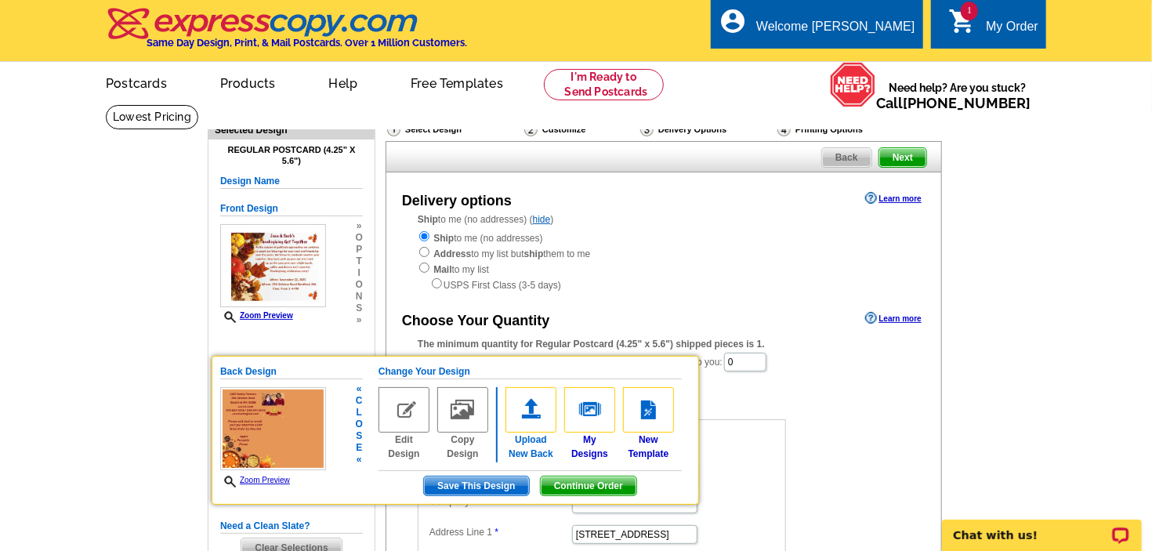
click at [519, 406] on img at bounding box center [531, 409] width 51 height 45
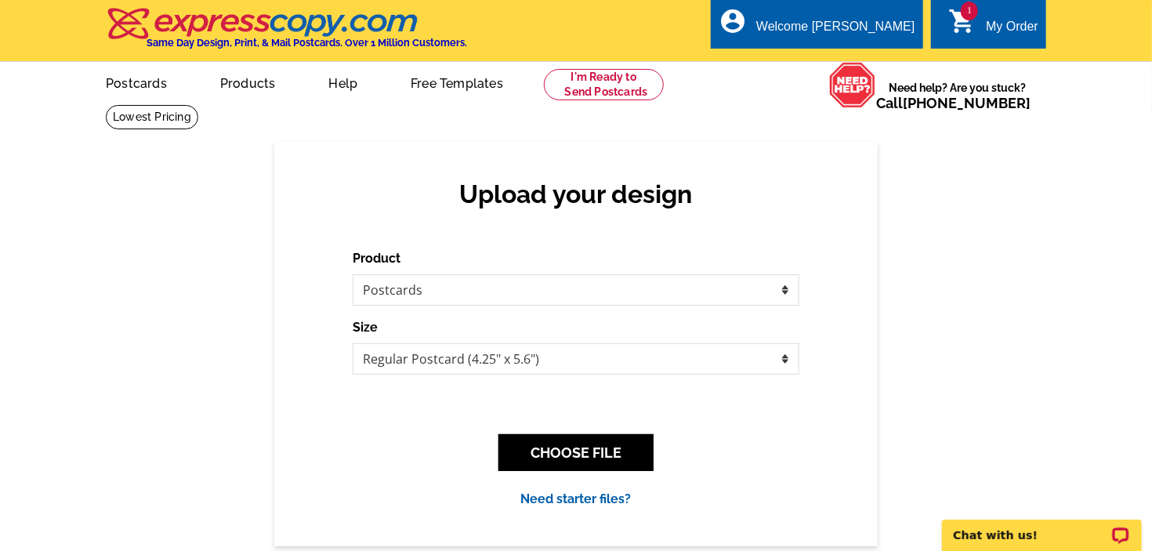
click at [587, 196] on h2 "Upload your design" at bounding box center [575, 194] width 415 height 30
click at [538, 456] on button "CHOOSE FILE" at bounding box center [575, 452] width 155 height 37
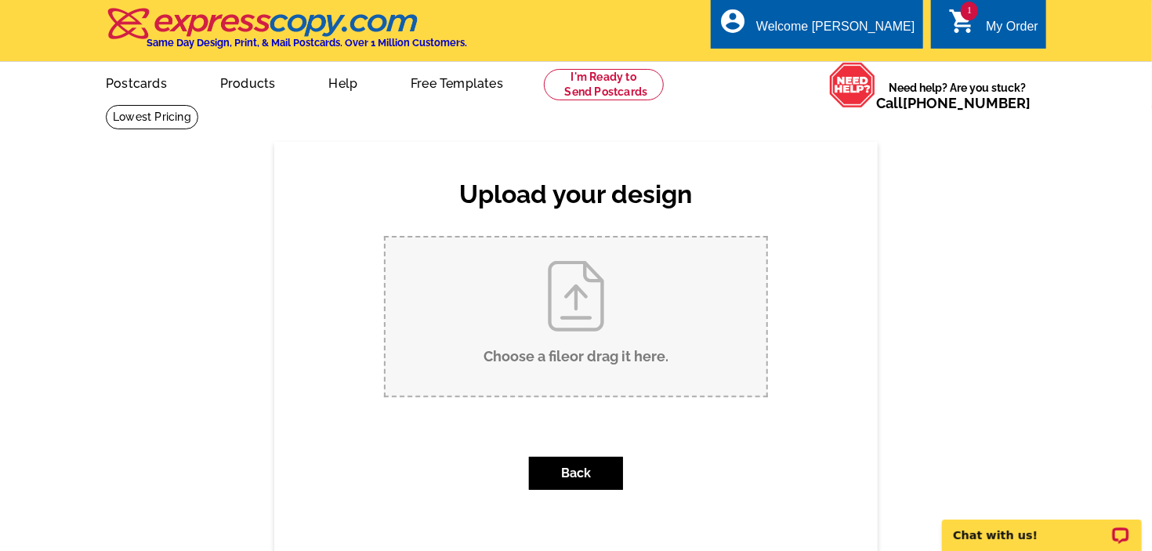
click at [583, 299] on input "Choose a file or drag it here ." at bounding box center [576, 316] width 381 height 158
type input "C:\fakepath\THANKSGIVING 2025 ADJUSTMENT NEW BACK 2.pdf"
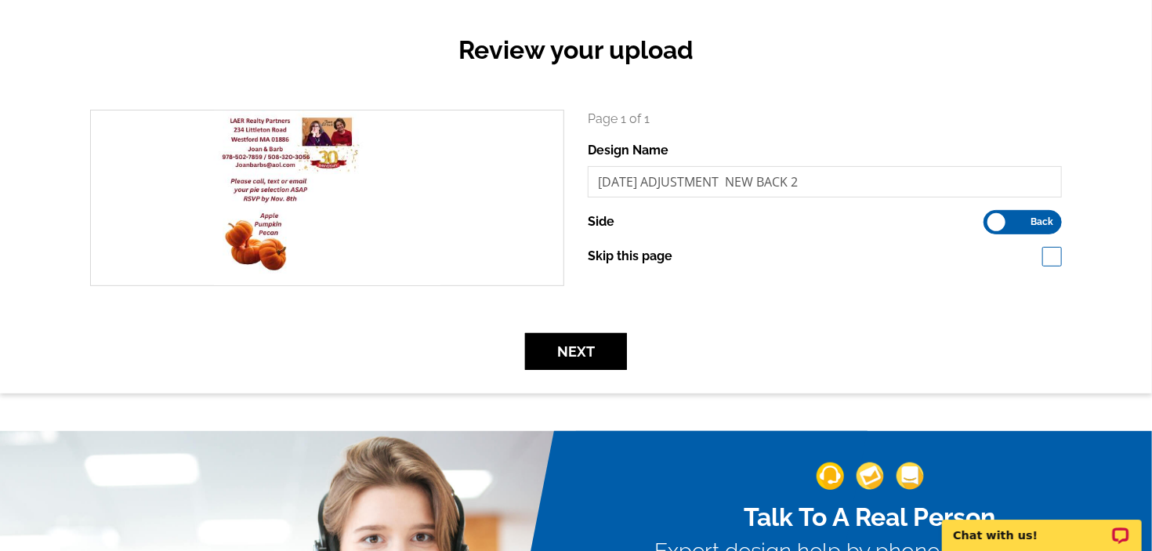
scroll to position [165, 0]
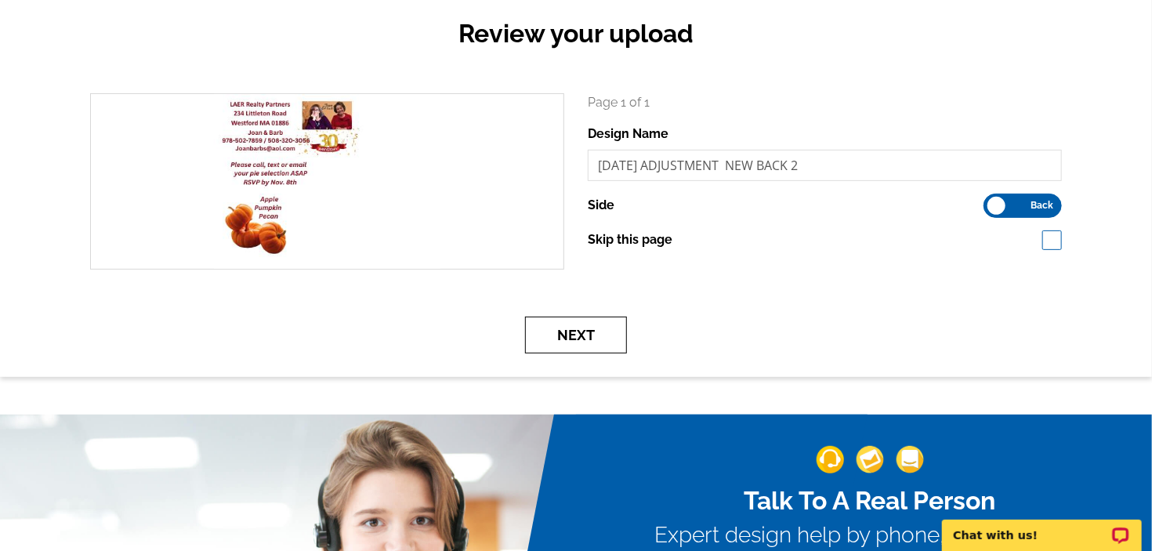
click at [604, 336] on button "Next" at bounding box center [576, 335] width 102 height 37
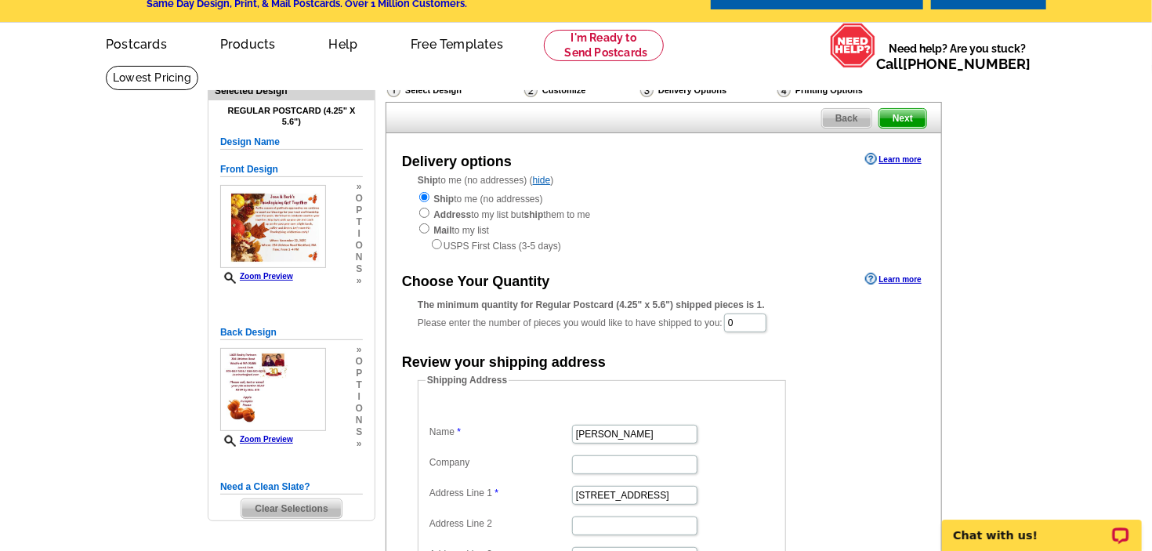
scroll to position [82, 0]
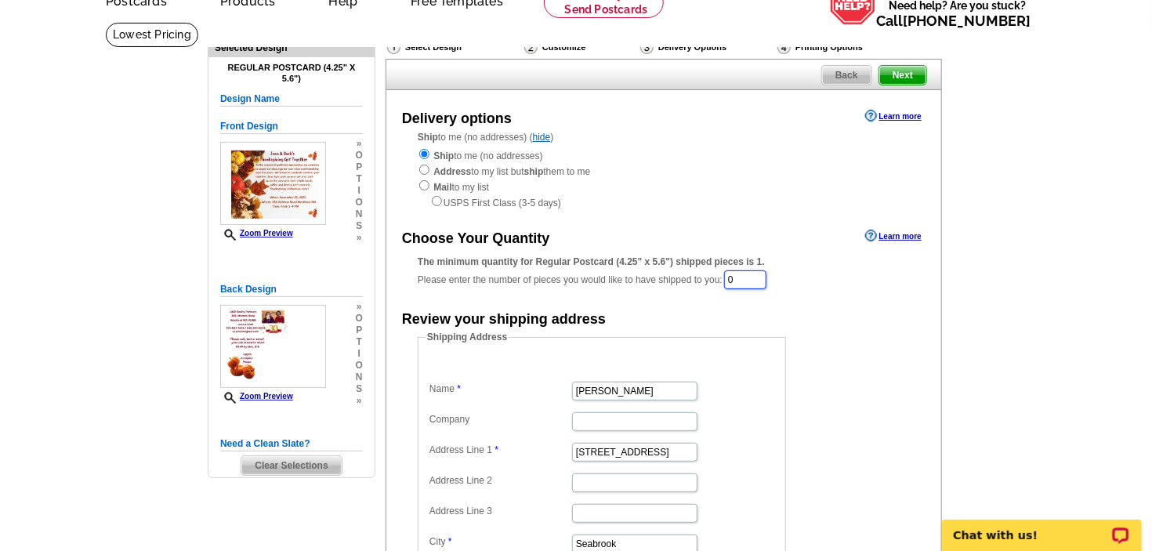
click at [745, 283] on input "0" at bounding box center [745, 279] width 42 height 19
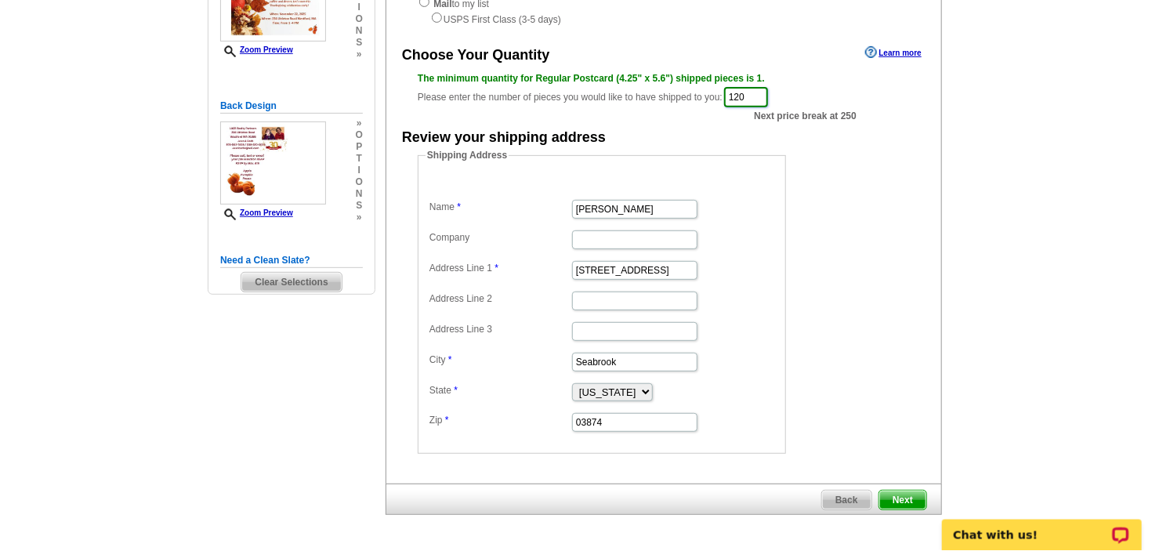
scroll to position [248, 0]
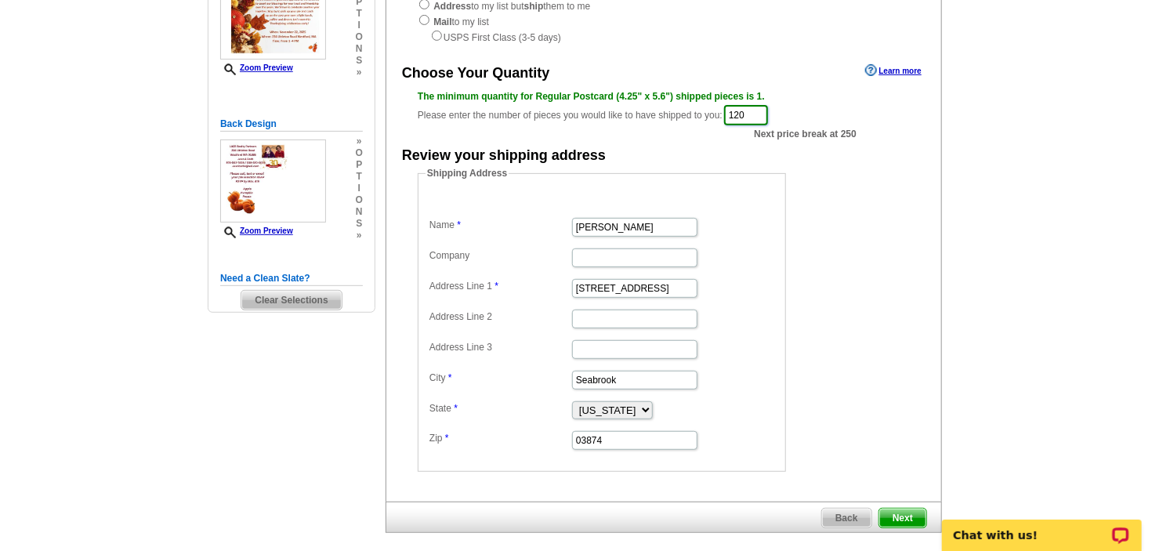
type input "120"
click at [895, 334] on form "Shipping Address Name [PERSON_NAME] Company Address Line 1 26 Halls Way Address…" at bounding box center [664, 319] width 492 height 306
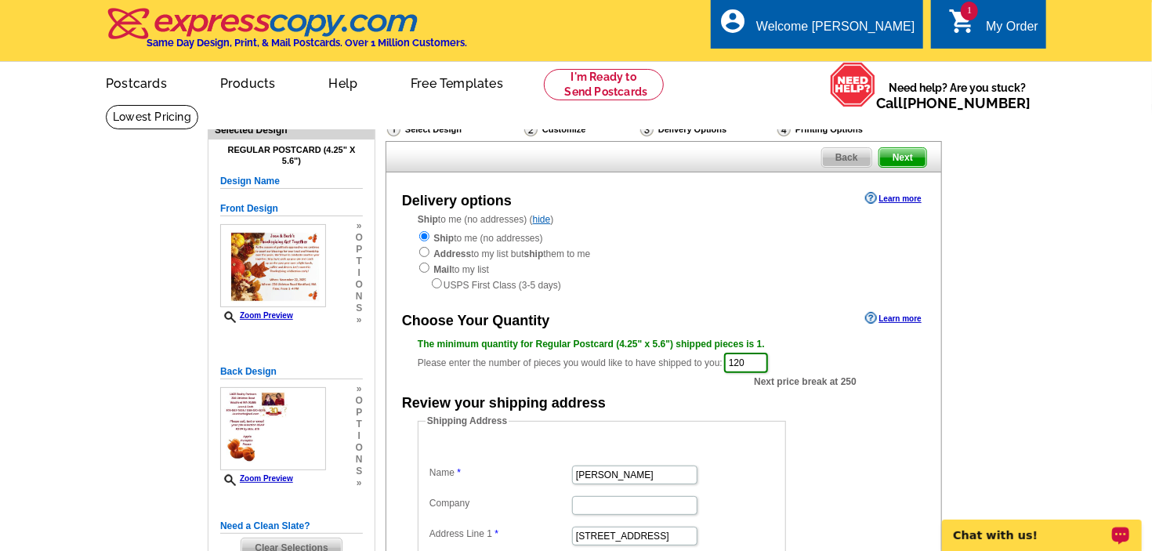
click at [984, 527] on div "Chat with us!" at bounding box center [1041, 534] width 200 height 31
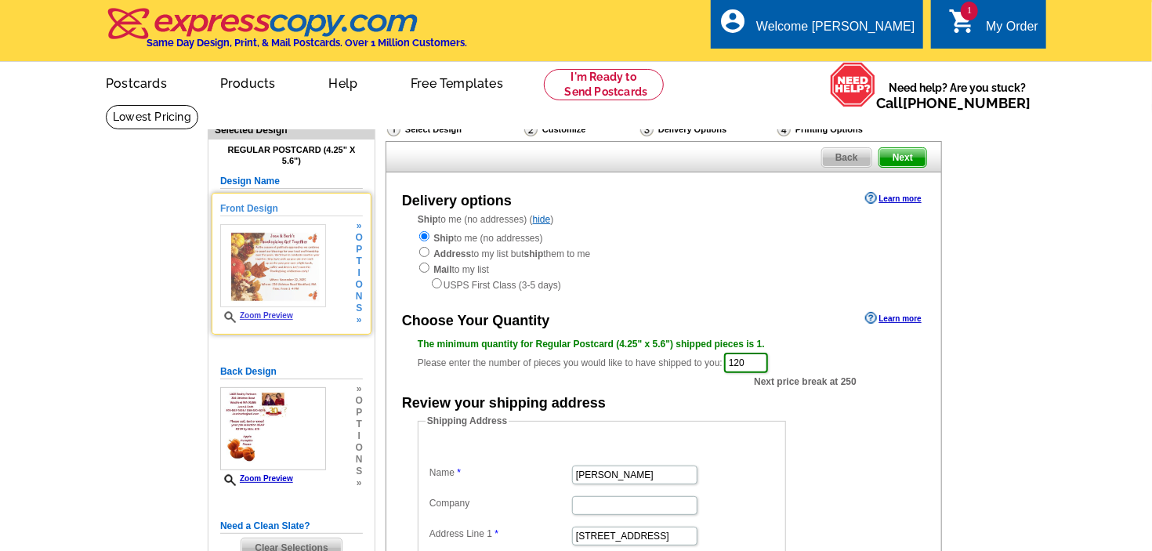
click at [271, 274] on img at bounding box center [273, 265] width 106 height 83
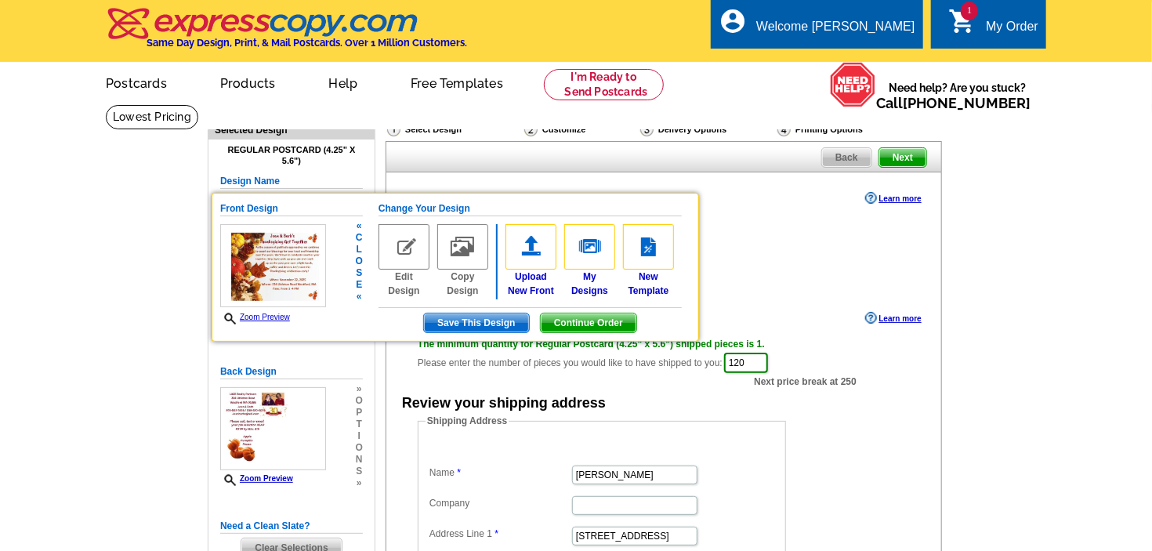
click at [271, 274] on img at bounding box center [273, 265] width 106 height 83
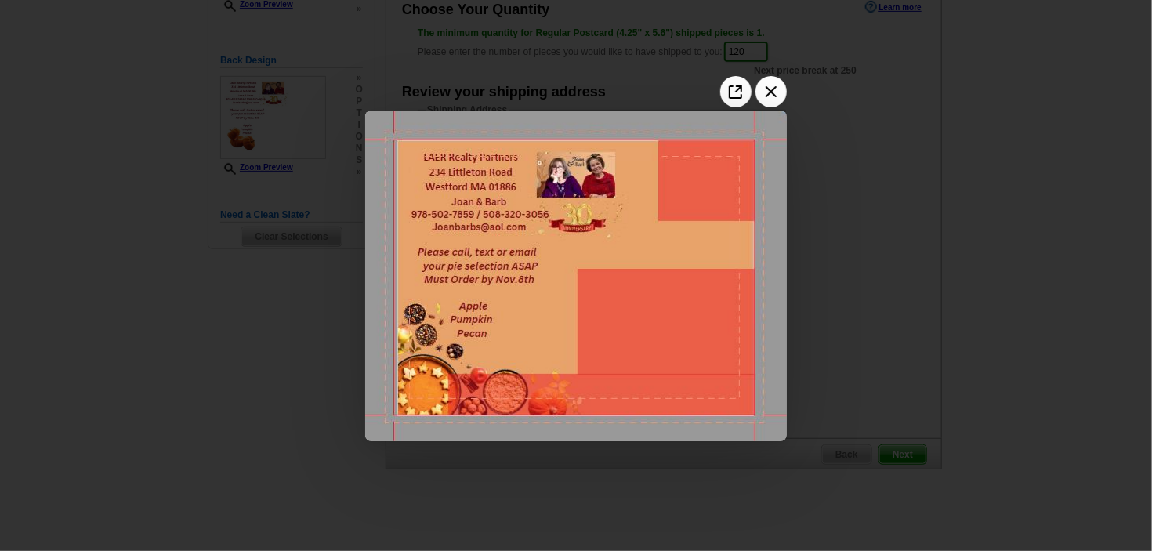
click at [826, 161] on div at bounding box center [576, 275] width 1152 height 551
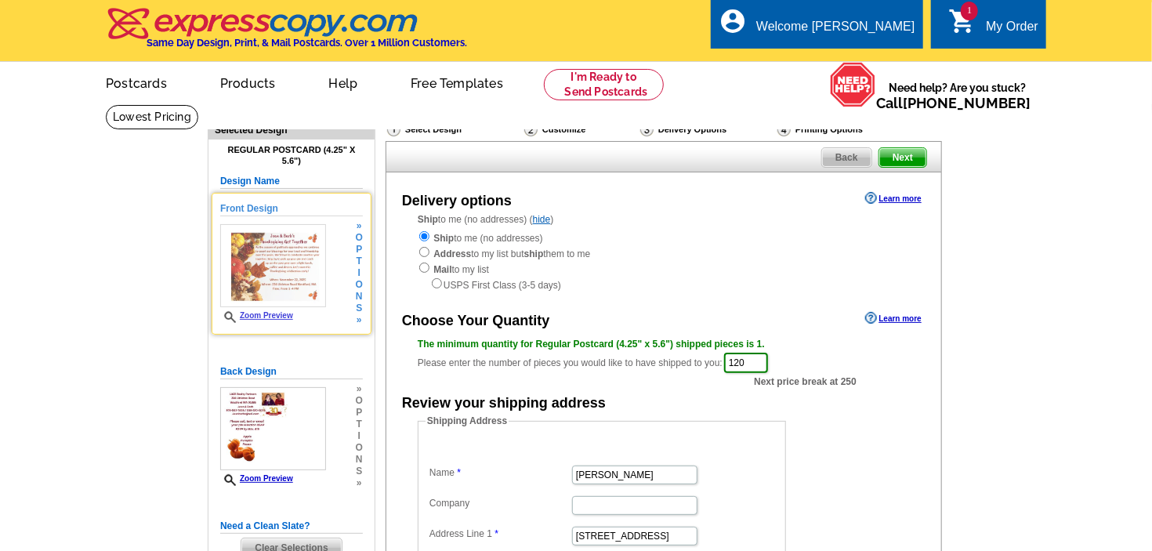
click at [261, 278] on img at bounding box center [273, 265] width 106 height 83
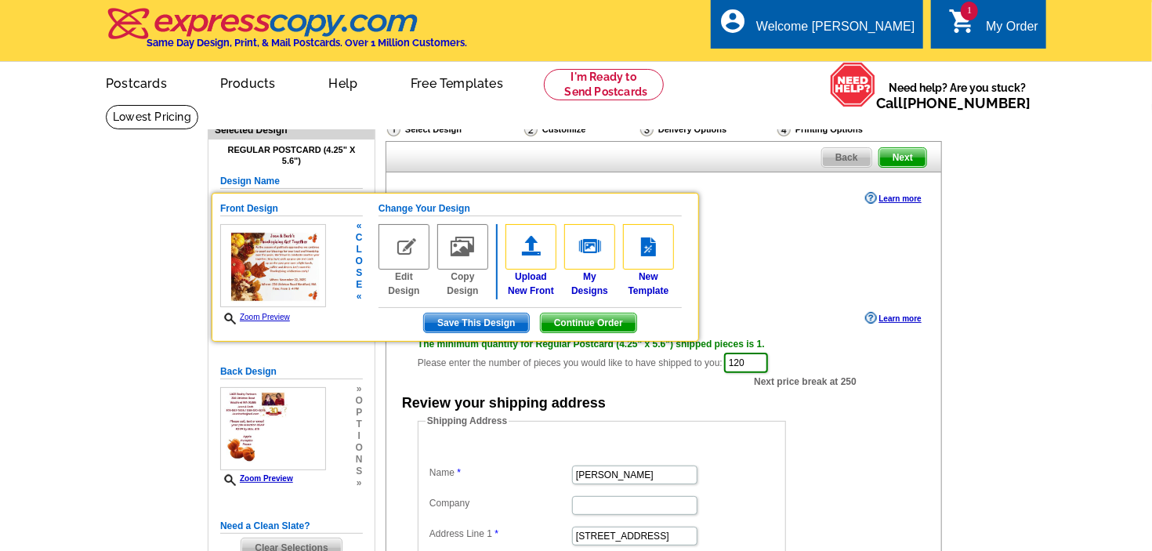
click at [261, 278] on img at bounding box center [273, 265] width 106 height 83
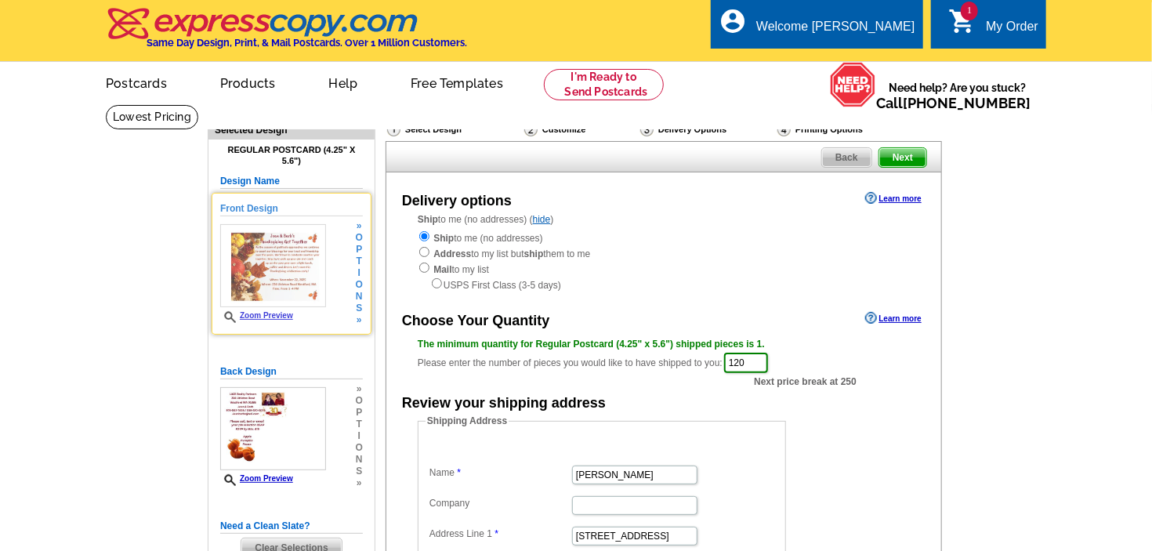
click at [261, 278] on img at bounding box center [273, 265] width 106 height 83
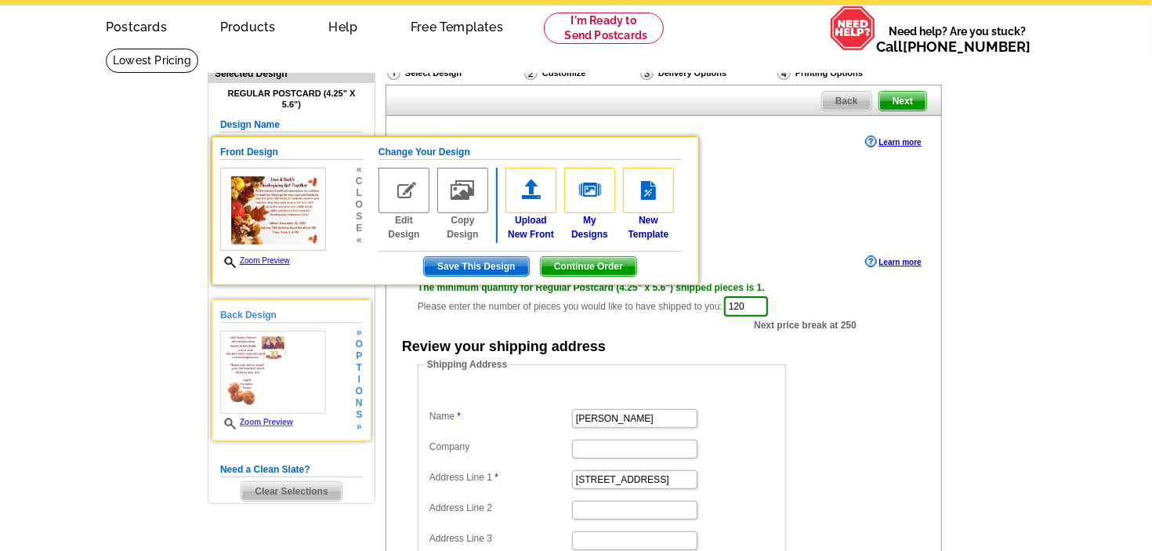
scroll to position [82, 0]
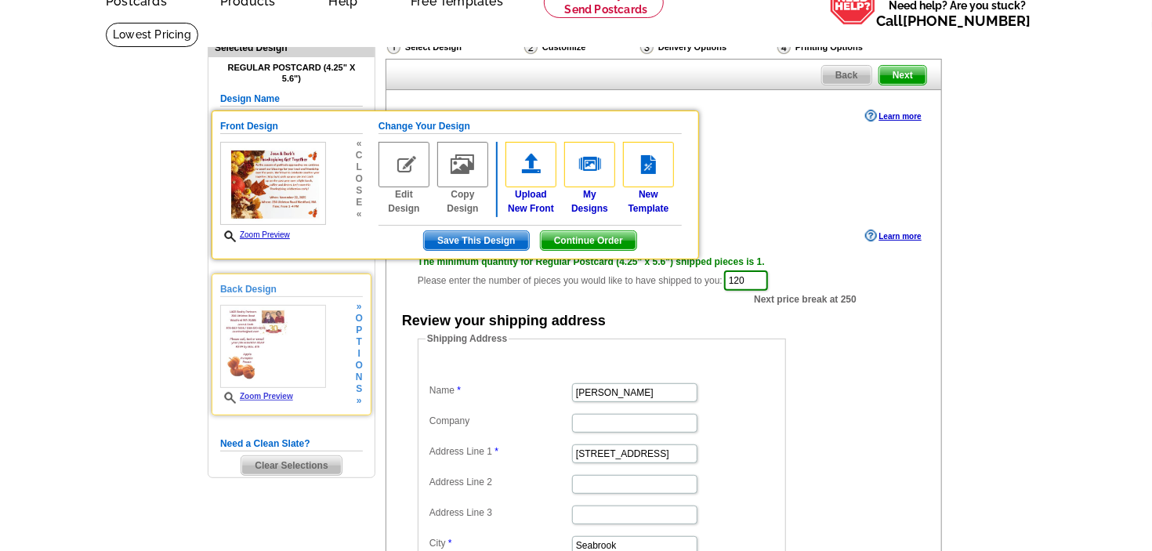
click at [276, 370] on img at bounding box center [273, 346] width 106 height 83
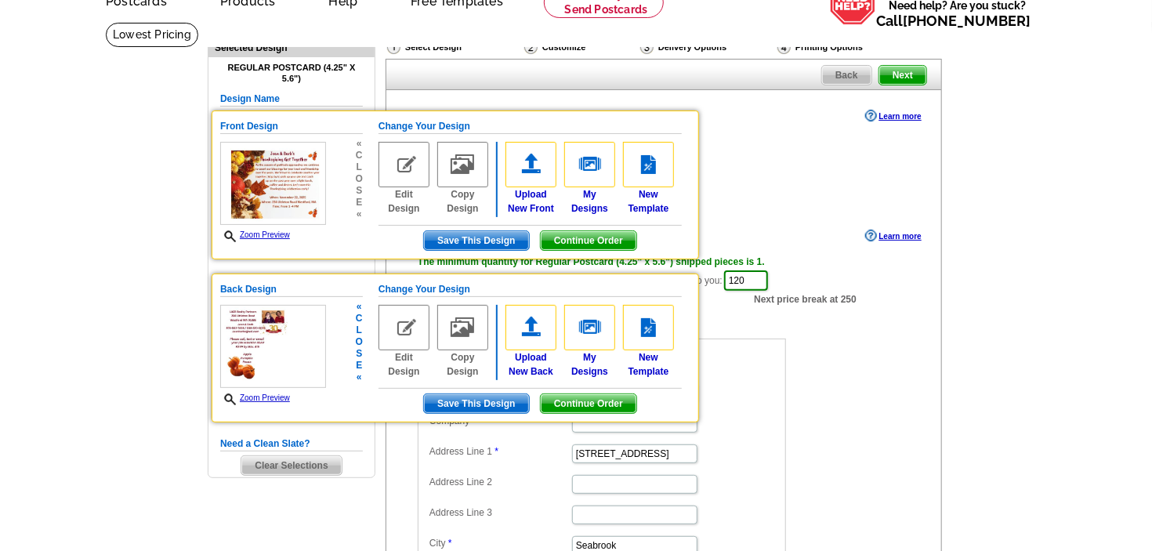
click at [276, 370] on img at bounding box center [273, 346] width 106 height 83
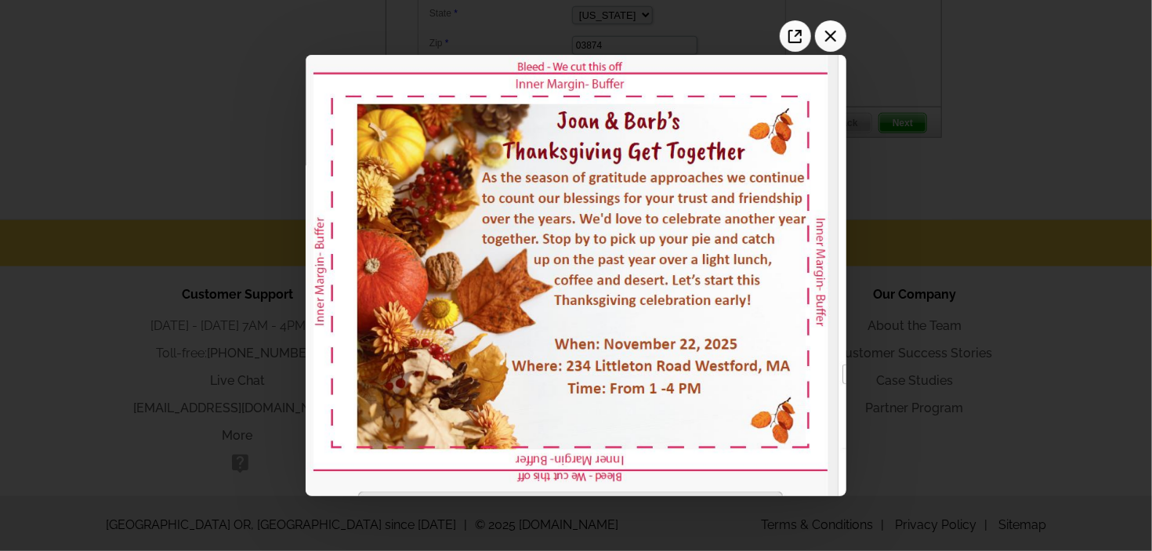
scroll to position [0, 0]
click at [837, 42] on icon "Close the image preview" at bounding box center [830, 36] width 25 height 25
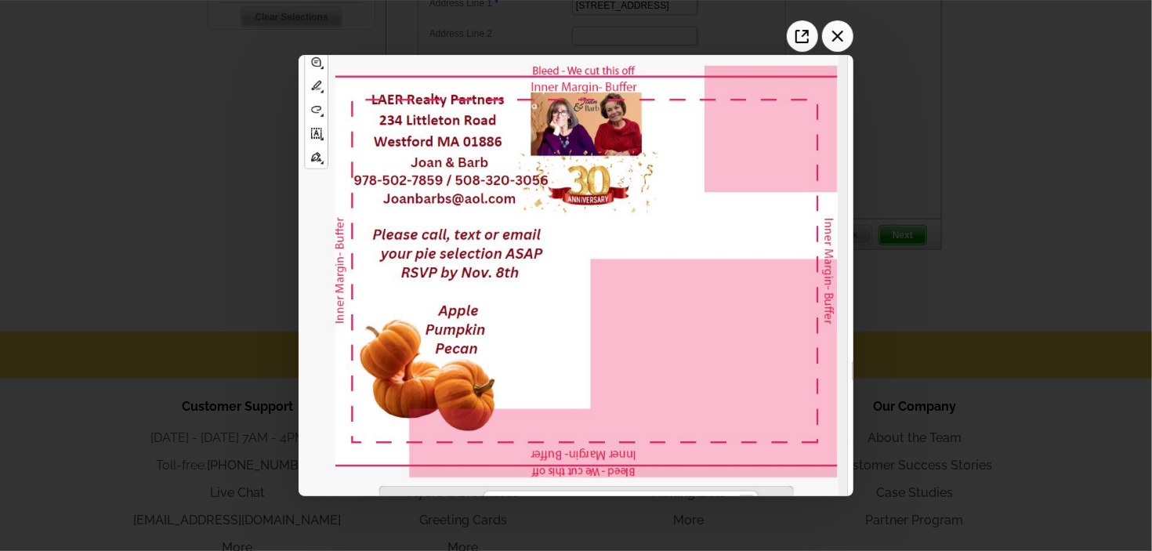
scroll to position [477, 0]
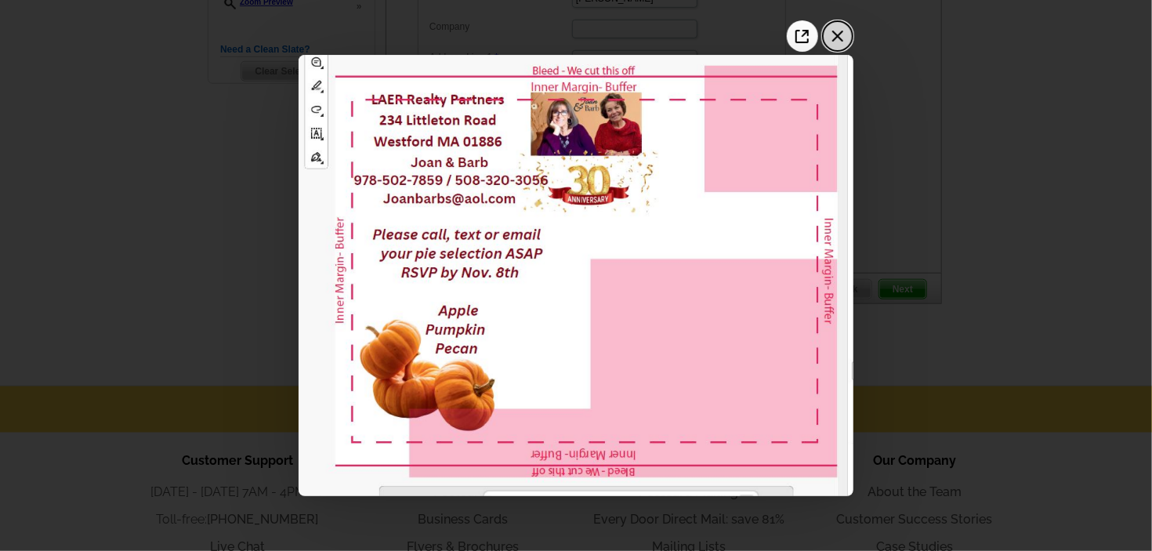
click at [847, 36] on icon "Close the image preview" at bounding box center [837, 36] width 25 height 25
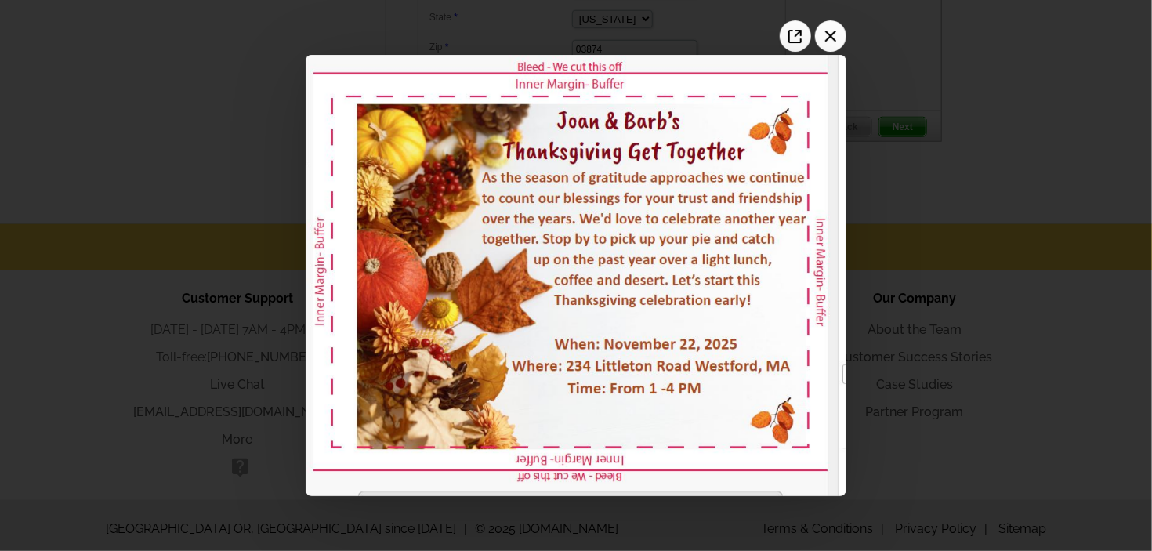
scroll to position [643, 0]
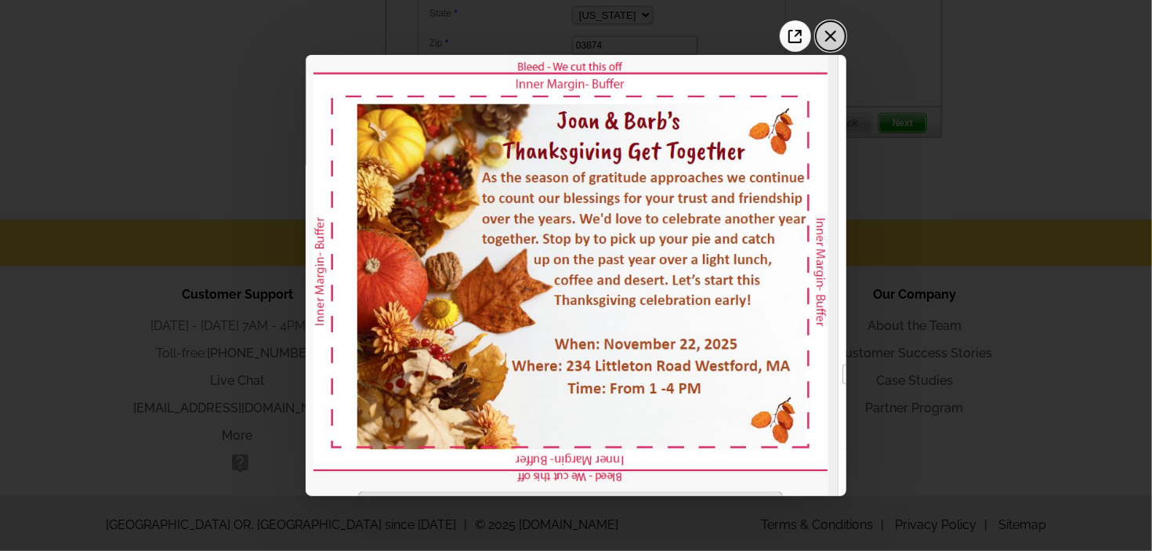
click at [836, 38] on icon "Close the image preview" at bounding box center [830, 36] width 25 height 25
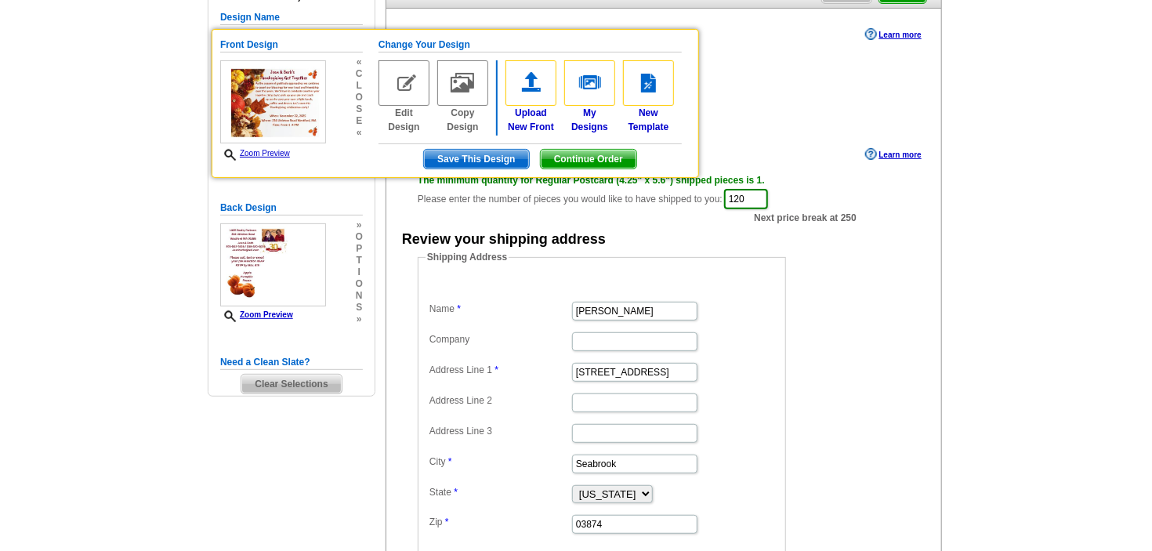
scroll to position [63, 0]
